Goal: Task Accomplishment & Management: Manage account settings

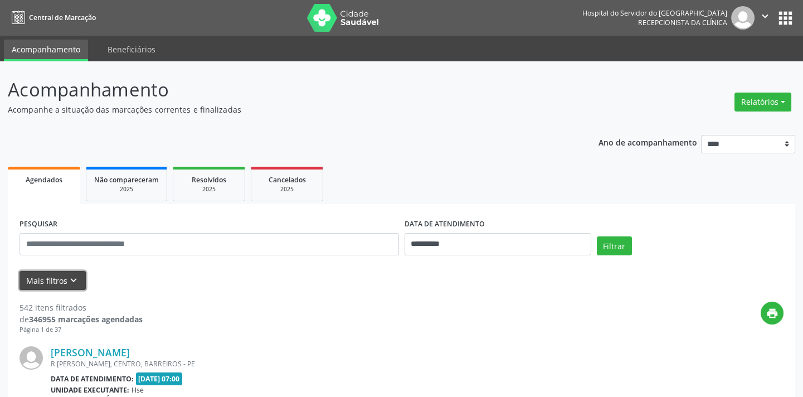
click at [70, 283] on icon "keyboard_arrow_down" at bounding box center [73, 280] width 12 height 12
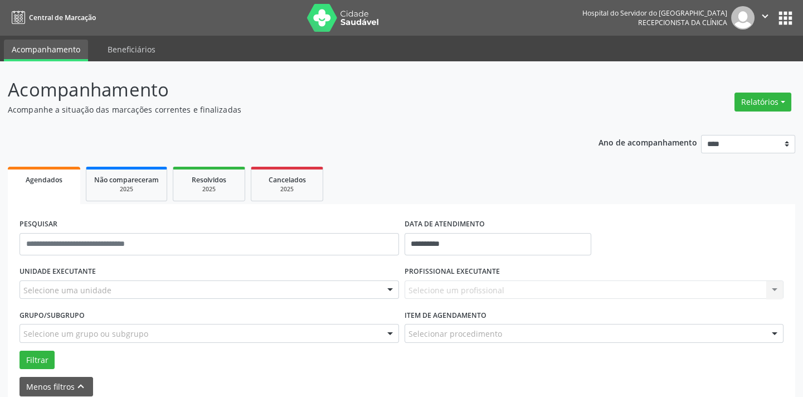
click at [198, 295] on div "Selecione uma unidade" at bounding box center [209, 289] width 379 height 19
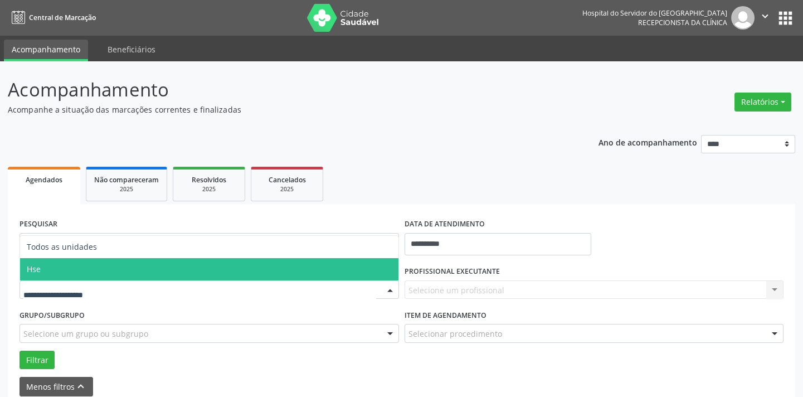
click at [182, 272] on span "Hse" at bounding box center [209, 269] width 378 height 22
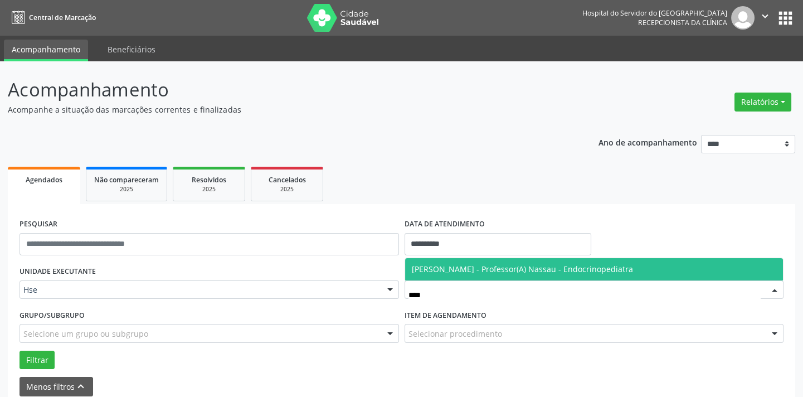
type input "*****"
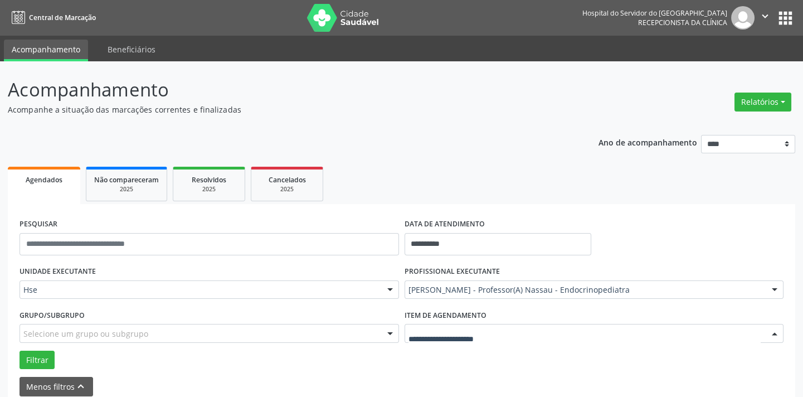
click at [431, 325] on div at bounding box center [594, 333] width 379 height 19
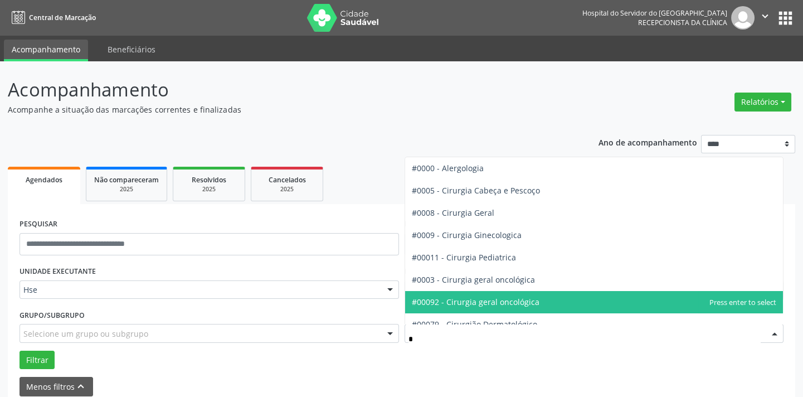
type input "**"
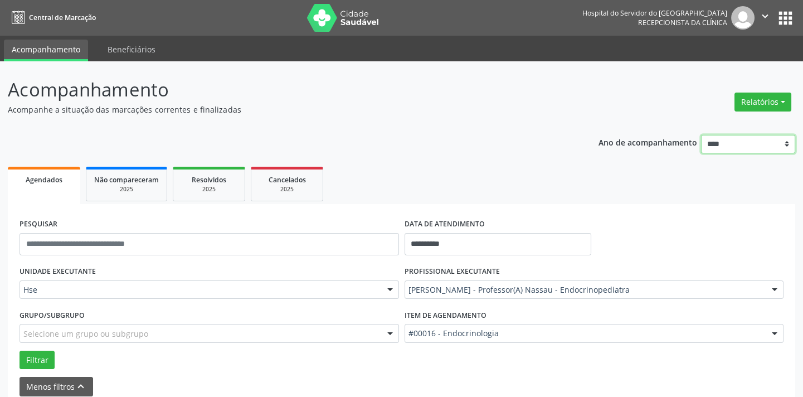
click at [725, 150] on select "**** **** **** **** ****" at bounding box center [748, 144] width 94 height 19
click at [656, 149] on div "Ano de acompanhamento **** **** **** **** ****" at bounding box center [696, 145] width 197 height 37
click at [753, 101] on button "Relatórios" at bounding box center [762, 102] width 57 height 19
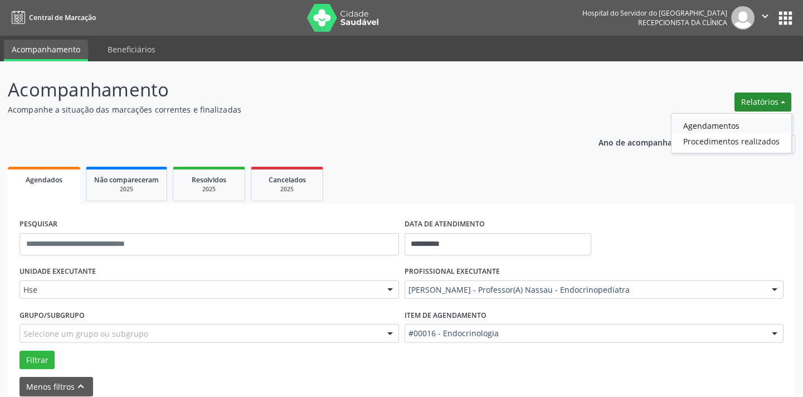
click at [731, 124] on link "Agendamentos" at bounding box center [731, 126] width 120 height 16
select select "*"
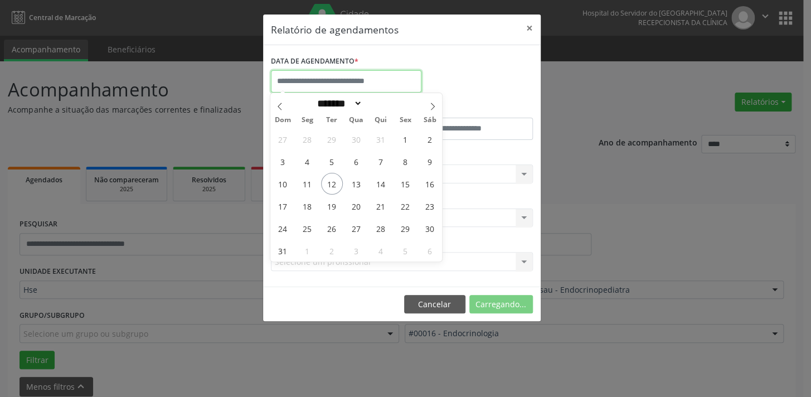
click at [352, 78] on input "text" at bounding box center [346, 81] width 150 height 22
click at [334, 181] on span "12" at bounding box center [332, 184] width 22 height 22
type input "**********"
click at [334, 181] on span "12" at bounding box center [332, 184] width 22 height 22
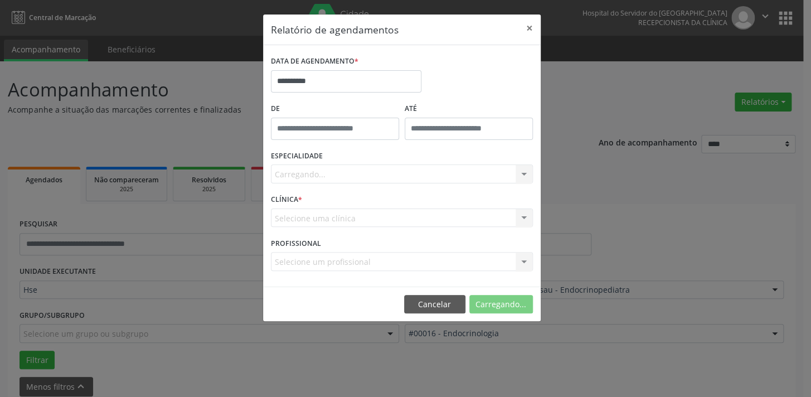
click at [374, 181] on div "Carregando... Nenhum resultado encontrado para: " " Não há nenhuma opção para s…" at bounding box center [402, 173] width 262 height 19
click at [456, 306] on button "Cancelar" at bounding box center [436, 304] width 61 height 19
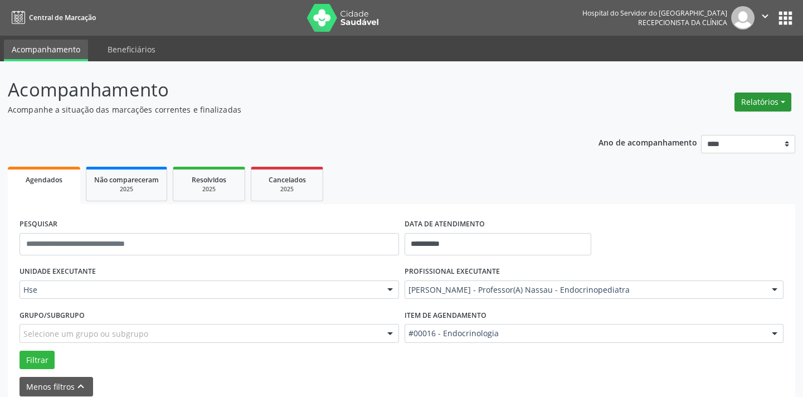
click at [775, 101] on button "Relatórios" at bounding box center [762, 102] width 57 height 19
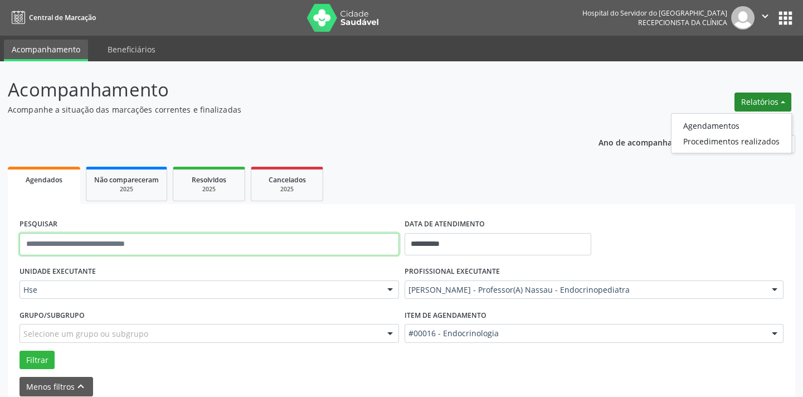
click at [267, 250] on input "text" at bounding box center [209, 244] width 379 height 22
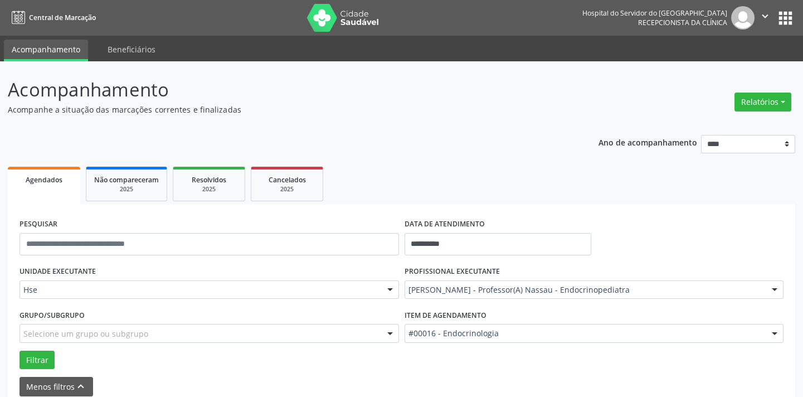
click at [348, 217] on div "PESQUISAR" at bounding box center [209, 239] width 385 height 47
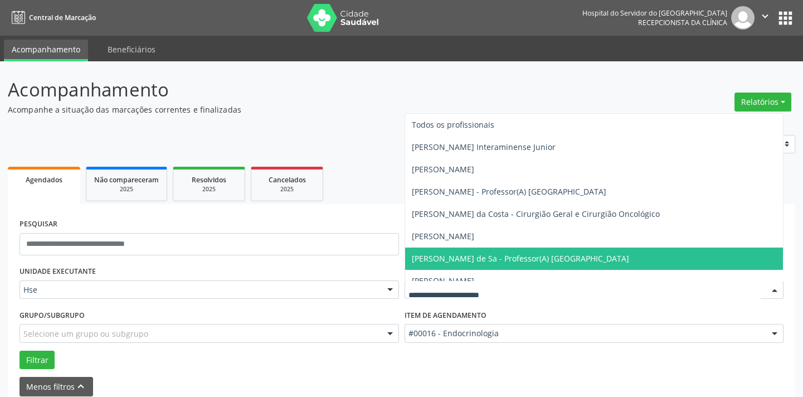
click at [483, 288] on input "text" at bounding box center [584, 295] width 353 height 22
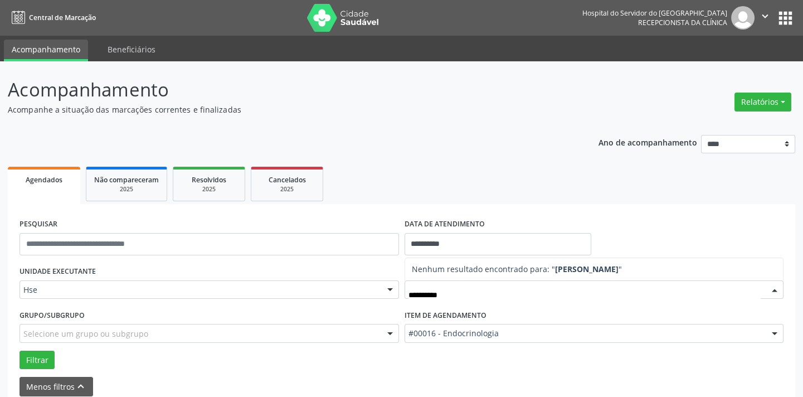
type input "**********"
drag, startPoint x: 466, startPoint y: 298, endPoint x: 373, endPoint y: 284, distance: 94.2
click at [373, 284] on div "**********" at bounding box center [402, 316] width 770 height 106
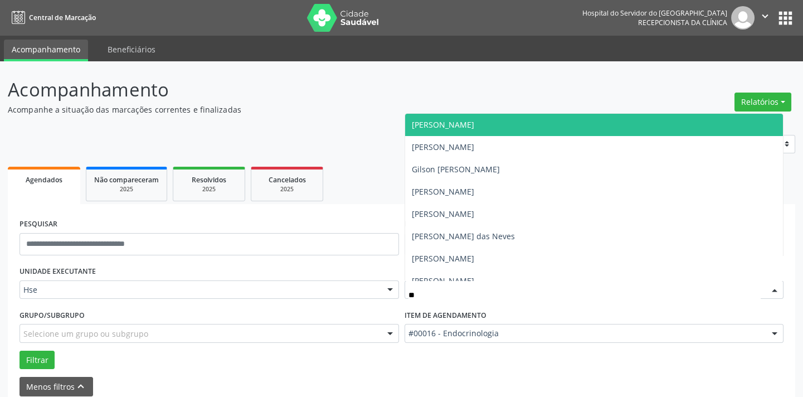
type input "*"
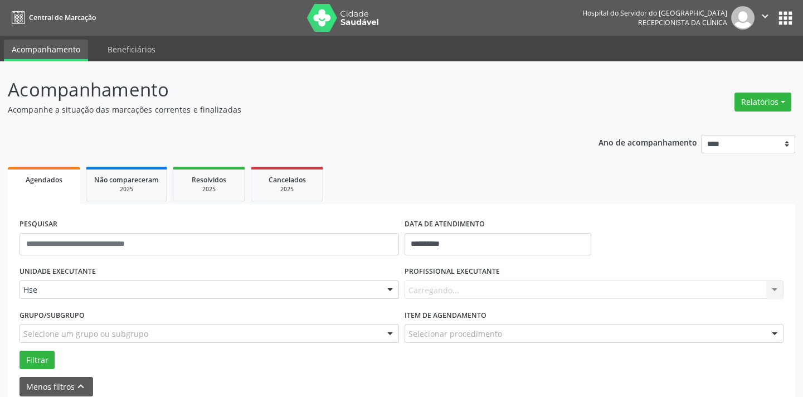
click at [346, 334] on div "Selecione um grupo ou subgrupo" at bounding box center [209, 333] width 379 height 19
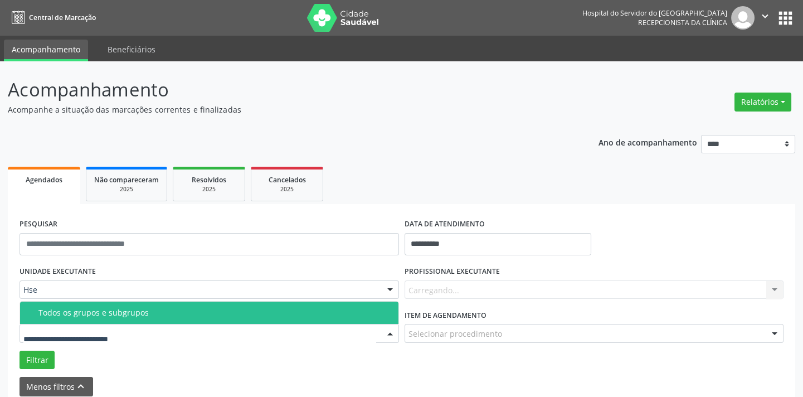
click at [335, 317] on span "Todos os grupos e subgrupos" at bounding box center [209, 312] width 378 height 22
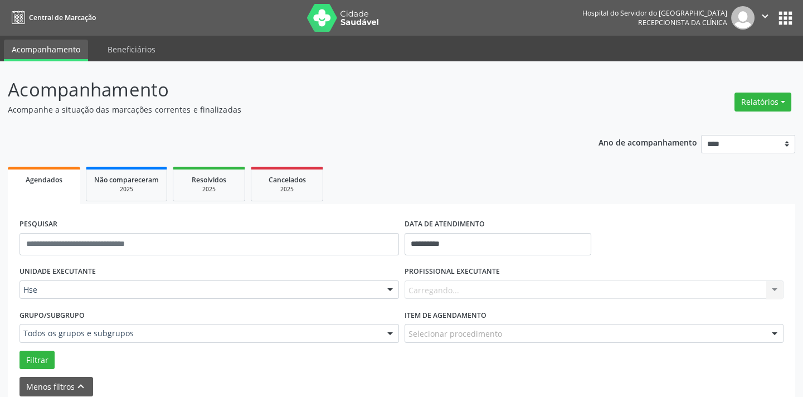
click at [459, 291] on div "Carregando... Nenhum resultado encontrado para: " " Não há nenhuma opção para s…" at bounding box center [594, 289] width 379 height 19
click at [479, 279] on label "PROFISSIONAL EXECUTANTE" at bounding box center [452, 271] width 95 height 17
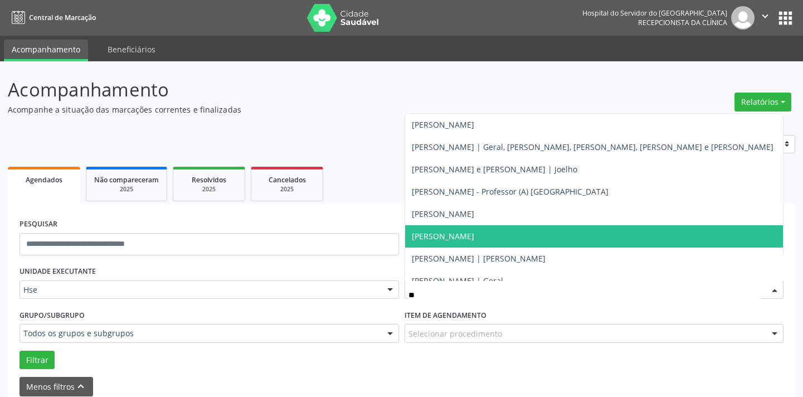
type input "*"
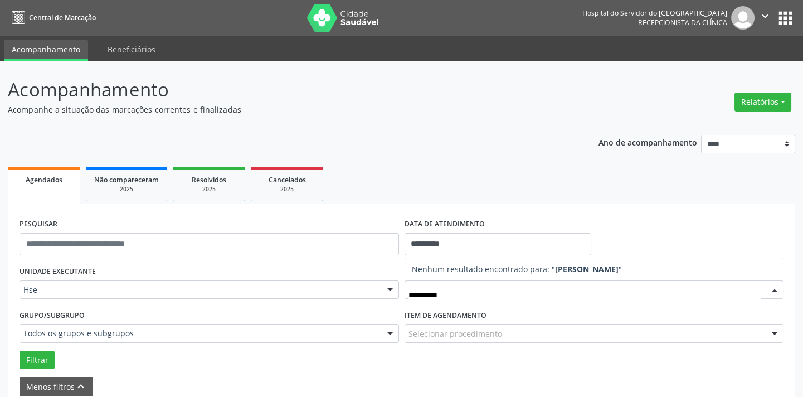
type input "**********"
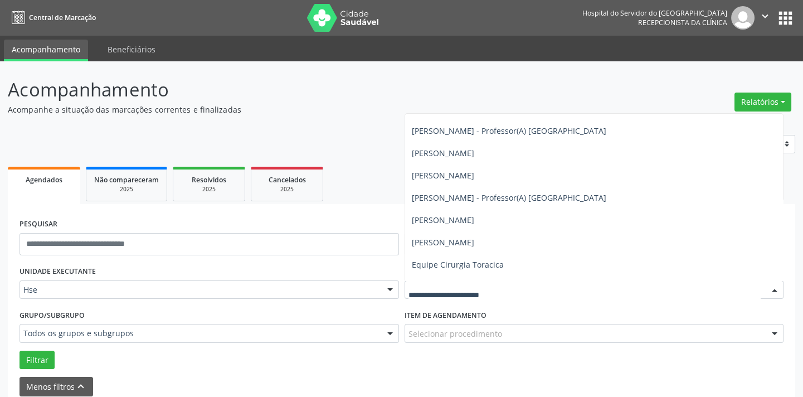
scroll to position [1773, 0]
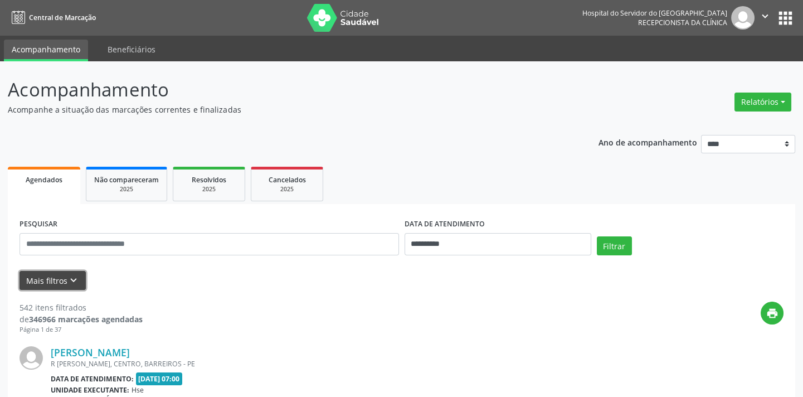
click at [71, 276] on icon "keyboard_arrow_down" at bounding box center [73, 280] width 12 height 12
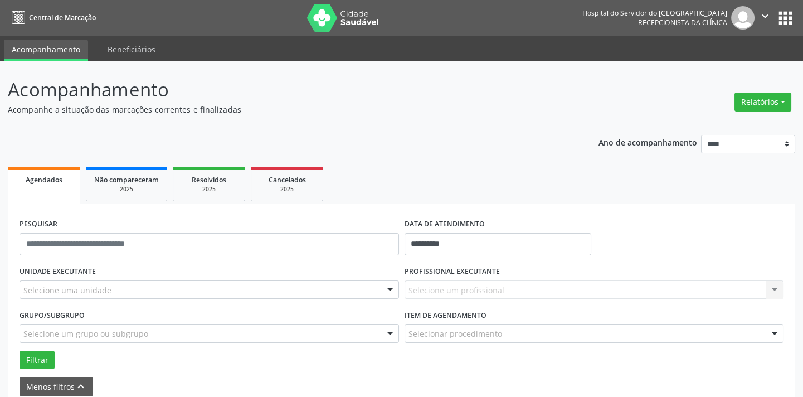
click at [463, 295] on div "Selecione um profissional Nenhum resultado encontrado para: " " Não há nenhuma …" at bounding box center [594, 289] width 379 height 19
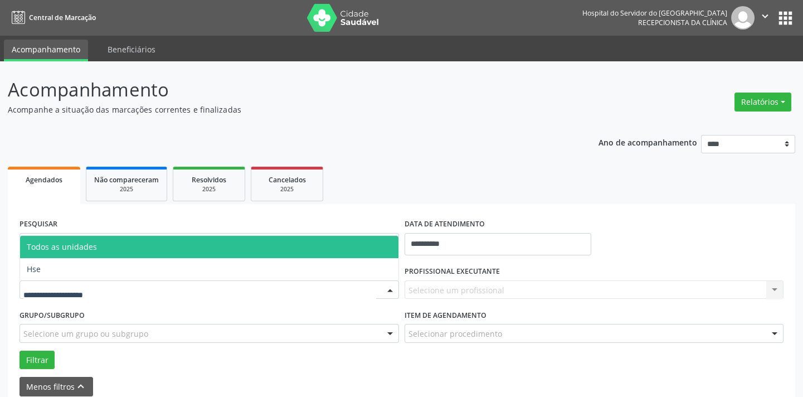
click at [388, 291] on div at bounding box center [390, 290] width 17 height 19
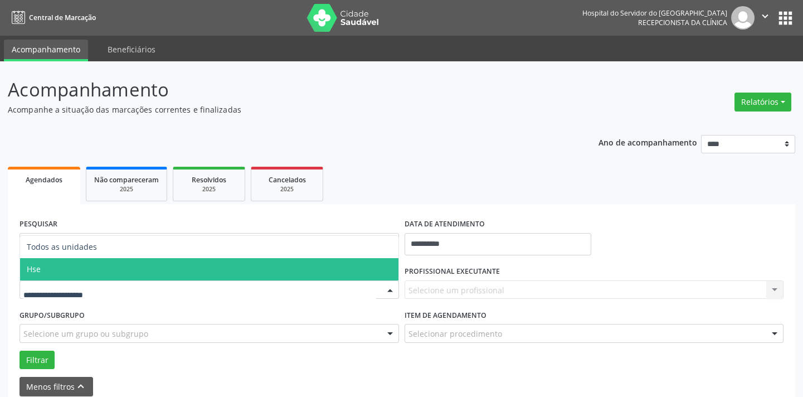
click at [290, 270] on span "Hse" at bounding box center [209, 269] width 378 height 22
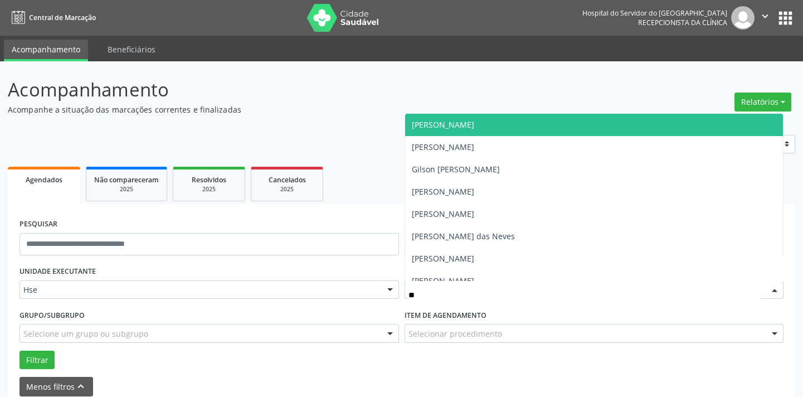
type input "*"
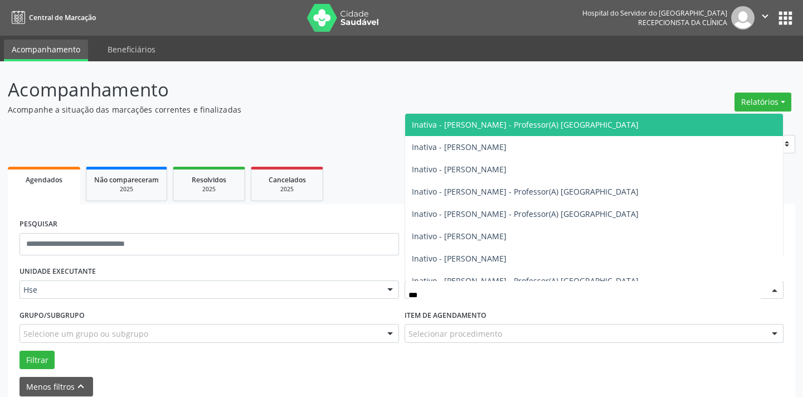
type input "****"
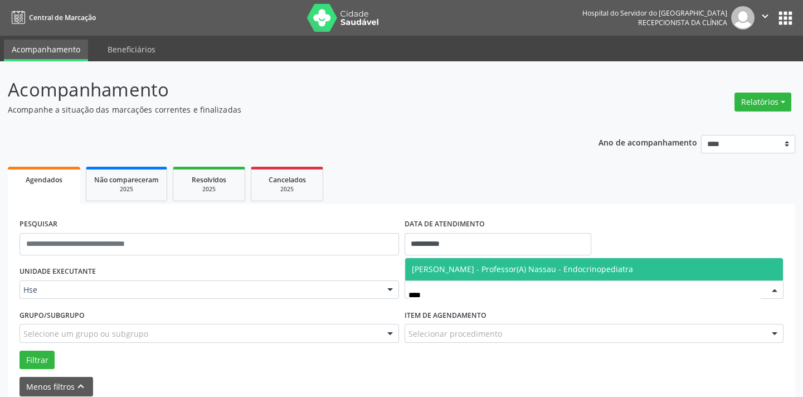
click at [427, 272] on span "[PERSON_NAME] - Professor(A) Nassau - Endocrinopediatra" at bounding box center [522, 269] width 221 height 11
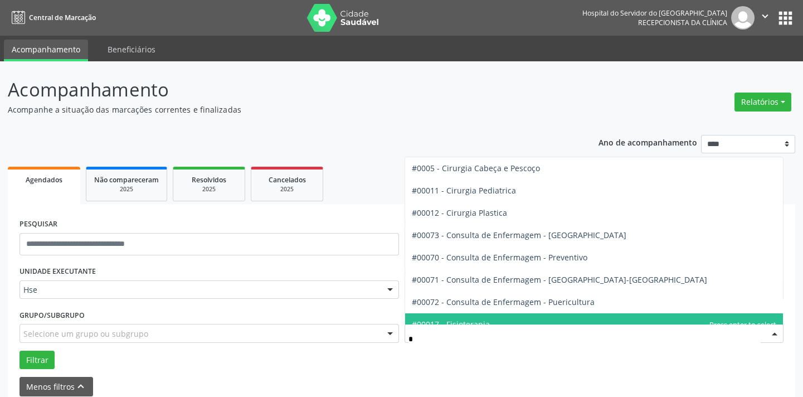
scroll to position [33, 0]
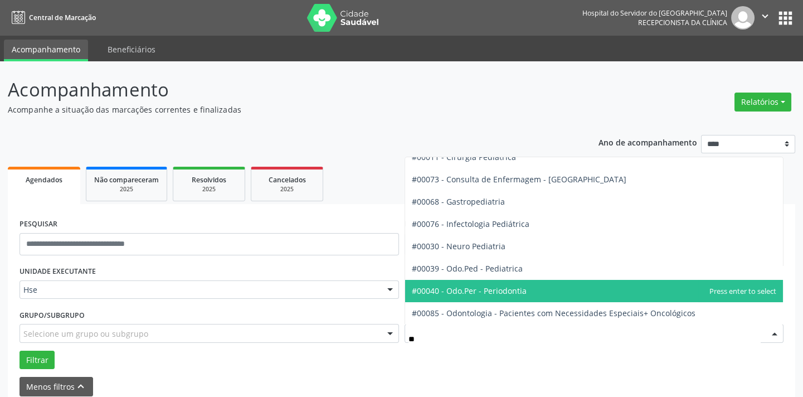
type input "***"
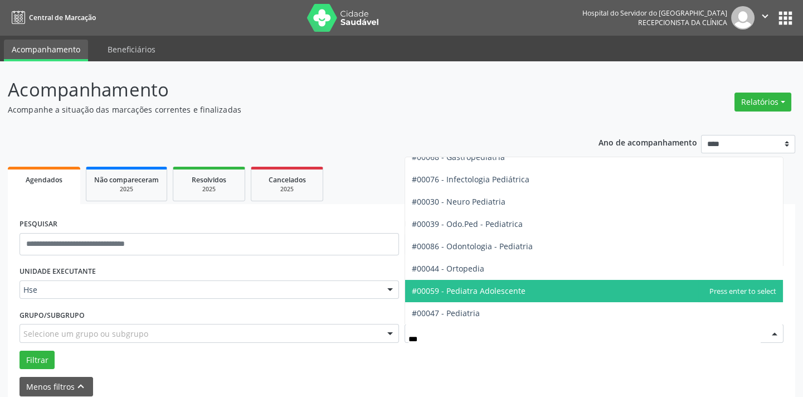
click at [417, 309] on span "#00047 - Pediatria" at bounding box center [446, 313] width 68 height 11
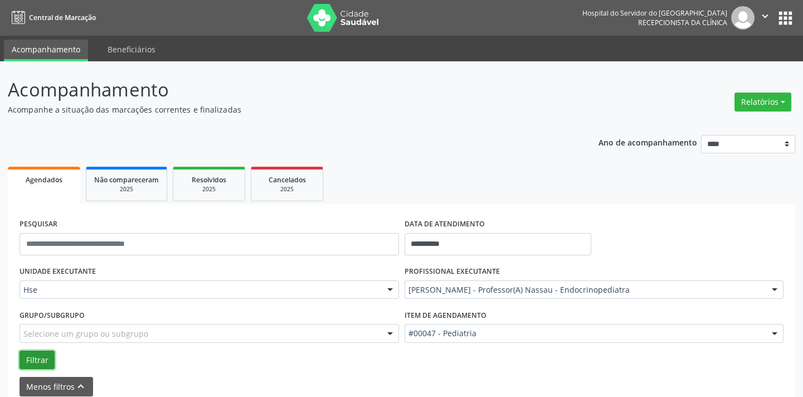
click at [28, 351] on button "Filtrar" at bounding box center [37, 360] width 35 height 19
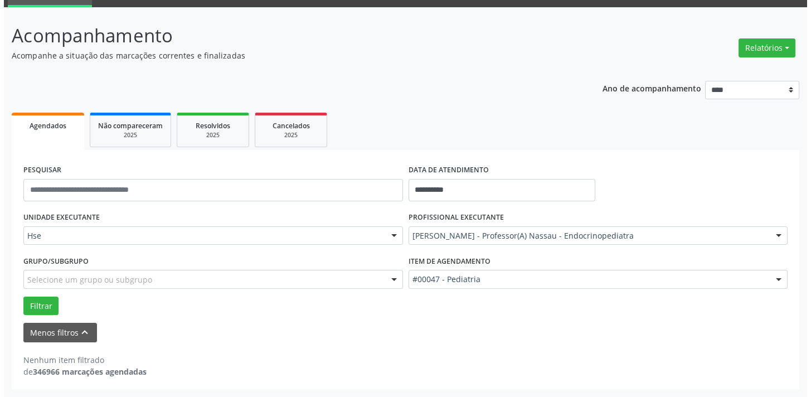
scroll to position [53, 0]
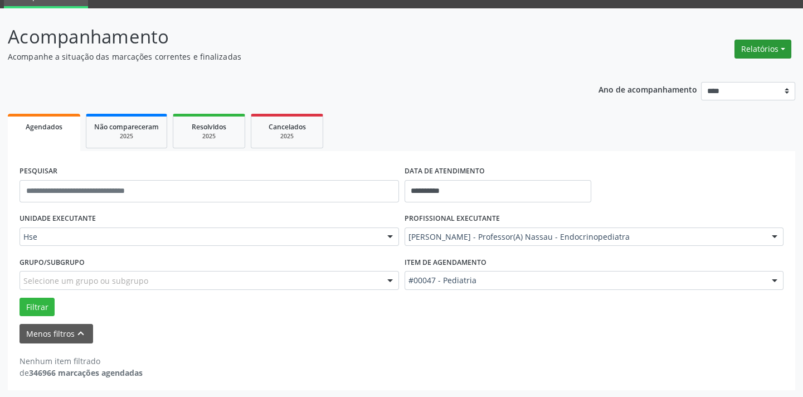
click at [758, 46] on button "Relatórios" at bounding box center [762, 49] width 57 height 19
click at [742, 78] on link "Agendamentos" at bounding box center [731, 73] width 120 height 16
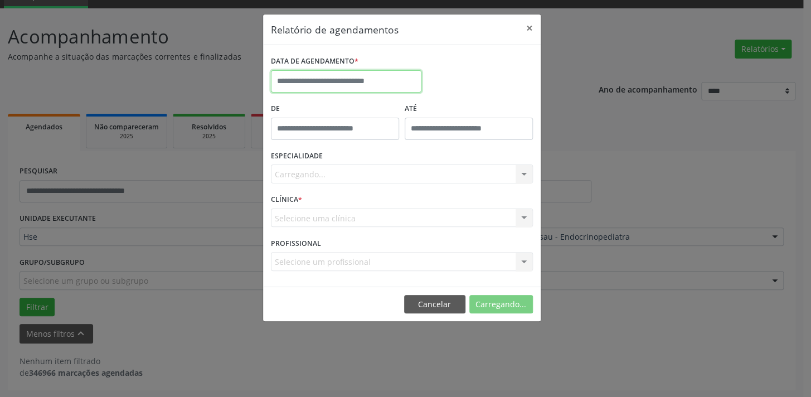
click at [361, 88] on input "text" at bounding box center [346, 81] width 150 height 22
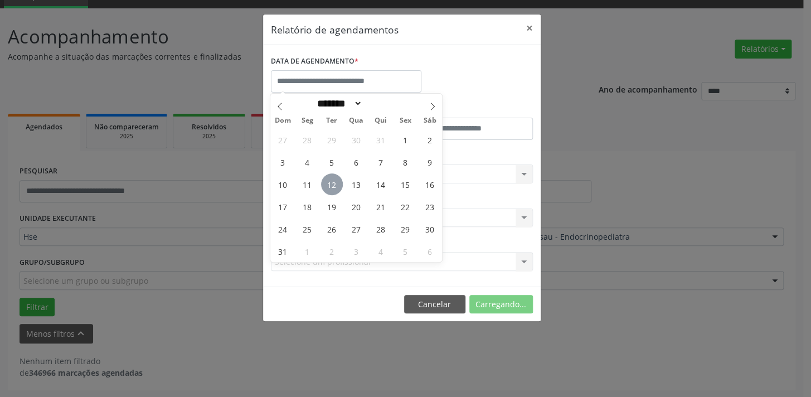
click at [332, 179] on span "12" at bounding box center [332, 184] width 22 height 22
type input "**********"
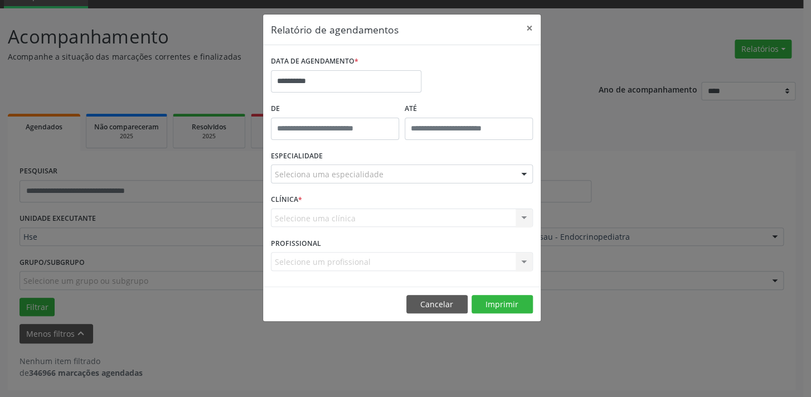
click at [520, 174] on div at bounding box center [523, 174] width 17 height 19
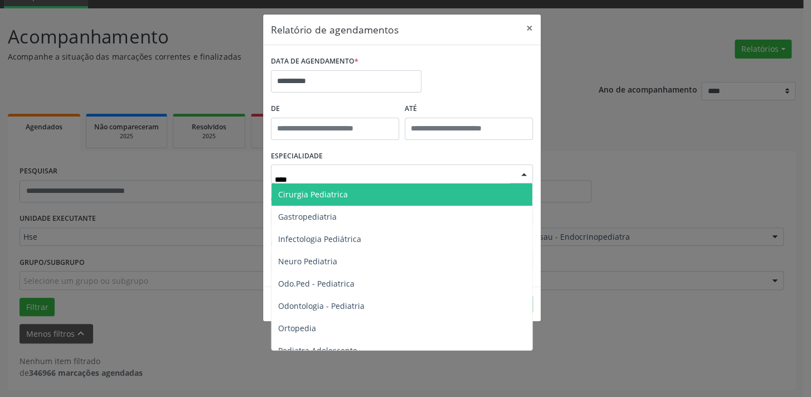
type input "*****"
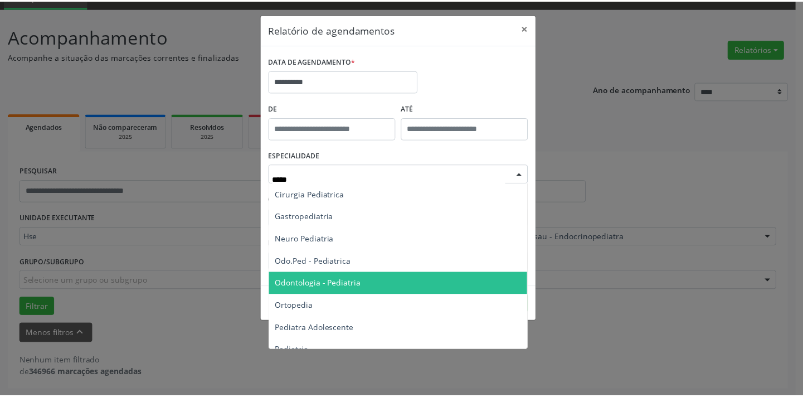
scroll to position [33, 0]
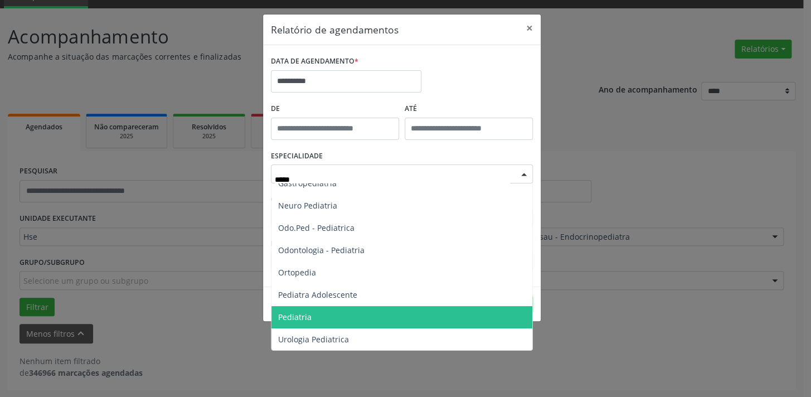
click at [395, 310] on span "Pediatria" at bounding box center [401, 317] width 261 height 22
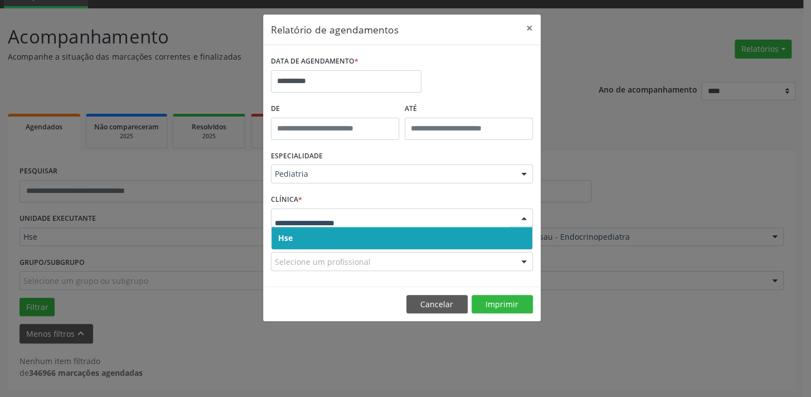
click at [522, 218] on div at bounding box center [523, 218] width 17 height 19
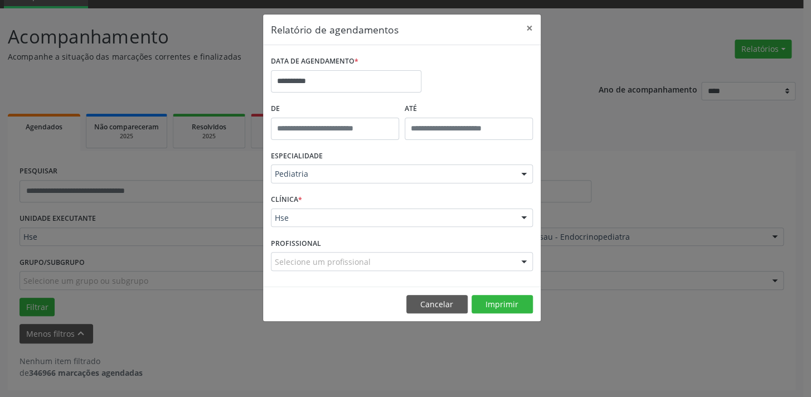
click at [522, 218] on div at bounding box center [523, 218] width 17 height 19
click at [505, 302] on button "Imprimir" at bounding box center [501, 304] width 61 height 19
click at [440, 299] on button "Cancelar" at bounding box center [436, 304] width 61 height 19
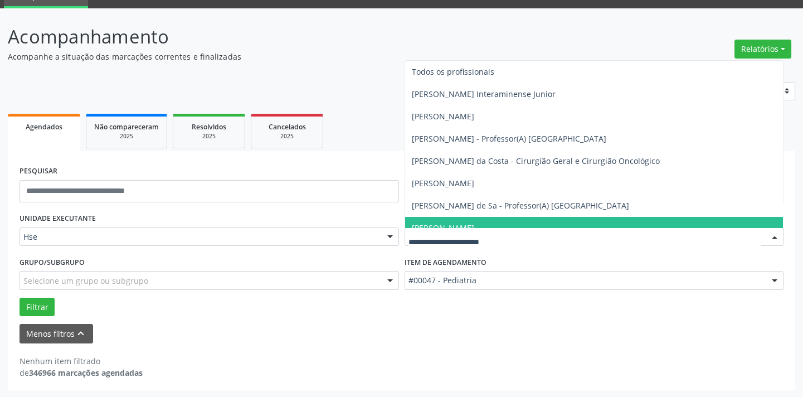
click at [513, 239] on input "text" at bounding box center [584, 242] width 353 height 22
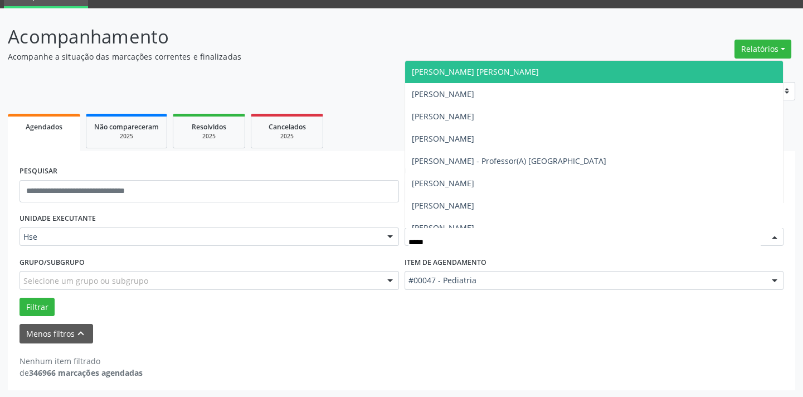
type input "******"
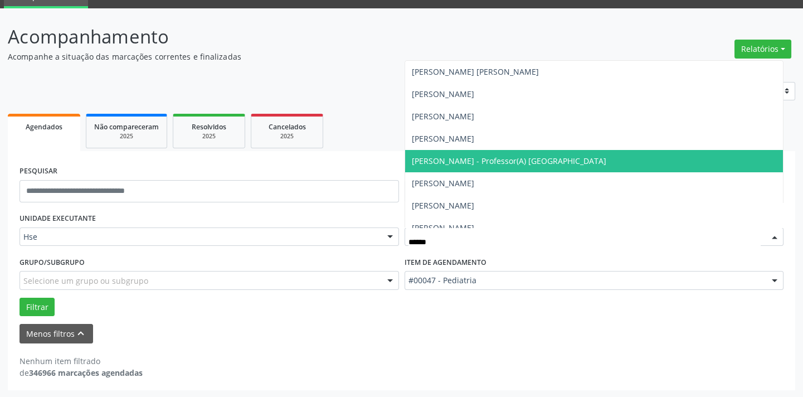
click at [502, 155] on span "[PERSON_NAME] - Professor(A) [GEOGRAPHIC_DATA]" at bounding box center [509, 160] width 194 height 11
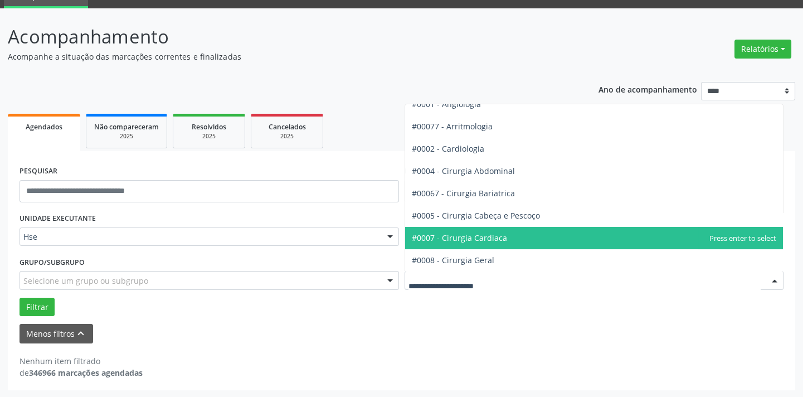
click at [492, 277] on input "text" at bounding box center [584, 286] width 353 height 22
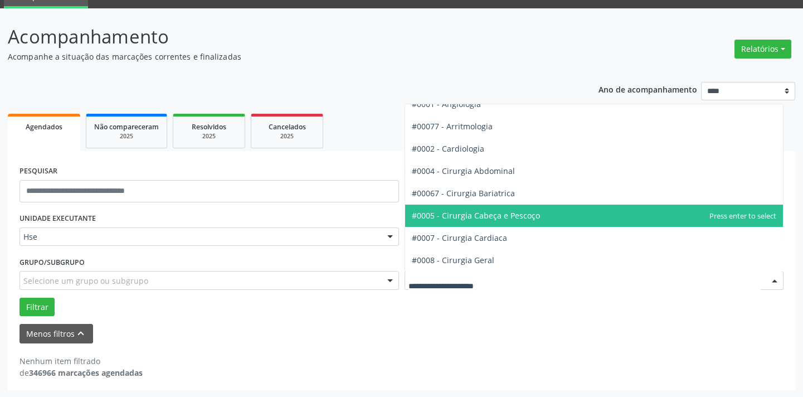
click at [504, 220] on span "#0005 - Cirurgia Cabeça e Pescoço" at bounding box center [476, 215] width 128 height 11
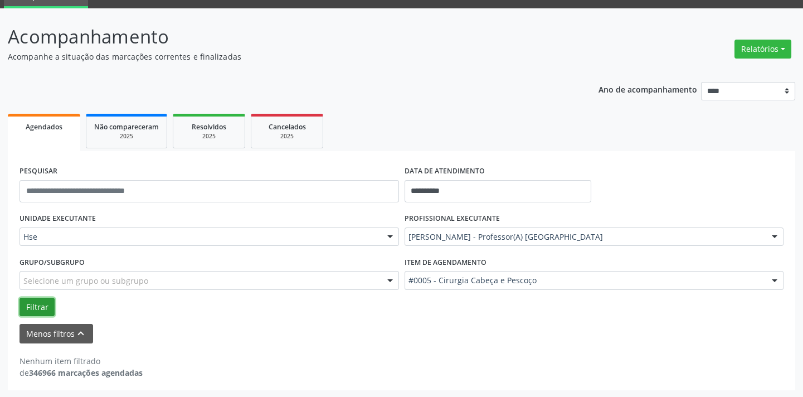
click at [35, 305] on button "Filtrar" at bounding box center [37, 307] width 35 height 19
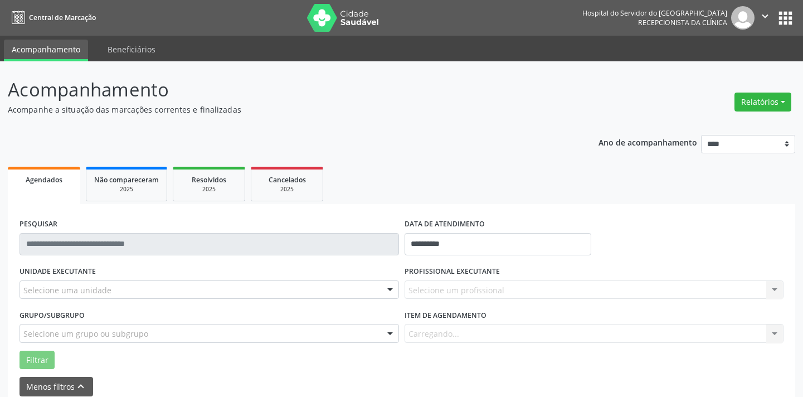
scroll to position [48, 0]
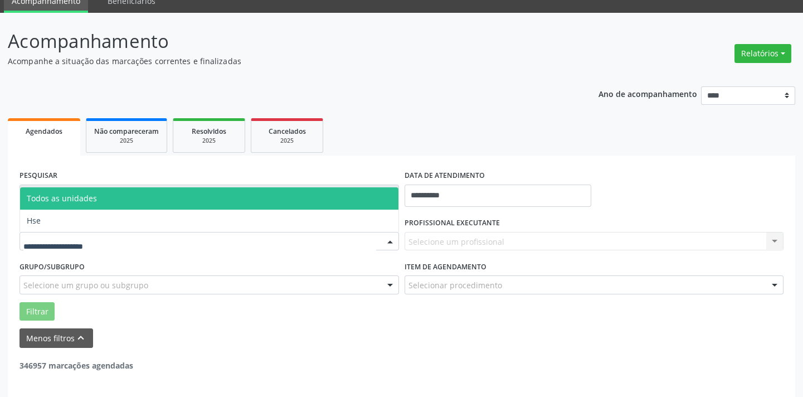
click at [228, 239] on div at bounding box center [209, 241] width 379 height 19
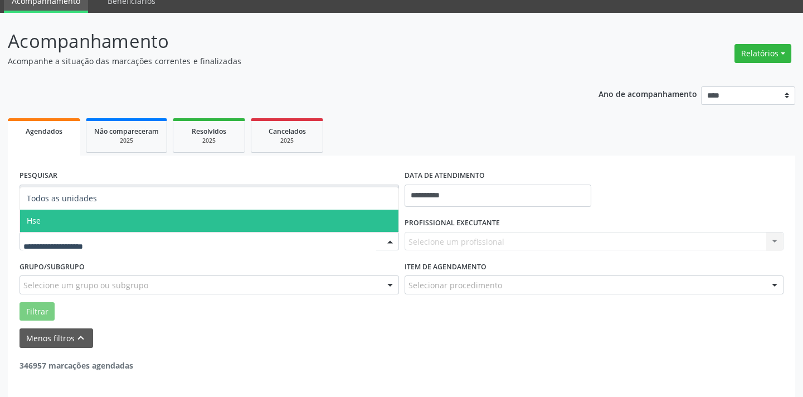
click at [208, 216] on span "Hse" at bounding box center [209, 221] width 378 height 22
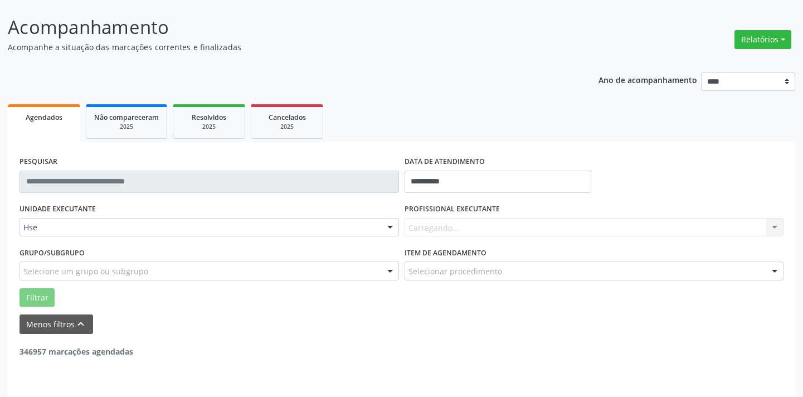
scroll to position [89, 0]
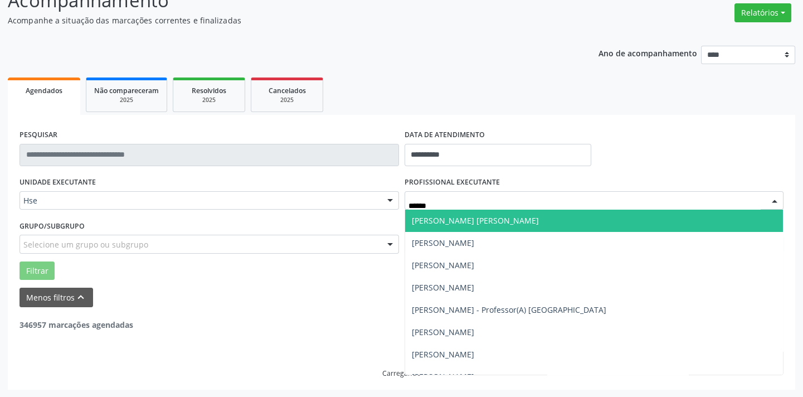
type input "*******"
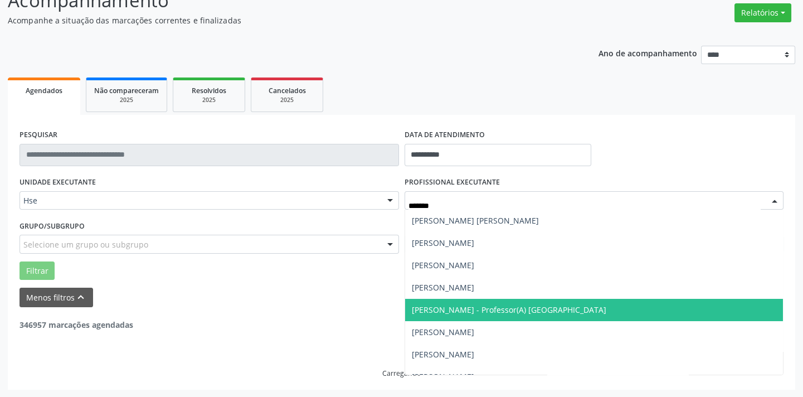
click at [512, 304] on span "[PERSON_NAME] - Professor(A) [GEOGRAPHIC_DATA]" at bounding box center [509, 309] width 194 height 11
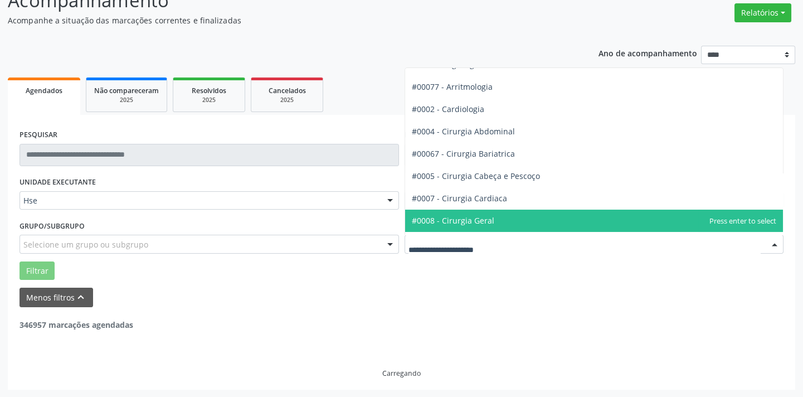
scroll to position [101, 0]
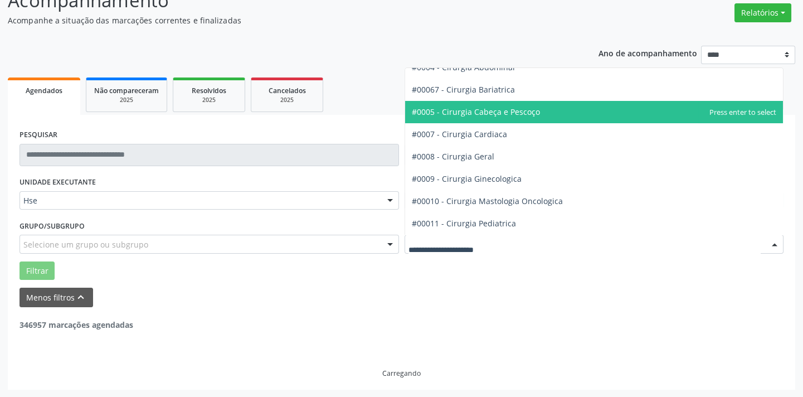
click at [508, 116] on span "#0005 - Cirurgia Cabeça e Pescoço" at bounding box center [594, 112] width 378 height 22
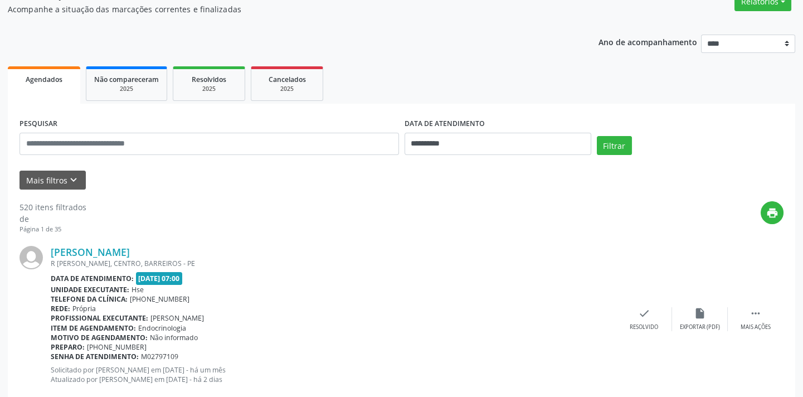
scroll to position [101, 0]
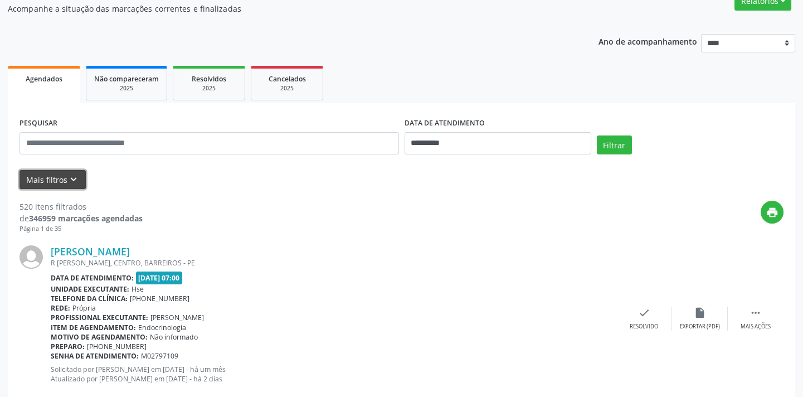
click at [66, 186] on button "Mais filtros keyboard_arrow_down" at bounding box center [53, 180] width 66 height 20
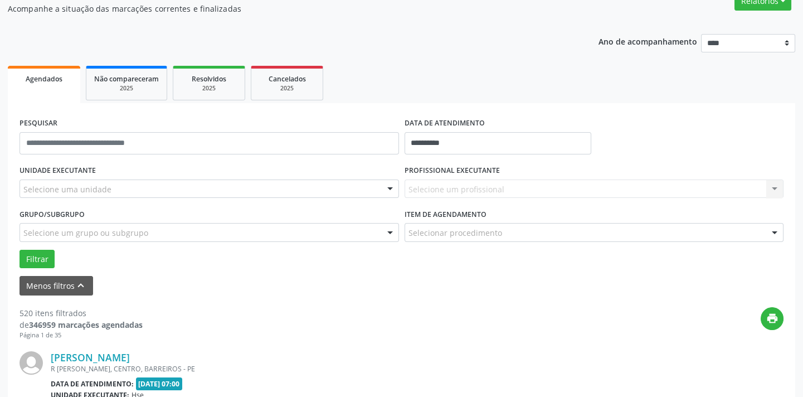
click at [114, 186] on div "Selecione uma unidade" at bounding box center [209, 188] width 379 height 19
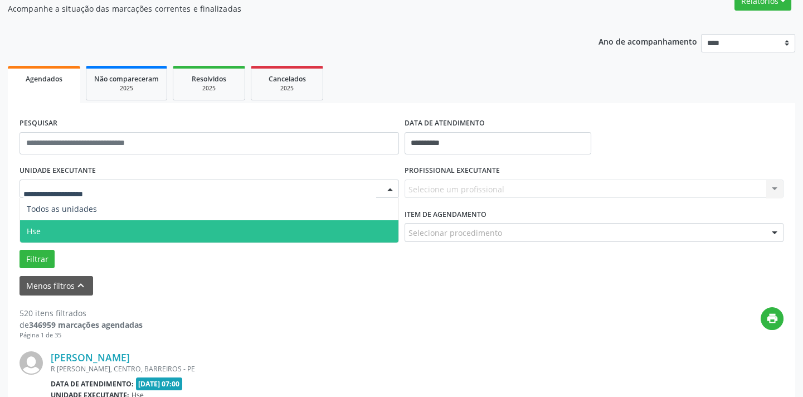
click at [117, 228] on span "Hse" at bounding box center [209, 231] width 378 height 22
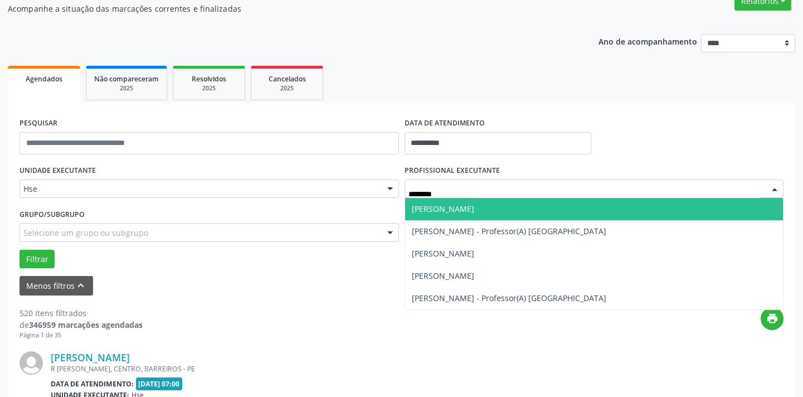
type input "********"
click at [474, 205] on span "[PERSON_NAME]" at bounding box center [443, 208] width 62 height 11
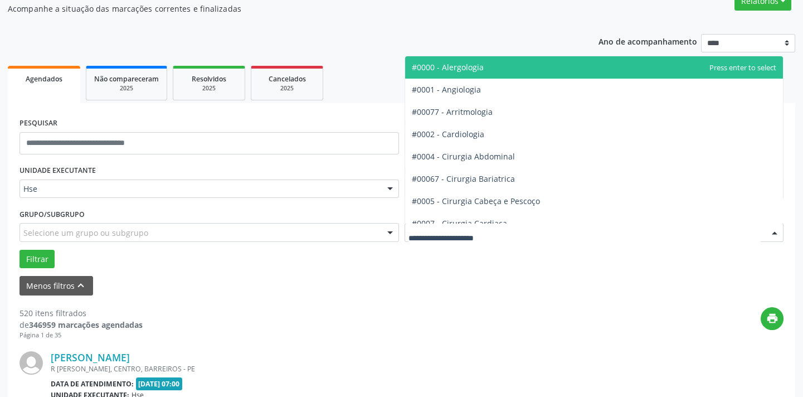
type input "*"
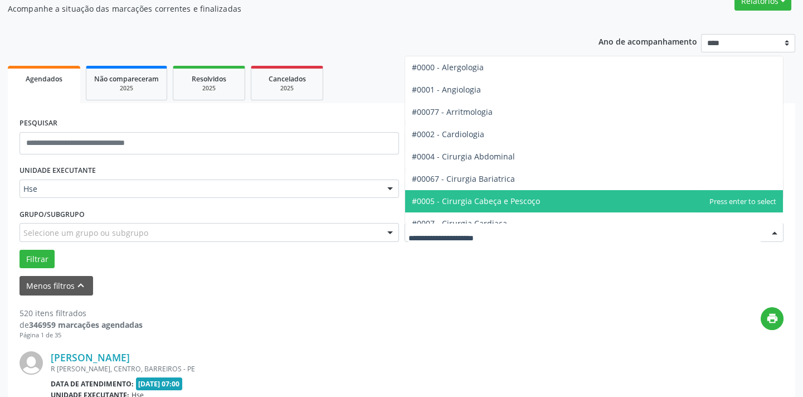
click at [492, 202] on span "#0005 - Cirurgia Cabeça e Pescoço" at bounding box center [476, 201] width 128 height 11
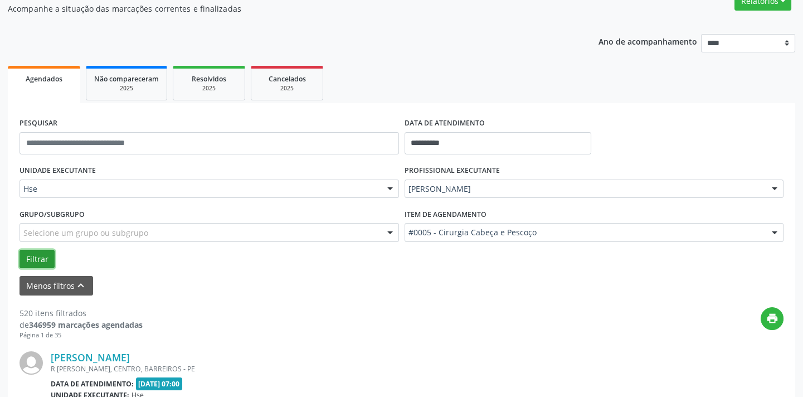
click at [48, 260] on button "Filtrar" at bounding box center [37, 259] width 35 height 19
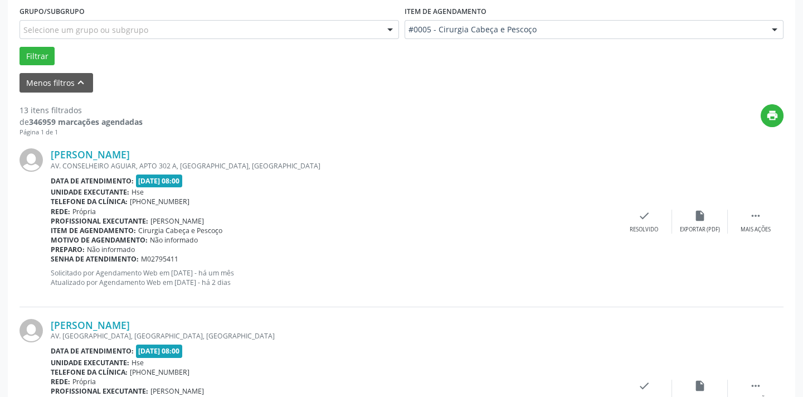
scroll to position [1960, 0]
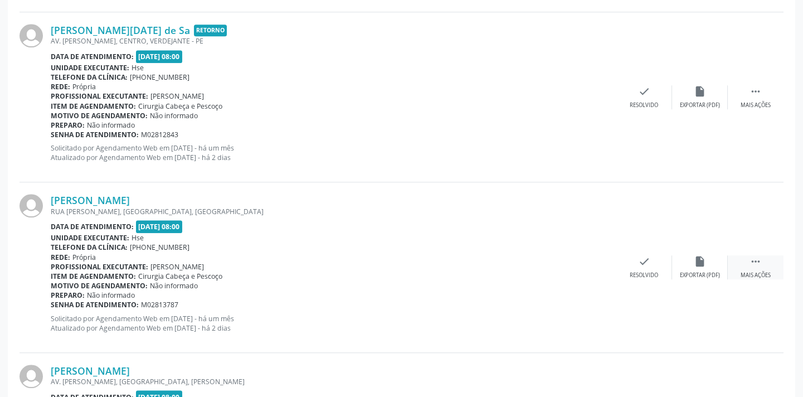
click at [751, 257] on icon "" at bounding box center [755, 261] width 12 height 12
click at [710, 263] on div "alarm_off Não compareceu" at bounding box center [700, 267] width 56 height 24
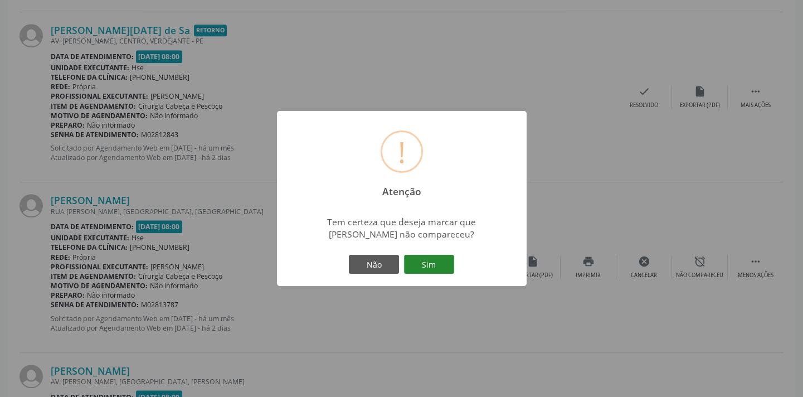
click at [426, 259] on button "Sim" at bounding box center [429, 264] width 50 height 19
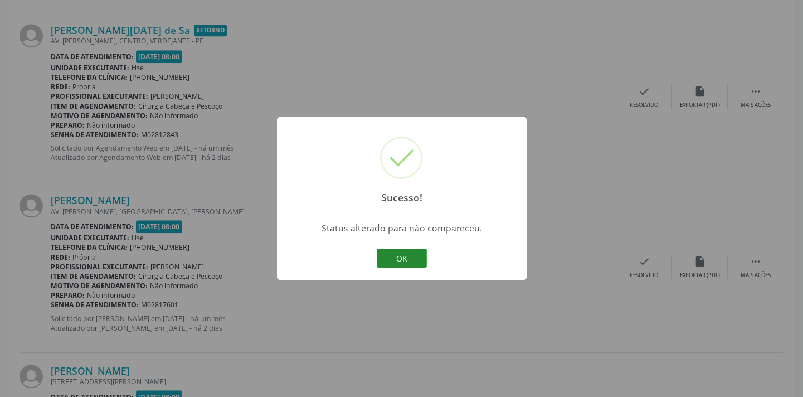
click at [401, 257] on button "OK" at bounding box center [402, 258] width 50 height 19
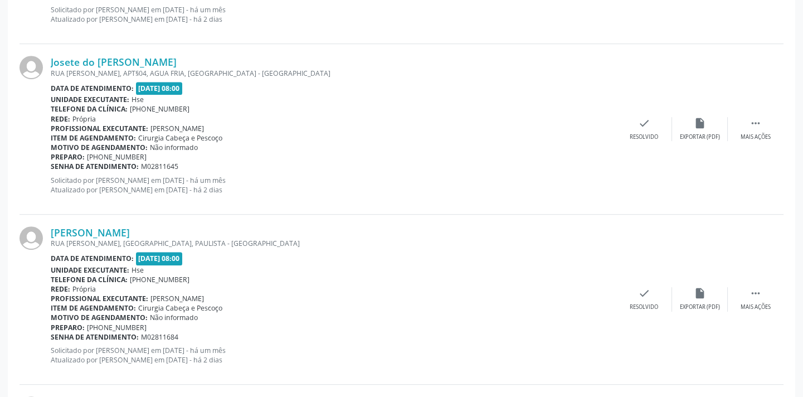
scroll to position [1262, 0]
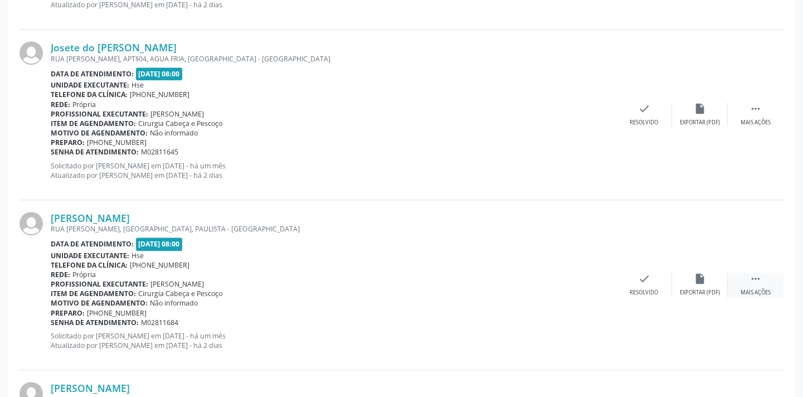
drag, startPoint x: 739, startPoint y: 273, endPoint x: 733, endPoint y: 274, distance: 6.7
click at [741, 274] on div " Mais ações" at bounding box center [756, 284] width 56 height 24
click at [705, 276] on icon "alarm_off" at bounding box center [700, 278] width 12 height 12
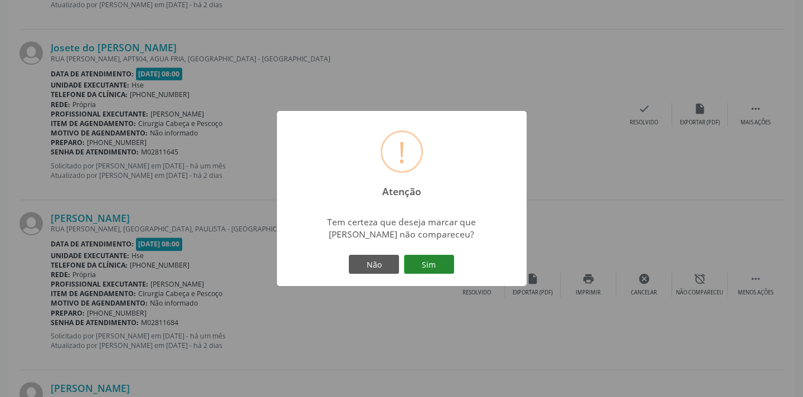
click at [429, 265] on button "Sim" at bounding box center [429, 264] width 50 height 19
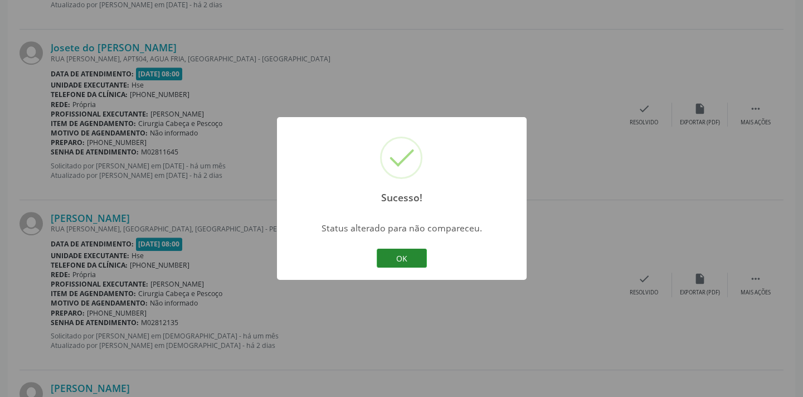
click at [394, 256] on button "OK" at bounding box center [402, 258] width 50 height 19
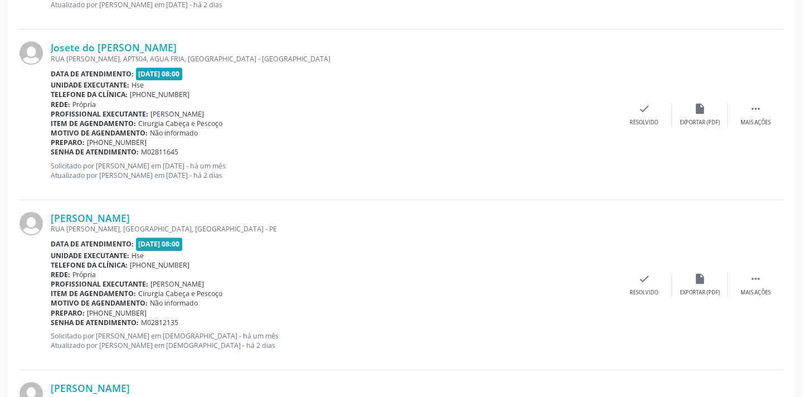
click at [741, 125] on div "Josete do Vale da Silva RUA FERNANDO DA VEIGA PESSOA, APT§04, AGUA FRIA, RECIFE…" at bounding box center [402, 115] width 764 height 170
click at [742, 121] on div "Mais ações" at bounding box center [756, 123] width 30 height 8
click at [691, 115] on div "alarm_off Não compareceu" at bounding box center [700, 115] width 56 height 24
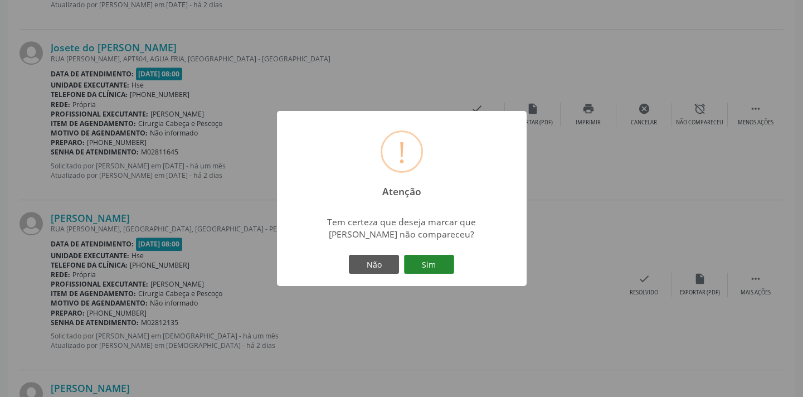
click at [417, 270] on button "Sim" at bounding box center [429, 264] width 50 height 19
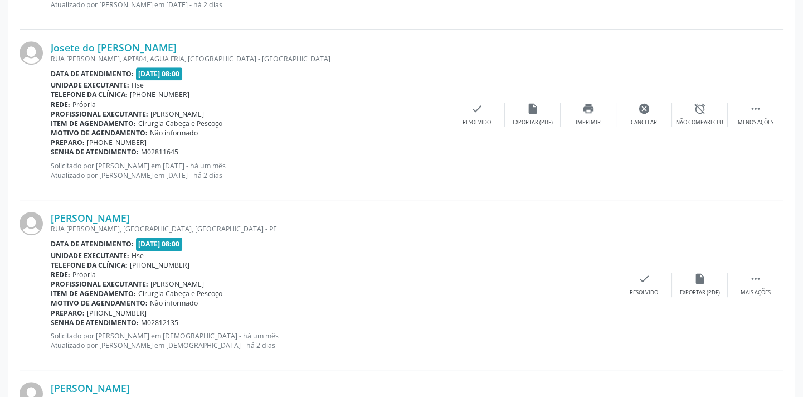
scroll to position [89, 0]
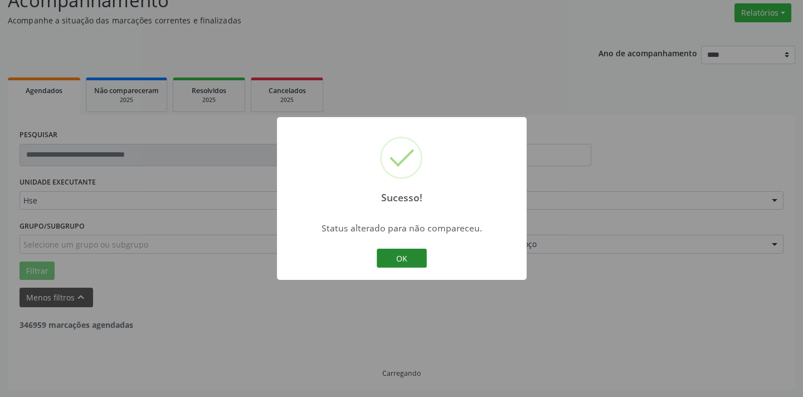
click at [420, 259] on button "OK" at bounding box center [402, 258] width 50 height 19
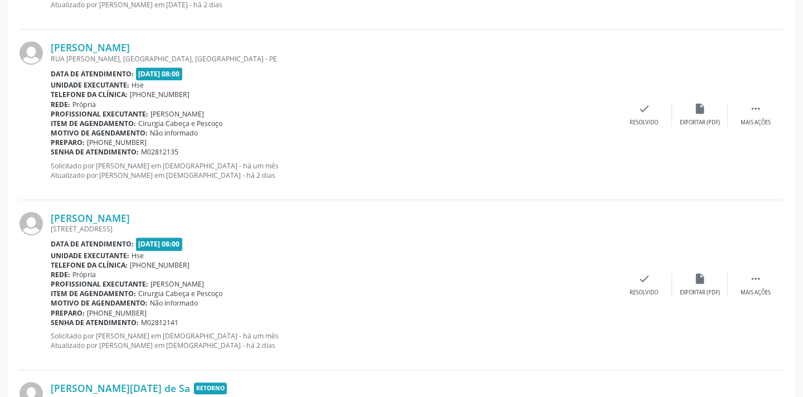
scroll to position [770, 0]
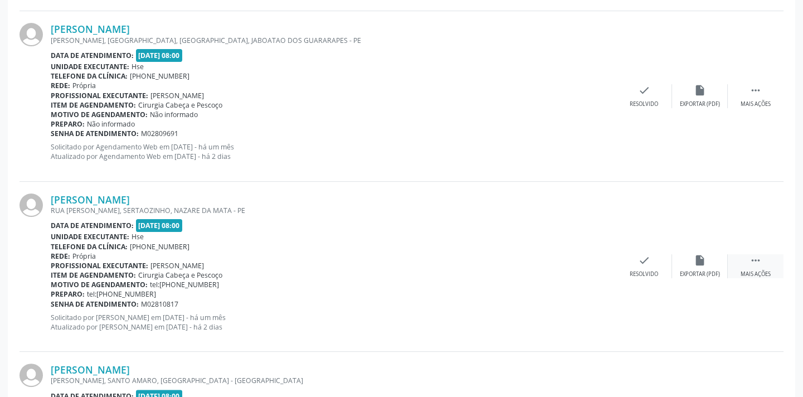
click at [763, 262] on div " Mais ações" at bounding box center [756, 266] width 56 height 24
click at [709, 264] on div "alarm_off Não compareceu" at bounding box center [700, 266] width 56 height 24
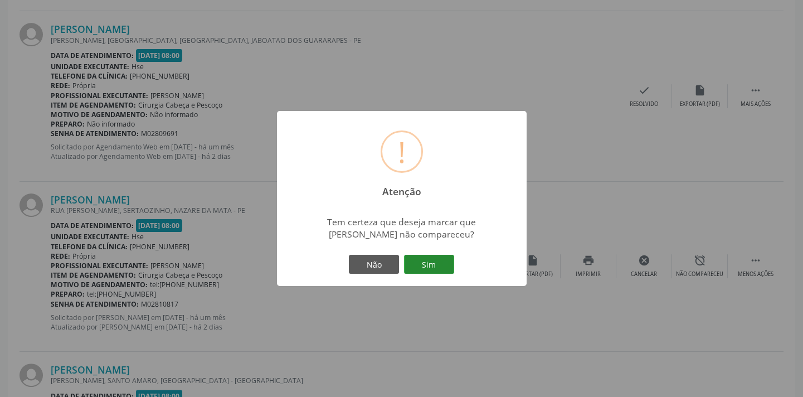
click at [438, 262] on button "Sim" at bounding box center [429, 264] width 50 height 19
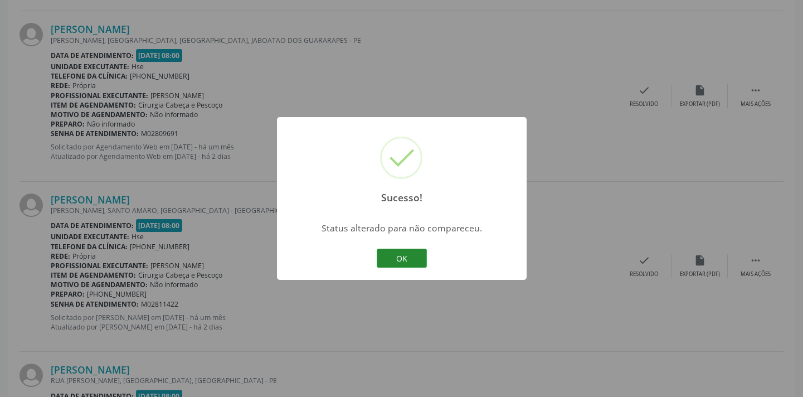
click at [401, 257] on button "OK" at bounding box center [402, 258] width 50 height 19
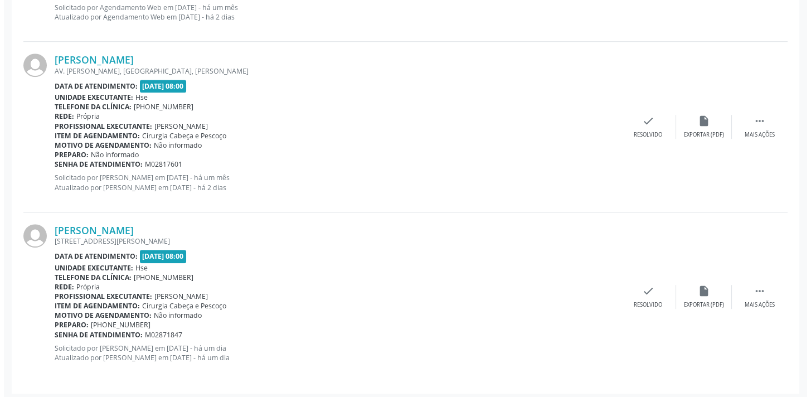
scroll to position [1593, 0]
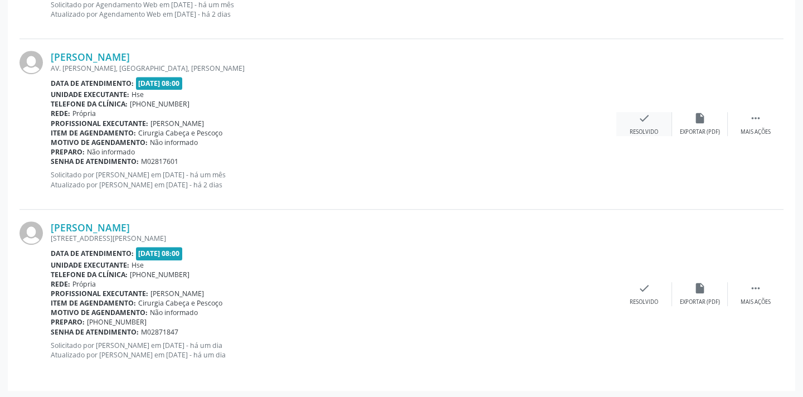
click at [639, 122] on div "check Resolvido" at bounding box center [644, 124] width 56 height 24
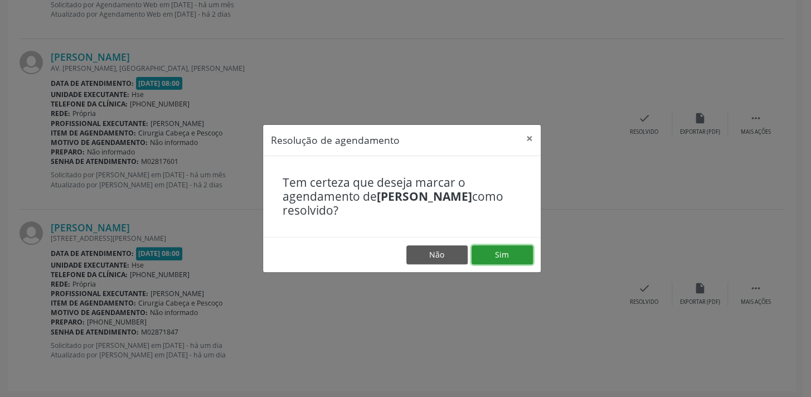
click at [489, 245] on button "Sim" at bounding box center [501, 254] width 61 height 19
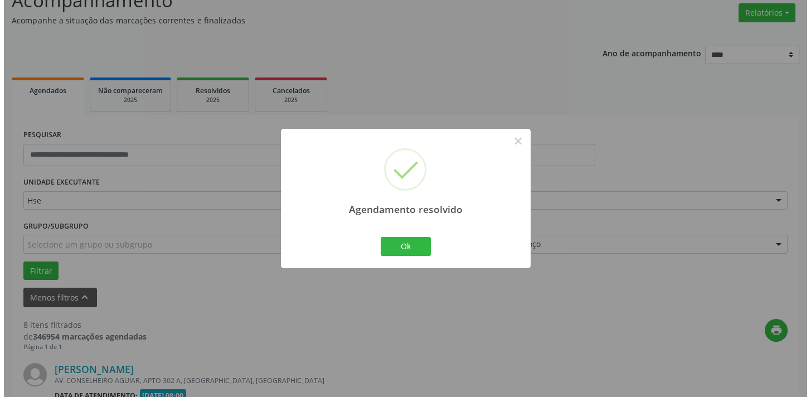
scroll to position [1422, 0]
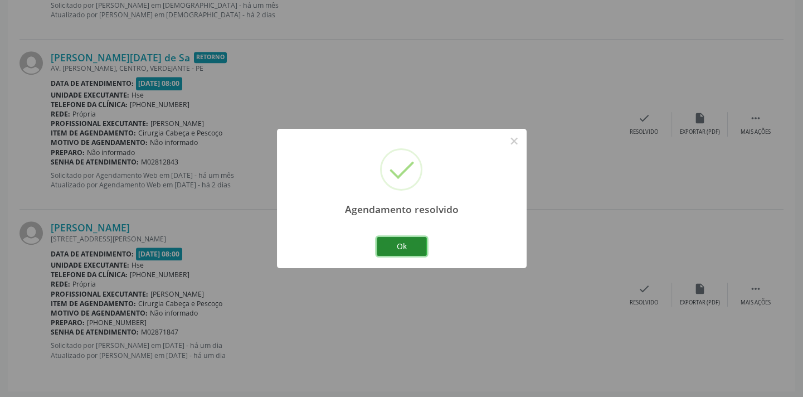
click at [403, 239] on button "Ok" at bounding box center [402, 246] width 50 height 19
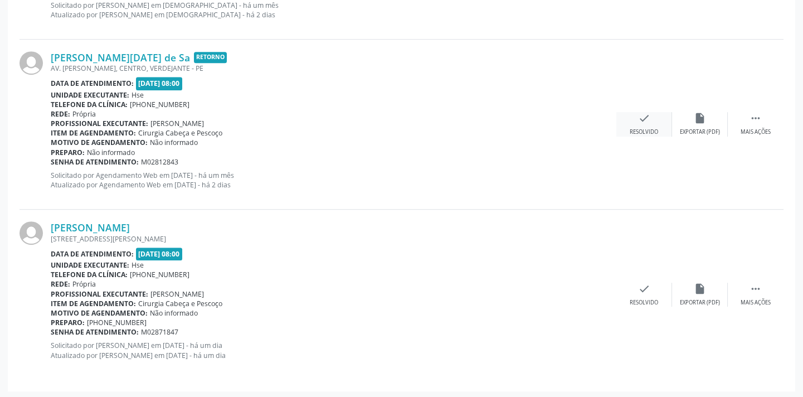
click at [658, 124] on div "check Resolvido" at bounding box center [644, 124] width 56 height 24
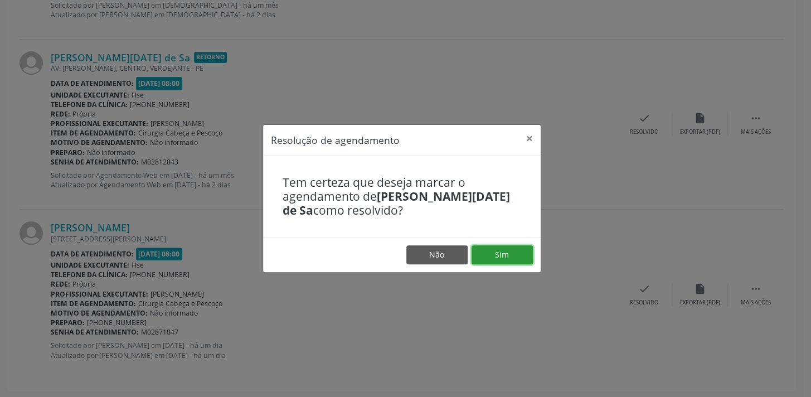
click at [481, 253] on button "Sim" at bounding box center [501, 254] width 61 height 19
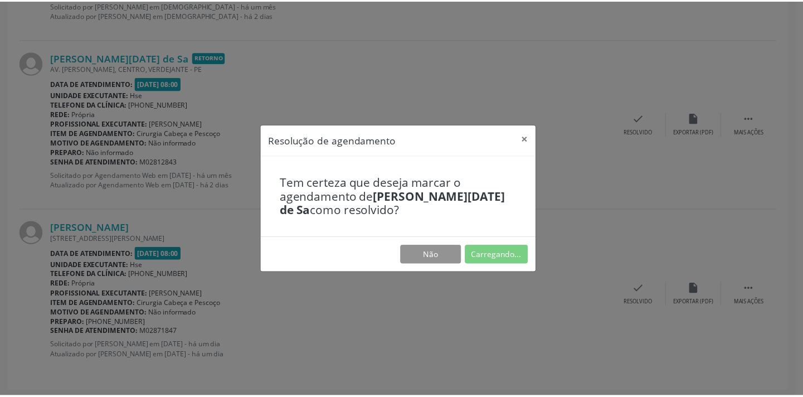
scroll to position [77, 0]
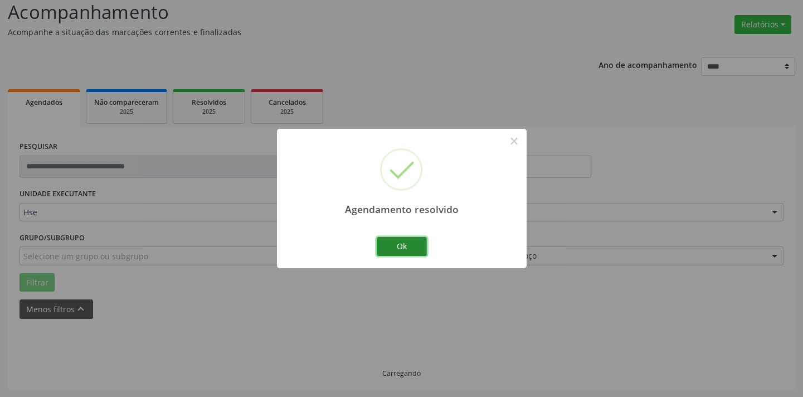
click at [406, 247] on button "Ok" at bounding box center [402, 246] width 50 height 19
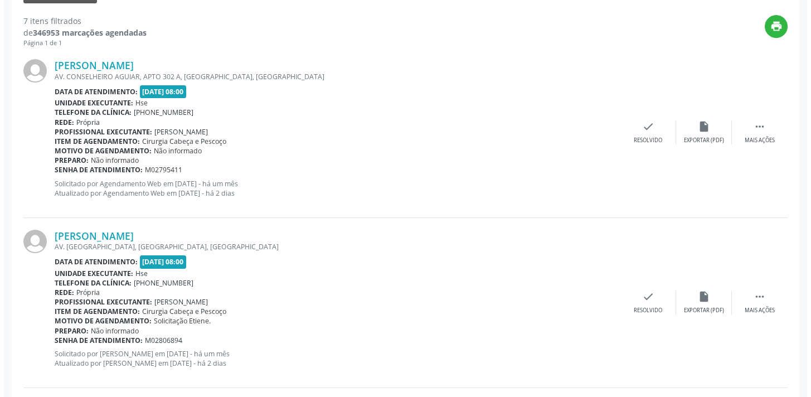
scroll to position [1109, 0]
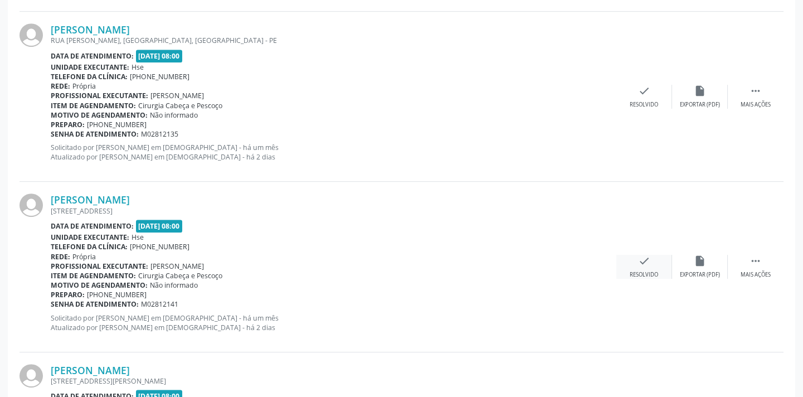
click at [638, 264] on icon "check" at bounding box center [644, 261] width 12 height 12
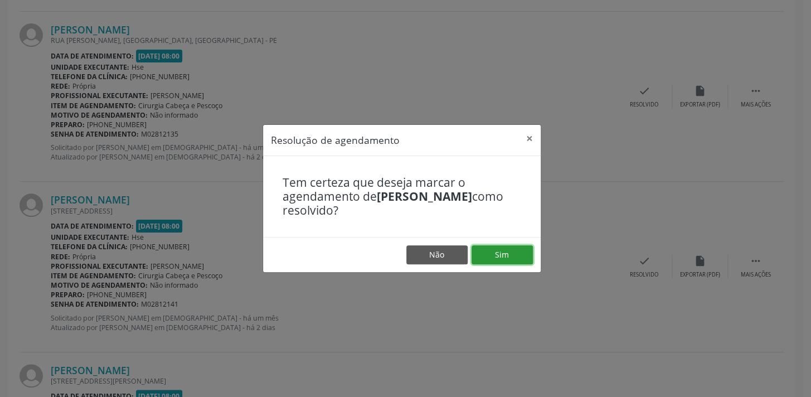
click at [516, 252] on button "Sim" at bounding box center [501, 254] width 61 height 19
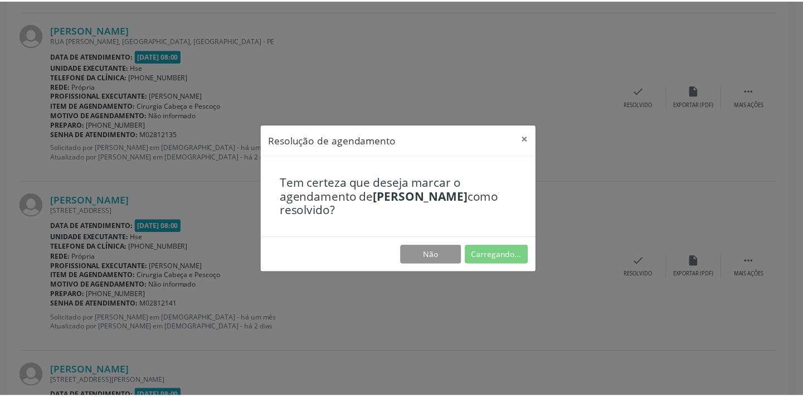
scroll to position [77, 0]
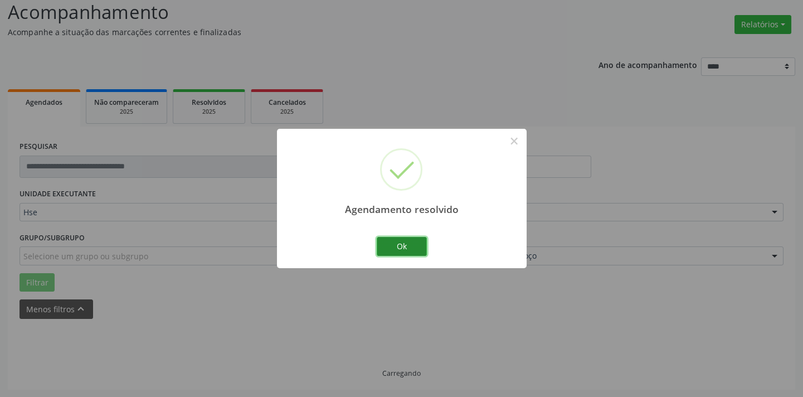
click at [416, 247] on button "Ok" at bounding box center [402, 246] width 50 height 19
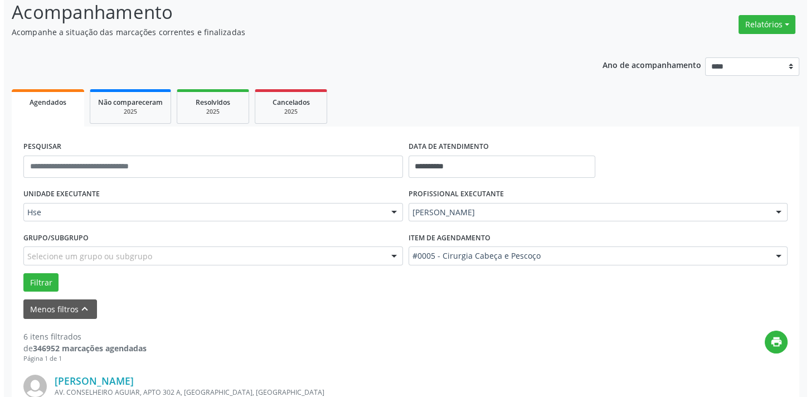
scroll to position [940, 0]
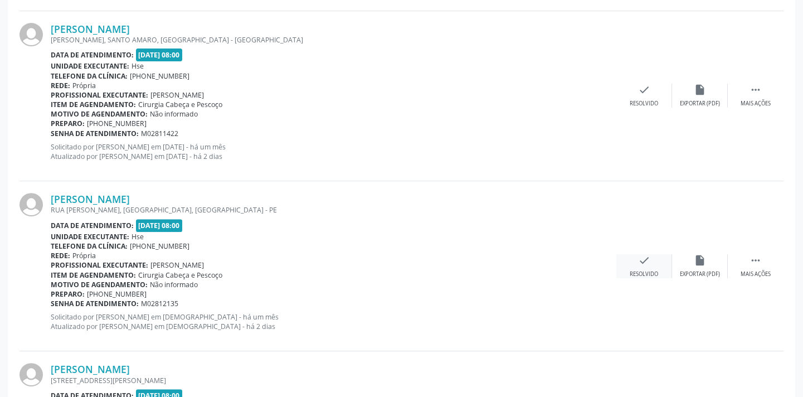
click at [638, 261] on icon "check" at bounding box center [644, 260] width 12 height 12
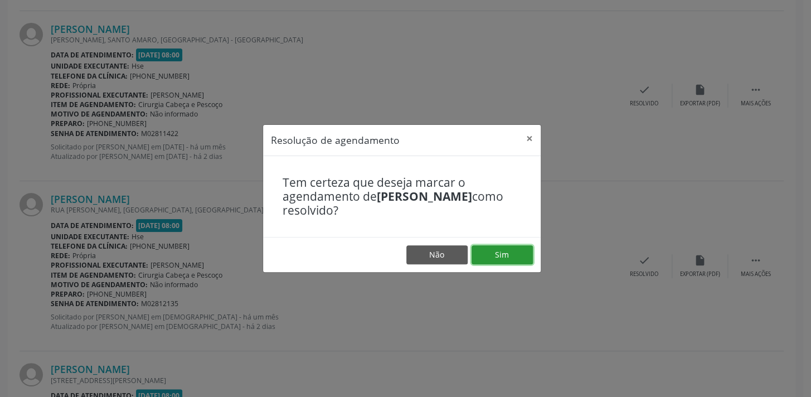
click at [494, 254] on button "Sim" at bounding box center [501, 254] width 61 height 19
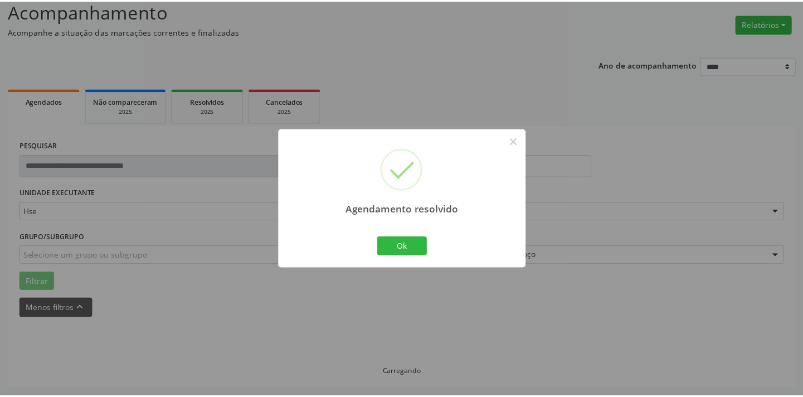
scroll to position [77, 0]
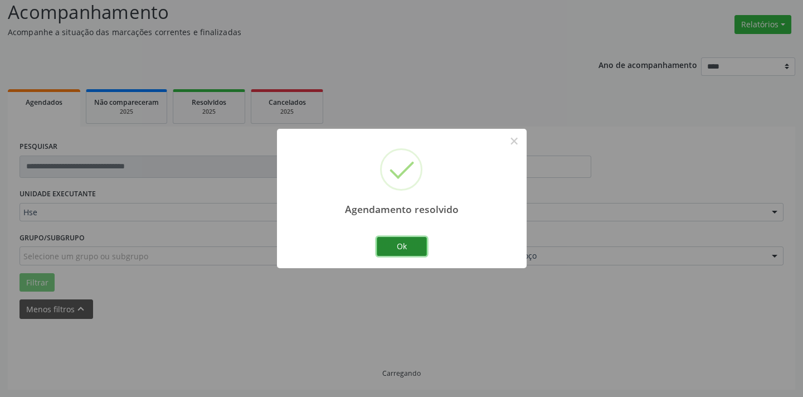
click at [390, 251] on button "Ok" at bounding box center [402, 246] width 50 height 19
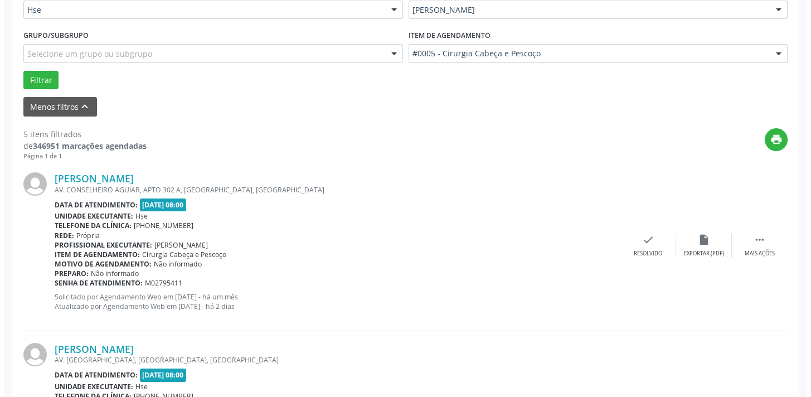
scroll to position [770, 0]
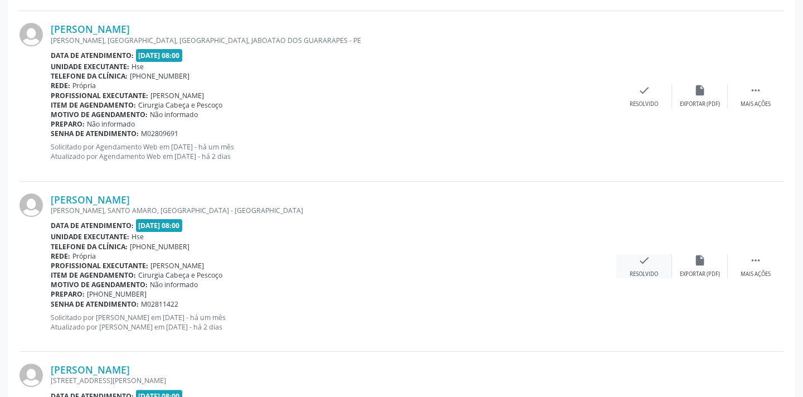
click at [641, 256] on icon "check" at bounding box center [644, 260] width 12 height 12
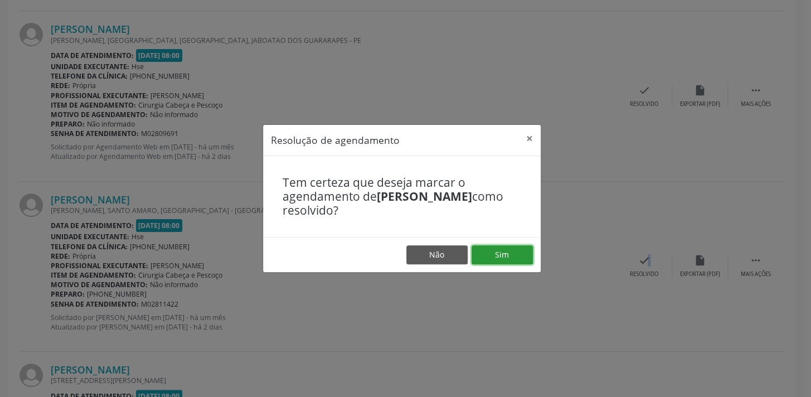
click at [485, 254] on button "Sim" at bounding box center [501, 254] width 61 height 19
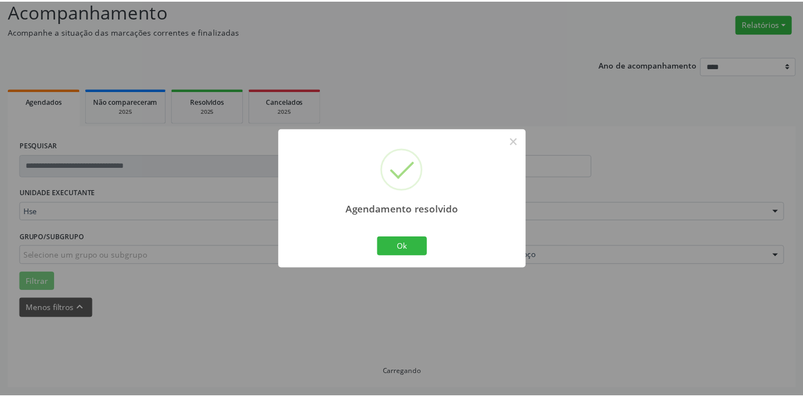
scroll to position [77, 0]
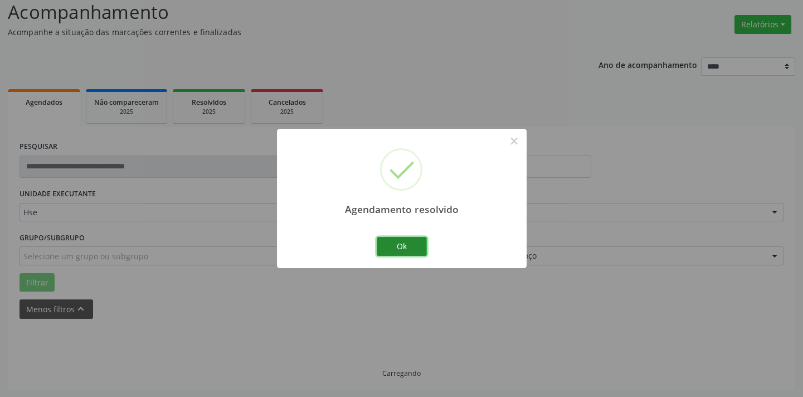
click at [426, 243] on button "Ok" at bounding box center [402, 246] width 50 height 19
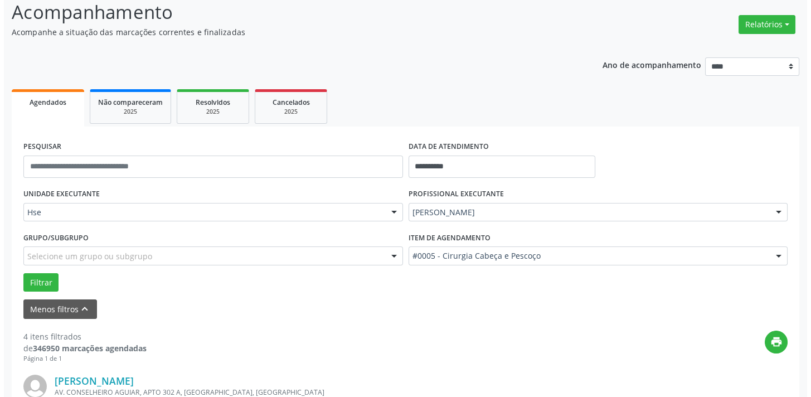
scroll to position [742, 0]
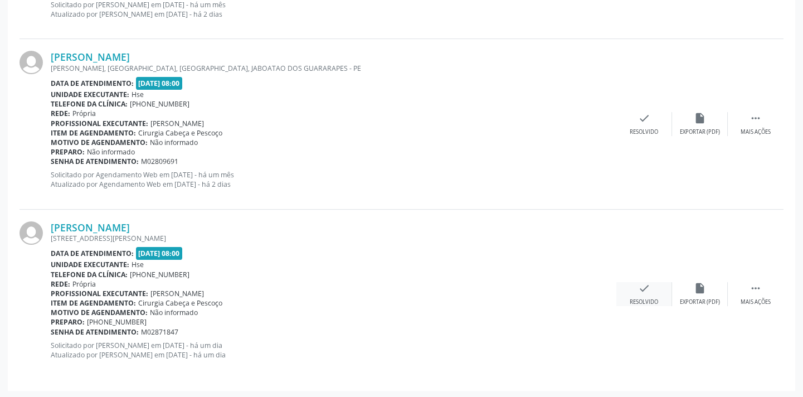
click at [639, 303] on div "Resolvido" at bounding box center [644, 302] width 28 height 8
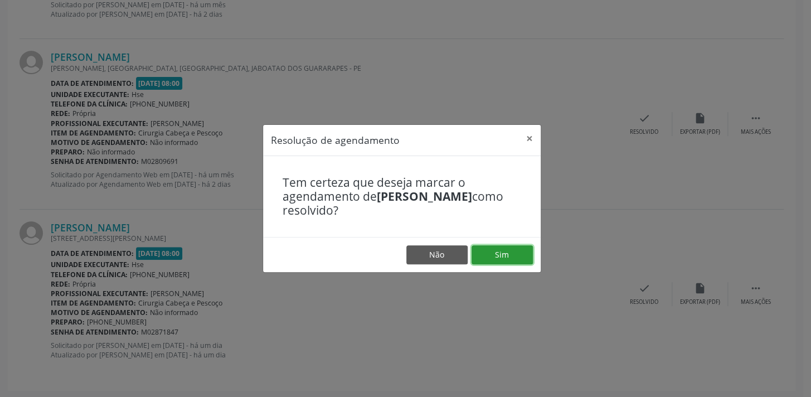
click at [498, 252] on button "Sim" at bounding box center [501, 254] width 61 height 19
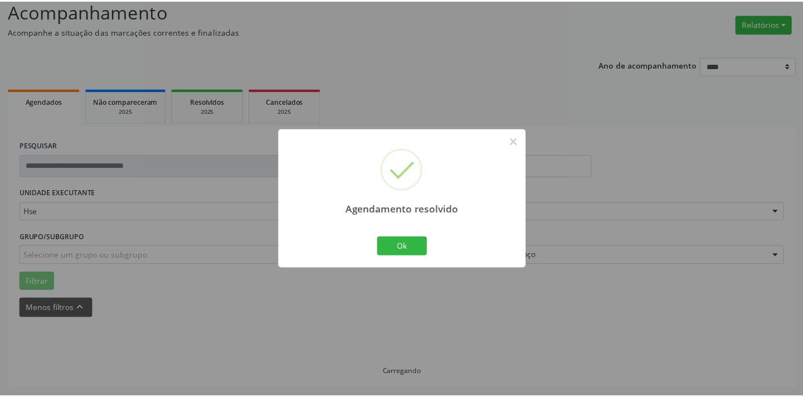
scroll to position [77, 0]
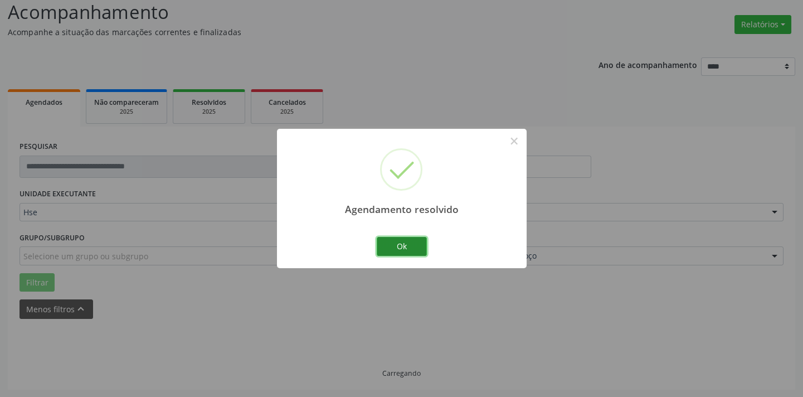
click at [424, 245] on button "Ok" at bounding box center [402, 246] width 50 height 19
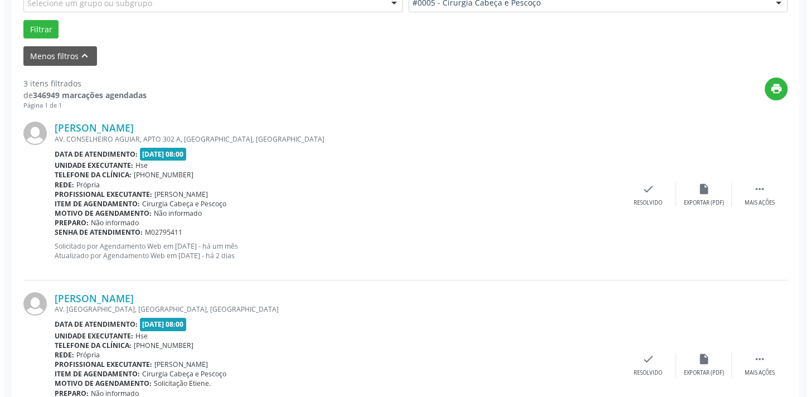
scroll to position [572, 0]
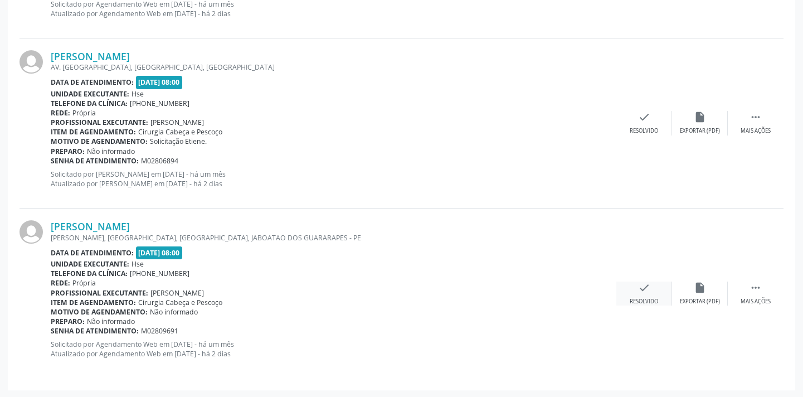
click at [647, 301] on div "Resolvido" at bounding box center [644, 302] width 28 height 8
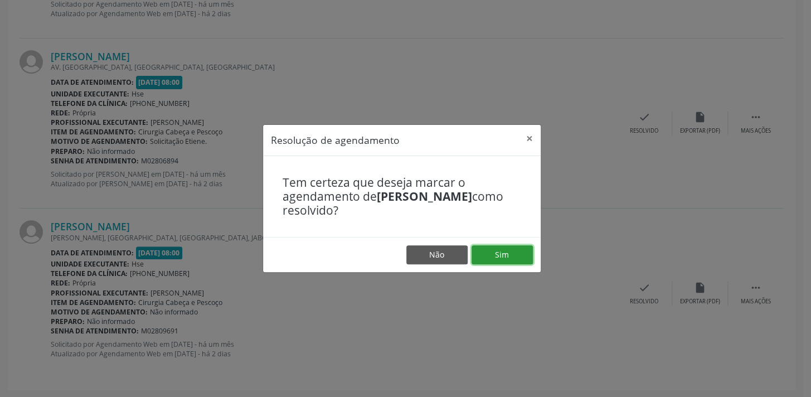
click at [493, 256] on button "Sim" at bounding box center [501, 254] width 61 height 19
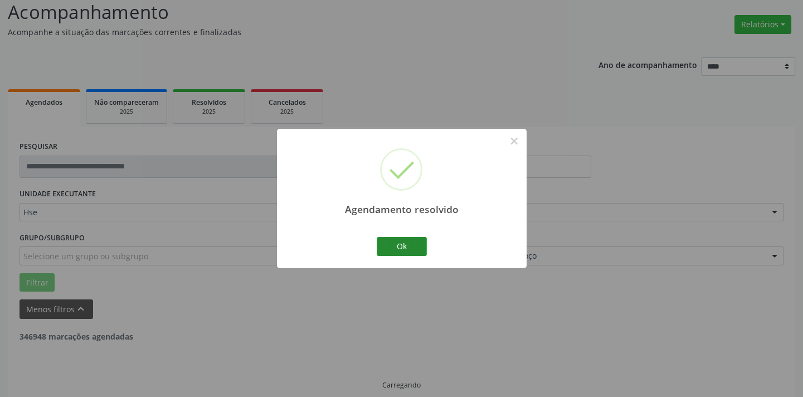
scroll to position [89, 0]
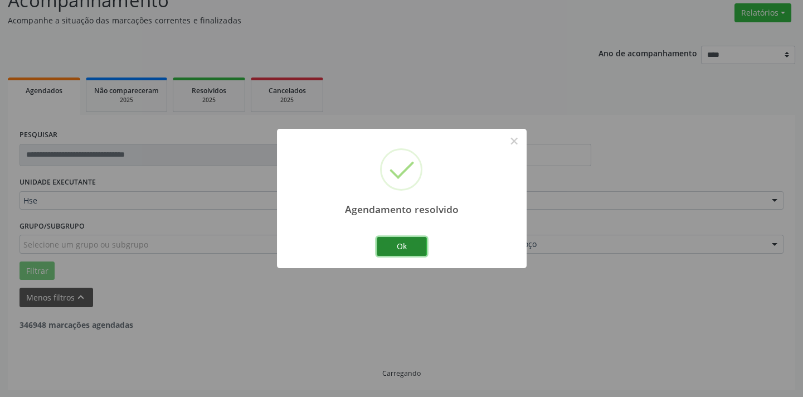
click at [411, 245] on button "Ok" at bounding box center [402, 246] width 50 height 19
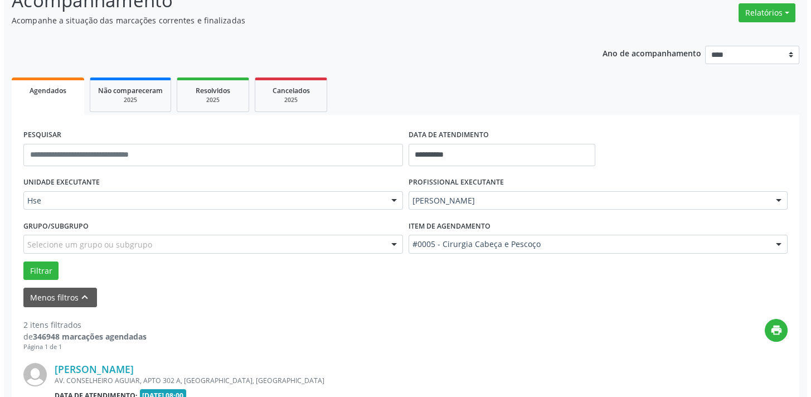
scroll to position [402, 0]
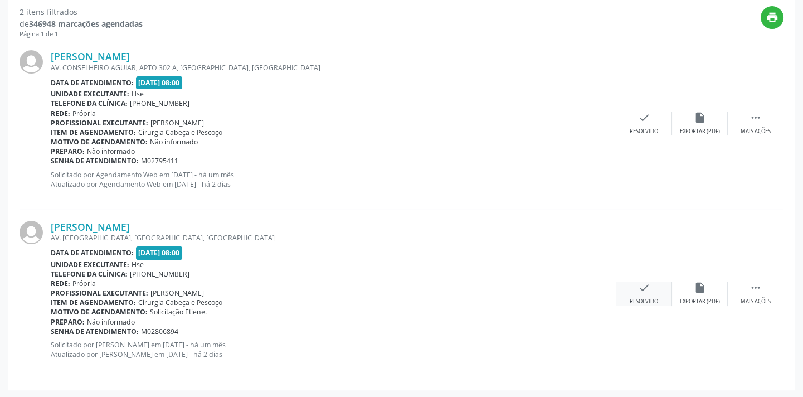
click at [632, 285] on div "check Resolvido" at bounding box center [644, 293] width 56 height 24
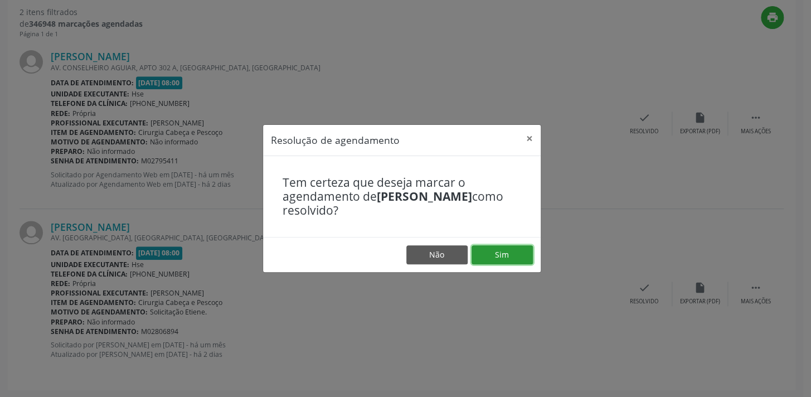
click at [493, 256] on button "Sim" at bounding box center [501, 254] width 61 height 19
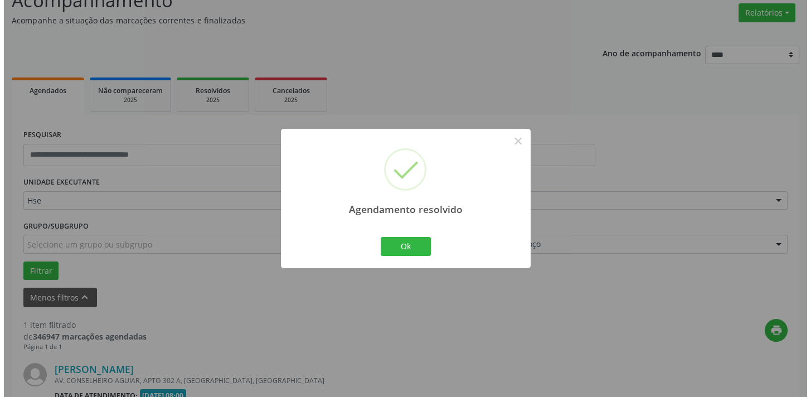
scroll to position [232, 0]
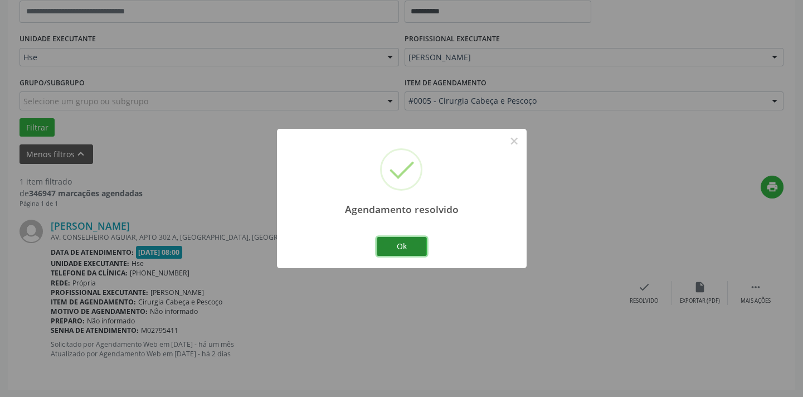
click at [413, 250] on button "Ok" at bounding box center [402, 246] width 50 height 19
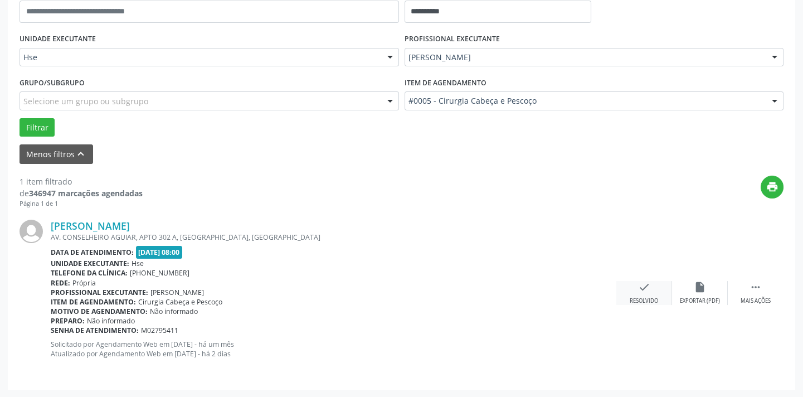
click at [650, 290] on div "check Resolvido" at bounding box center [644, 293] width 56 height 24
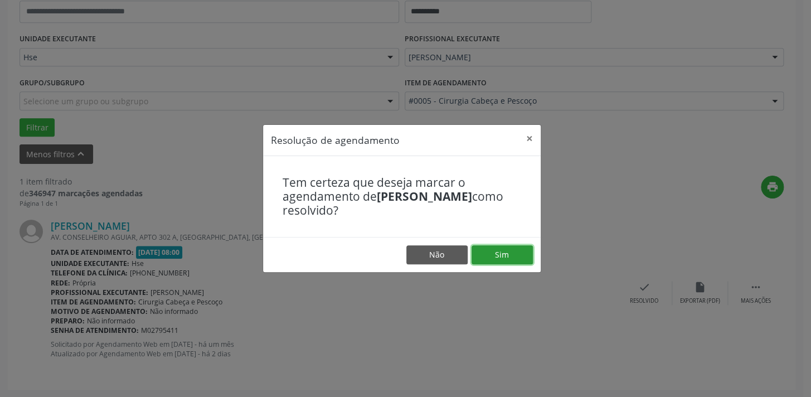
click at [507, 249] on button "Sim" at bounding box center [501, 254] width 61 height 19
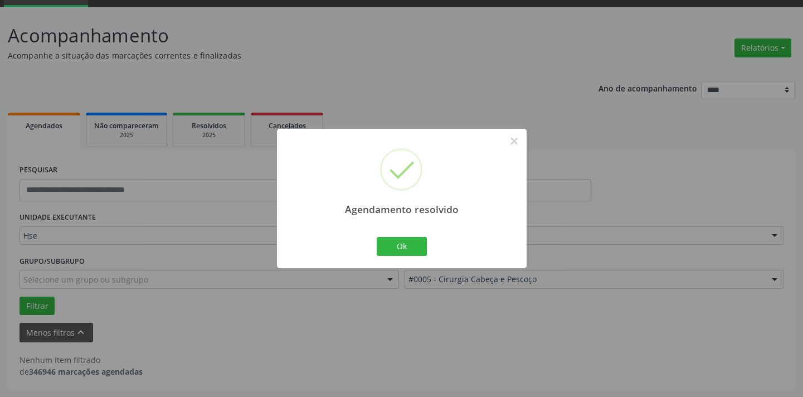
scroll to position [53, 0]
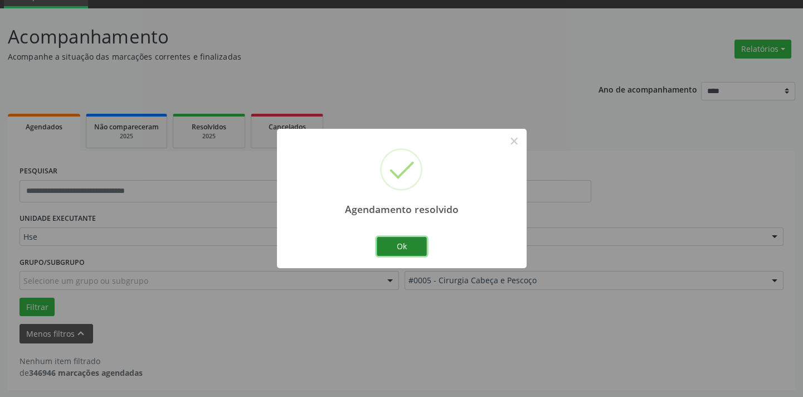
click at [407, 245] on button "Ok" at bounding box center [402, 246] width 50 height 19
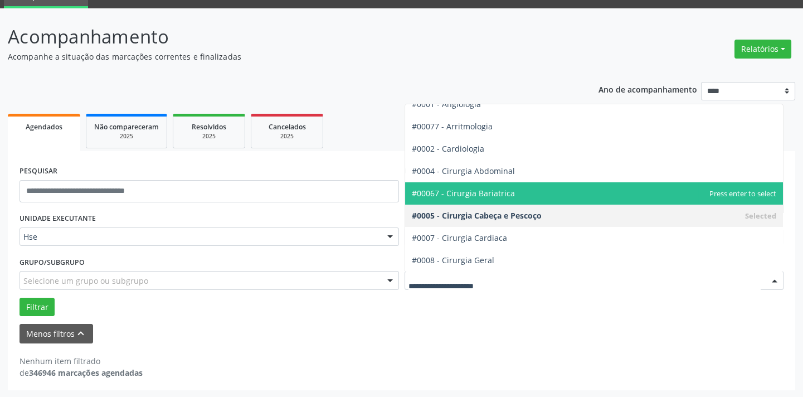
scroll to position [50, 0]
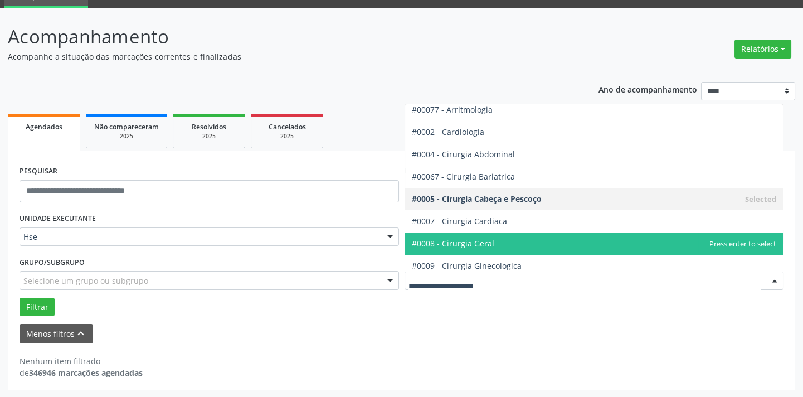
click at [532, 238] on span "#0008 - Cirurgia Geral" at bounding box center [594, 243] width 378 height 22
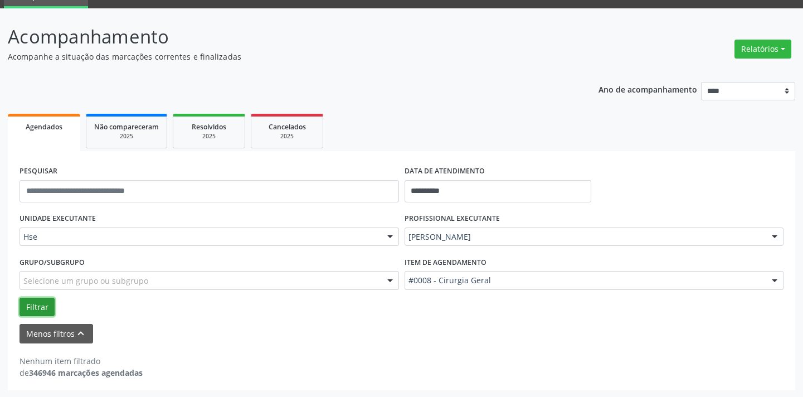
click at [40, 301] on button "Filtrar" at bounding box center [37, 307] width 35 height 19
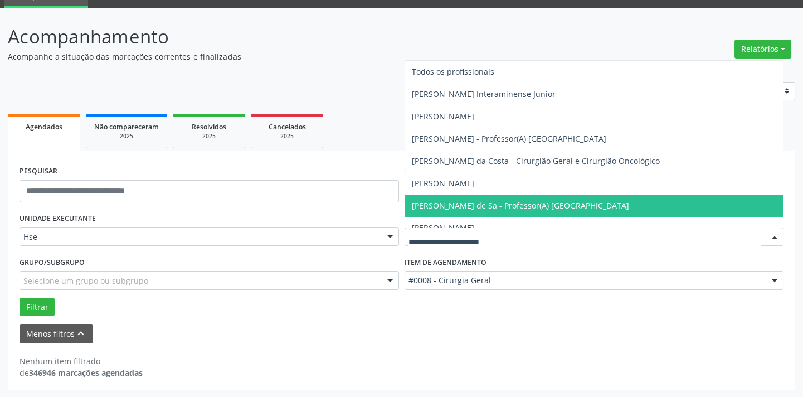
click at [548, 200] on span "[PERSON_NAME] de Sa - Professor(A) [GEOGRAPHIC_DATA]" at bounding box center [520, 205] width 217 height 11
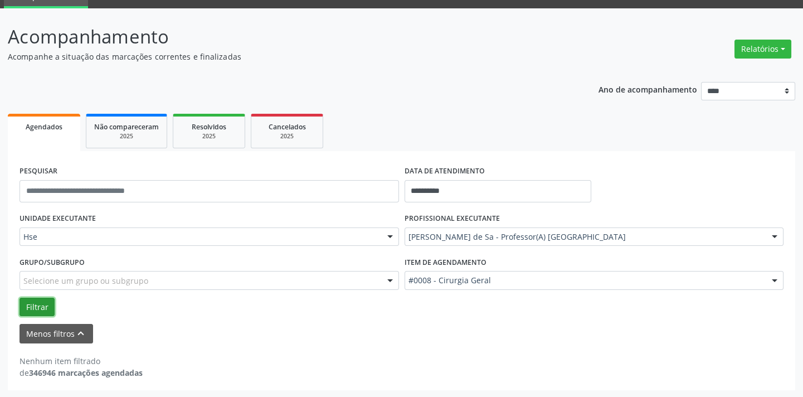
click at [47, 301] on button "Filtrar" at bounding box center [37, 307] width 35 height 19
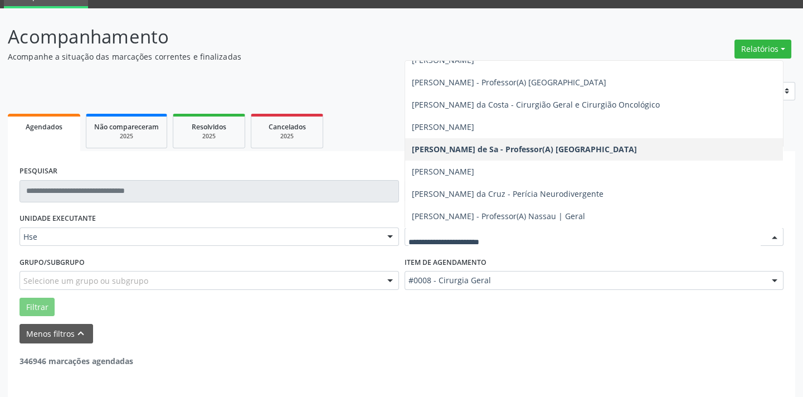
scroll to position [101, 0]
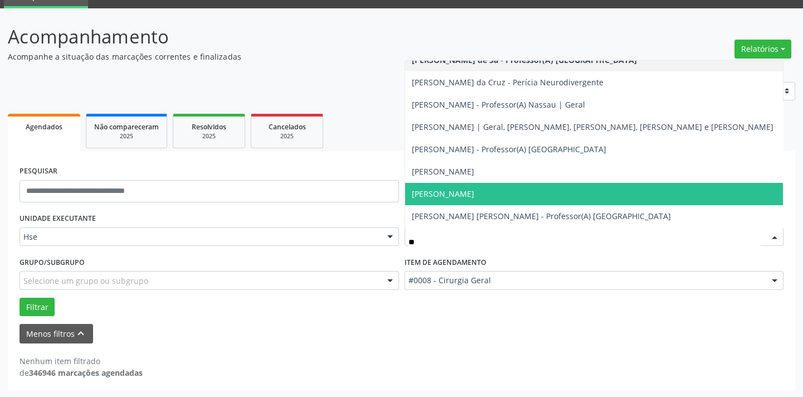
type input "*"
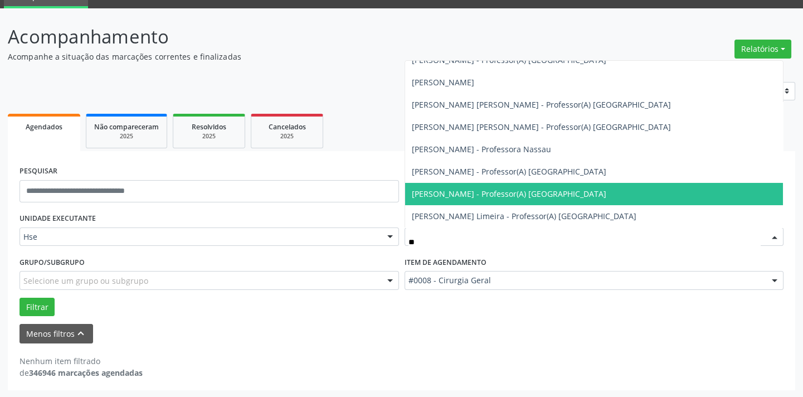
type input "***"
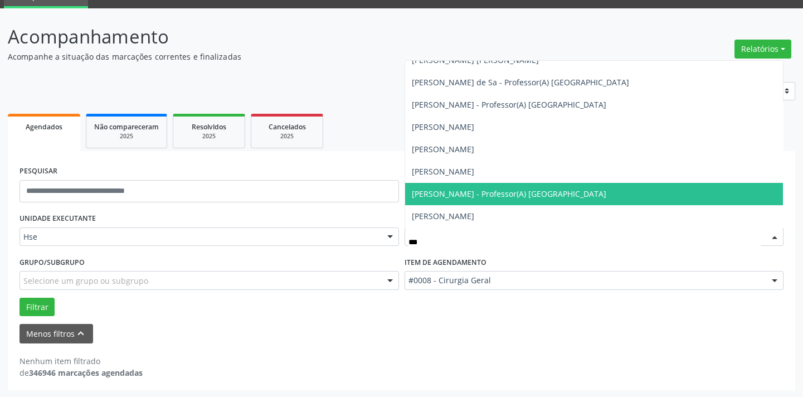
click at [529, 201] on span "[PERSON_NAME] - Professor(A) [GEOGRAPHIC_DATA]" at bounding box center [594, 194] width 378 height 22
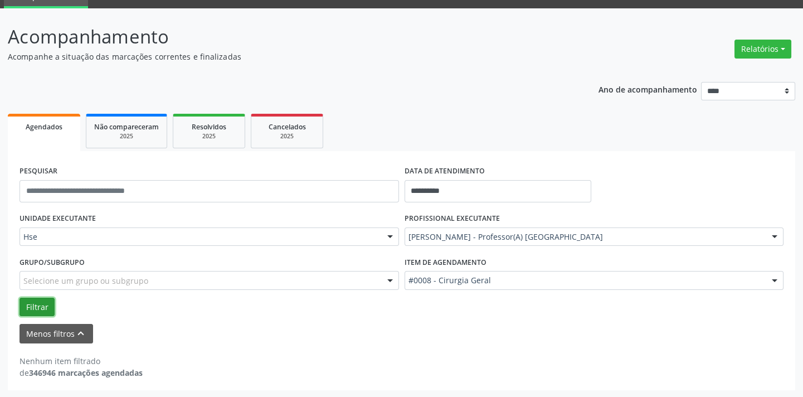
click at [53, 303] on button "Filtrar" at bounding box center [37, 307] width 35 height 19
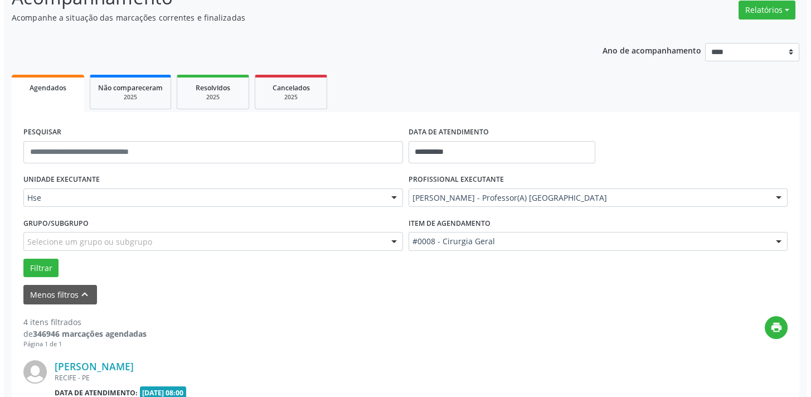
scroll to position [600, 0]
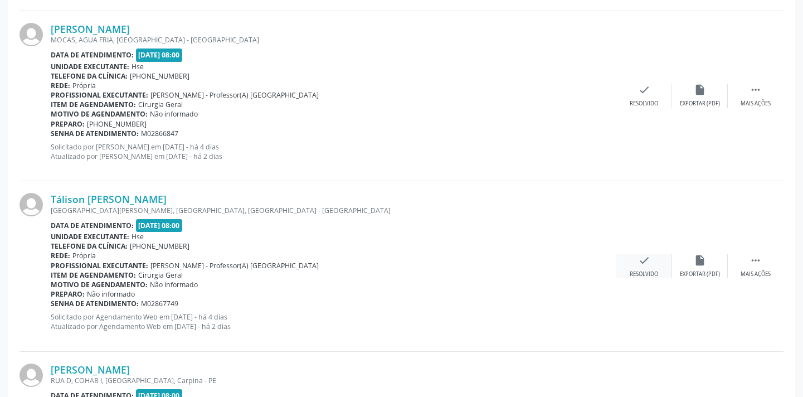
drag, startPoint x: 639, startPoint y: 248, endPoint x: 643, endPoint y: 259, distance: 11.3
click at [641, 256] on div "Tálison Benjamim Alves de Oliveira RUA SANTOS DUMONTE, CENTRO, RECIFE - PE Data…" at bounding box center [402, 266] width 764 height 170
click at [644, 260] on icon "check" at bounding box center [644, 260] width 12 height 12
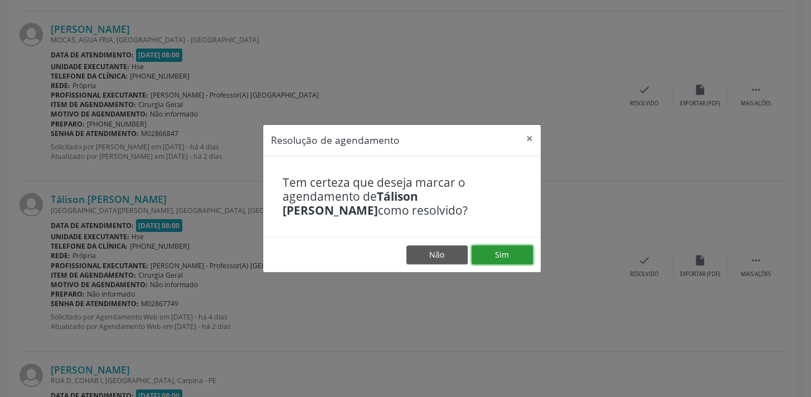
click at [523, 253] on button "Sim" at bounding box center [501, 254] width 61 height 19
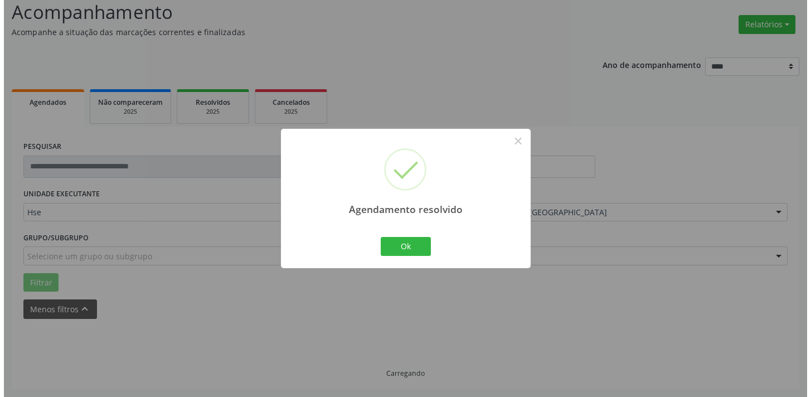
scroll to position [572, 0]
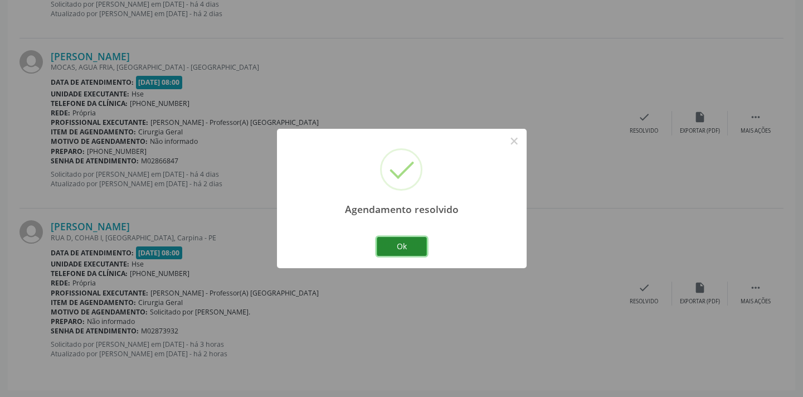
click at [401, 240] on button "Ok" at bounding box center [402, 246] width 50 height 19
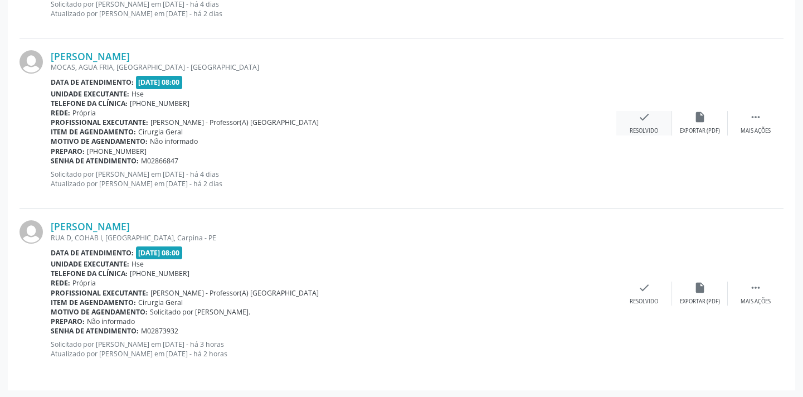
click at [641, 118] on icon "check" at bounding box center [644, 117] width 12 height 12
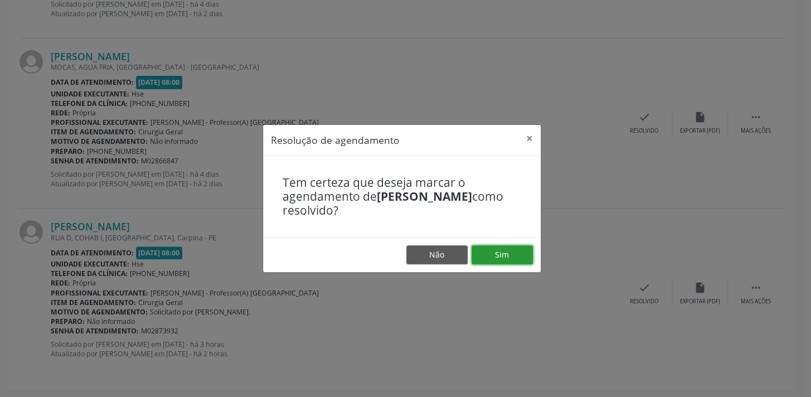
click at [493, 256] on button "Sim" at bounding box center [501, 254] width 61 height 19
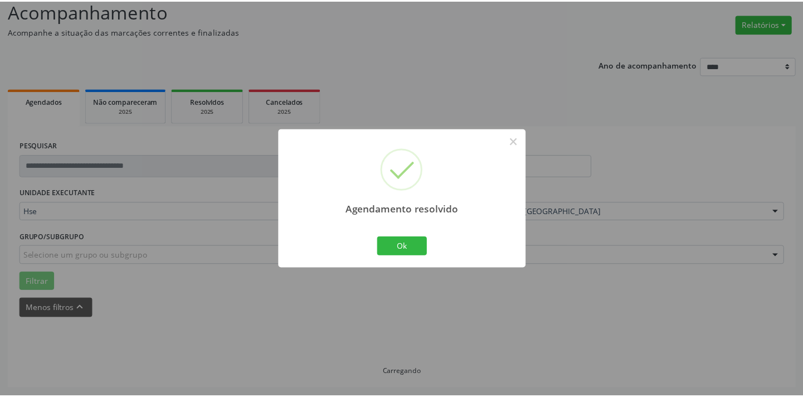
scroll to position [77, 0]
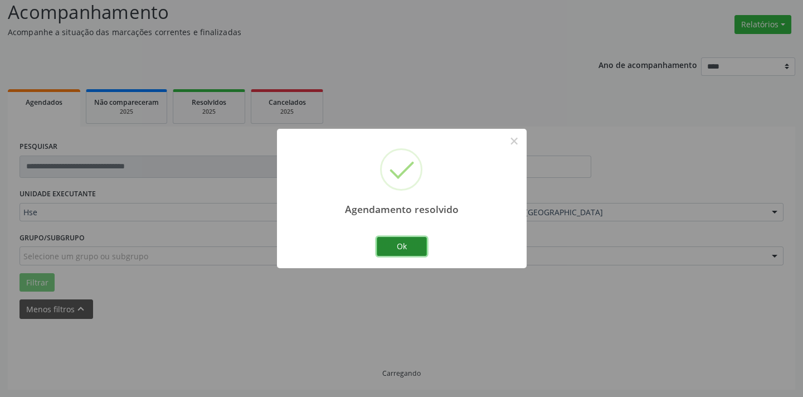
click at [421, 246] on button "Ok" at bounding box center [402, 246] width 50 height 19
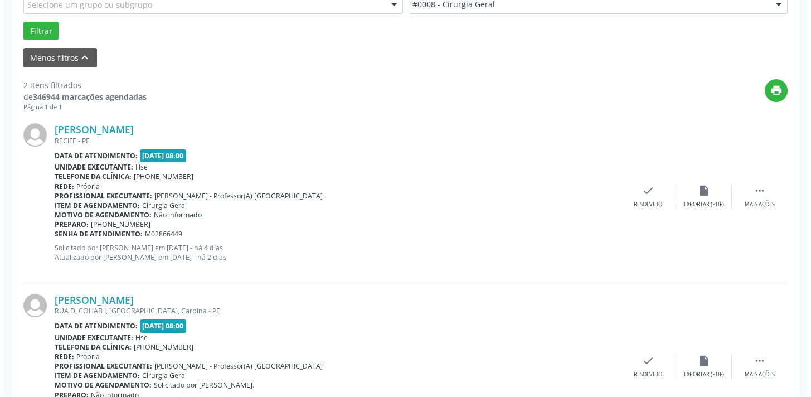
scroll to position [330, 0]
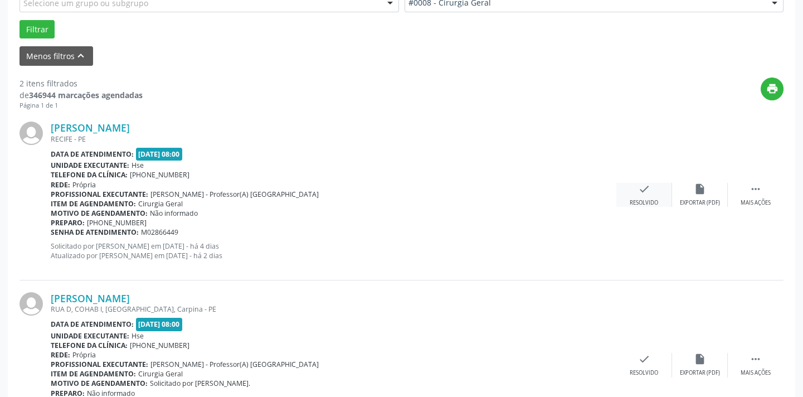
click at [647, 187] on icon "check" at bounding box center [644, 189] width 12 height 12
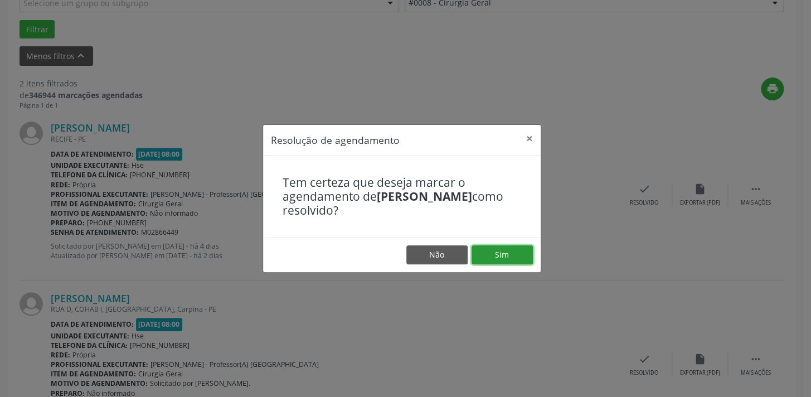
click at [493, 255] on button "Sim" at bounding box center [501, 254] width 61 height 19
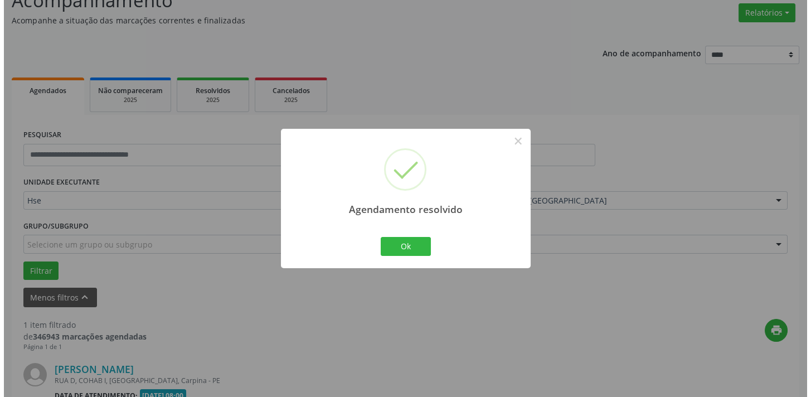
scroll to position [232, 0]
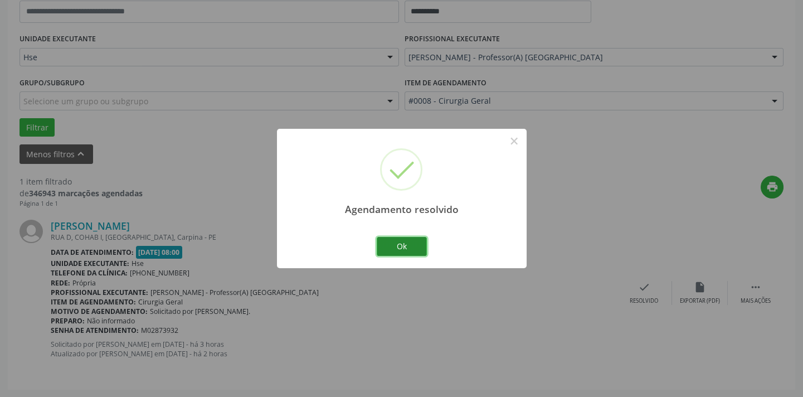
click at [401, 244] on button "Ok" at bounding box center [402, 246] width 50 height 19
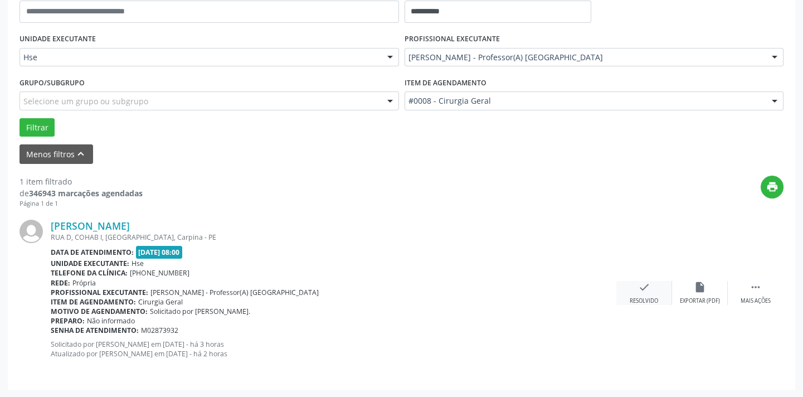
click at [652, 291] on div "check Resolvido" at bounding box center [644, 293] width 56 height 24
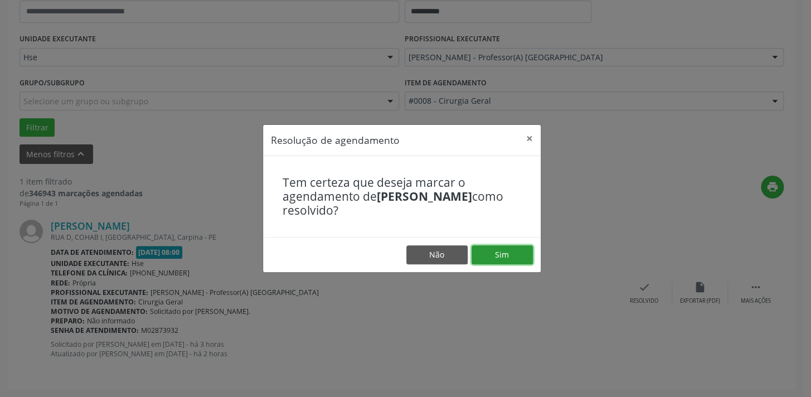
click at [512, 256] on button "Sim" at bounding box center [501, 254] width 61 height 19
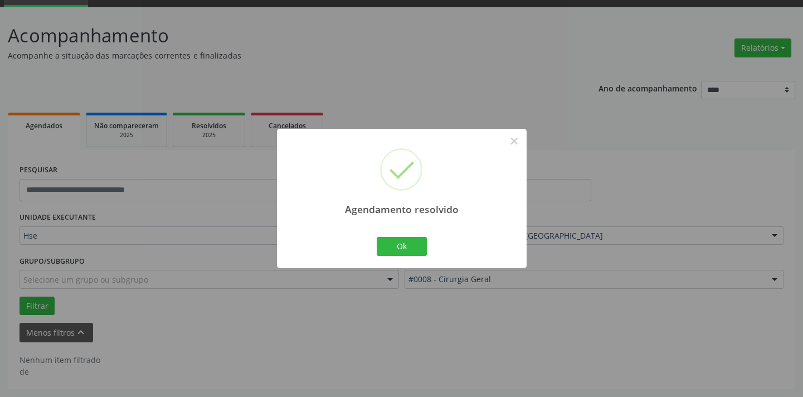
scroll to position [53, 0]
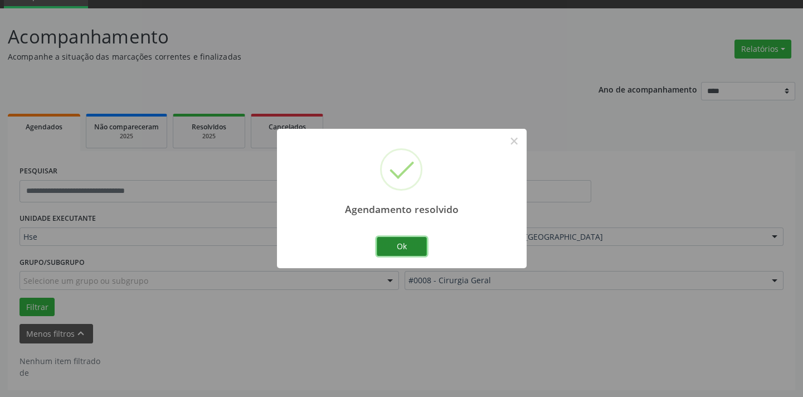
click at [420, 247] on button "Ok" at bounding box center [402, 246] width 50 height 19
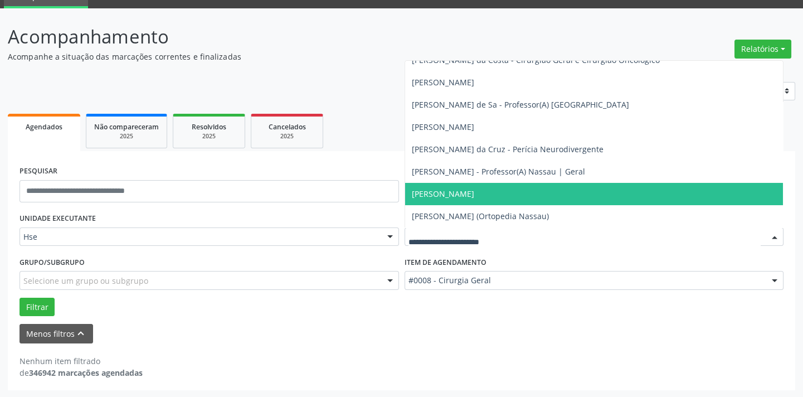
click at [445, 232] on input "text" at bounding box center [584, 242] width 353 height 22
click at [334, 130] on ul "Agendados Não compareceram 2025 Resolvidos 2025 Cancelados 2025" at bounding box center [401, 131] width 787 height 40
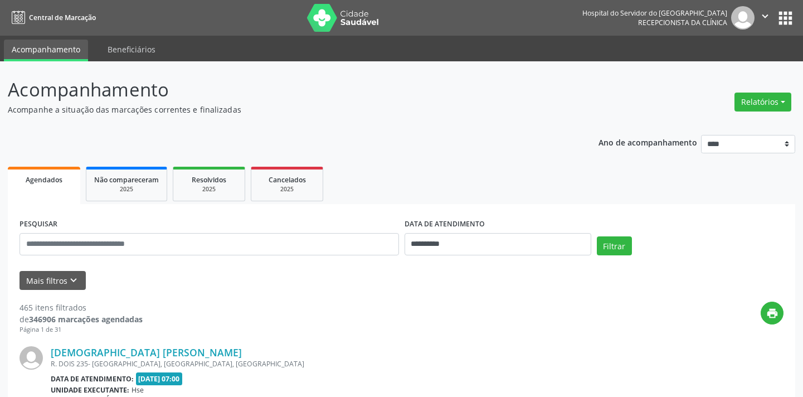
scroll to position [48, 0]
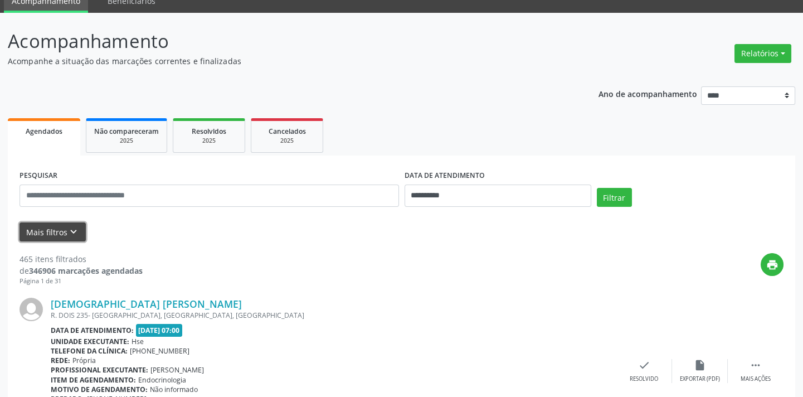
click at [74, 228] on icon "keyboard_arrow_down" at bounding box center [73, 232] width 12 height 12
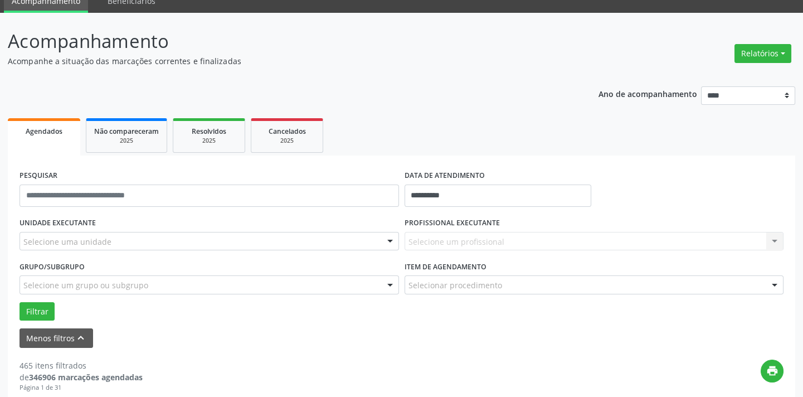
click at [458, 237] on div "Selecione um profissional Nenhum resultado encontrado para: " " Não há nenhuma …" at bounding box center [594, 241] width 379 height 19
click at [334, 244] on div "Selecione uma unidade" at bounding box center [209, 241] width 379 height 19
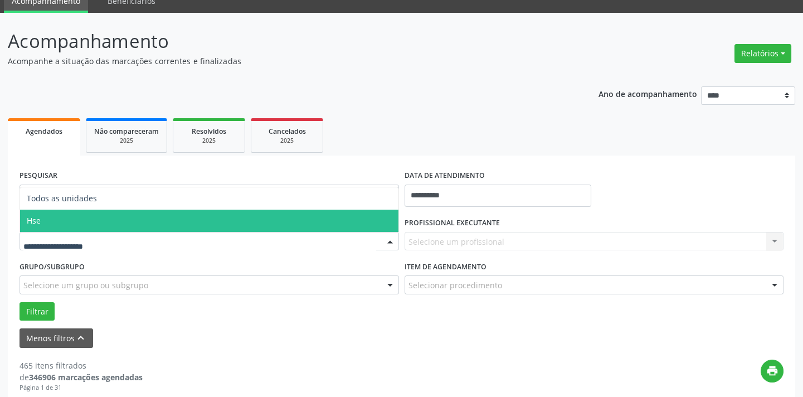
click at [275, 220] on span "Hse" at bounding box center [209, 221] width 378 height 22
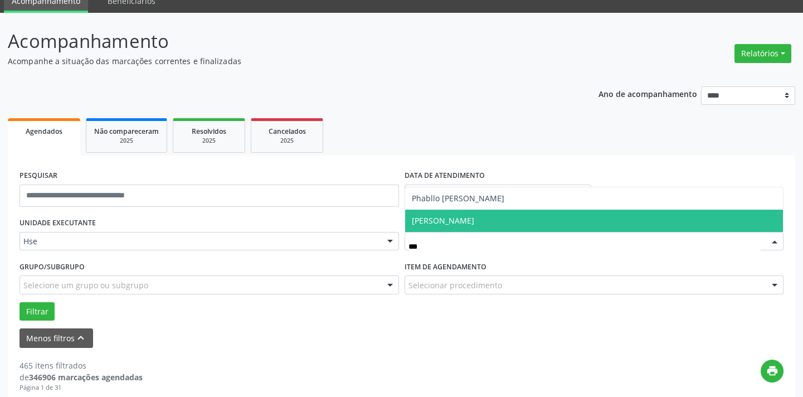
type input "****"
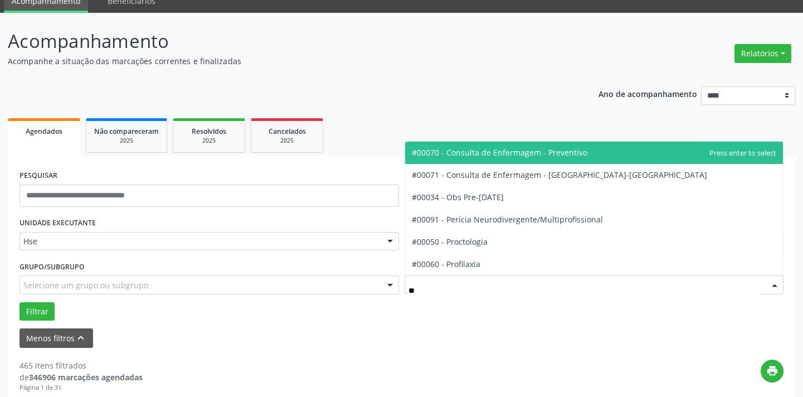
type input "***"
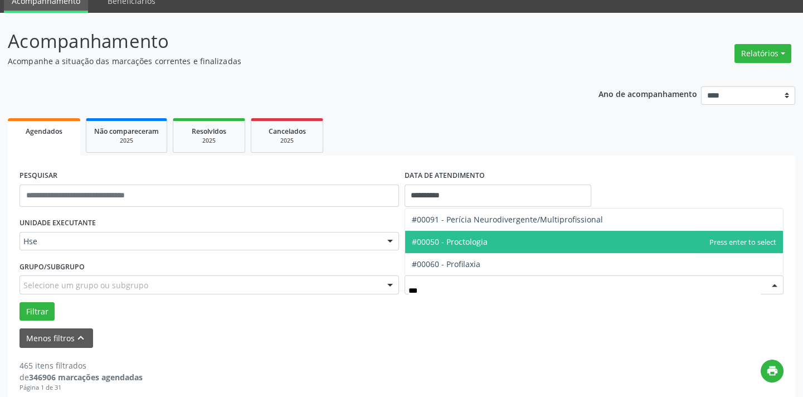
click at [481, 236] on span "#00050 - Proctologia" at bounding box center [450, 241] width 76 height 11
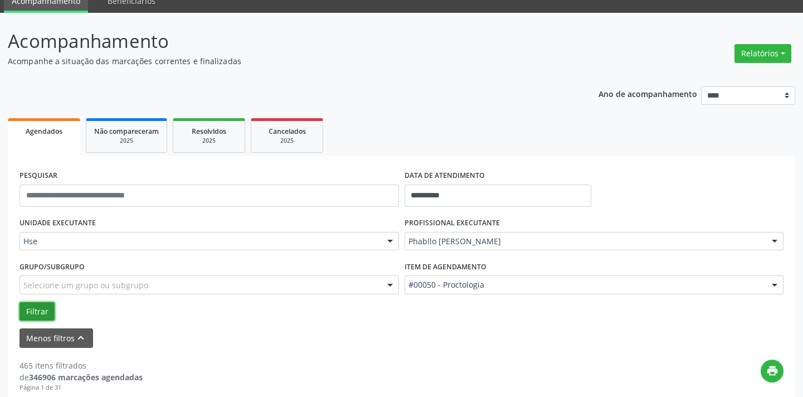
click at [45, 308] on button "Filtrar" at bounding box center [37, 311] width 35 height 19
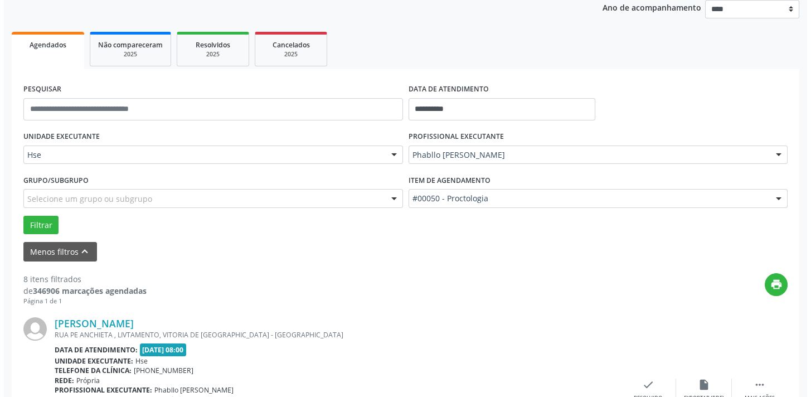
scroll to position [251, 0]
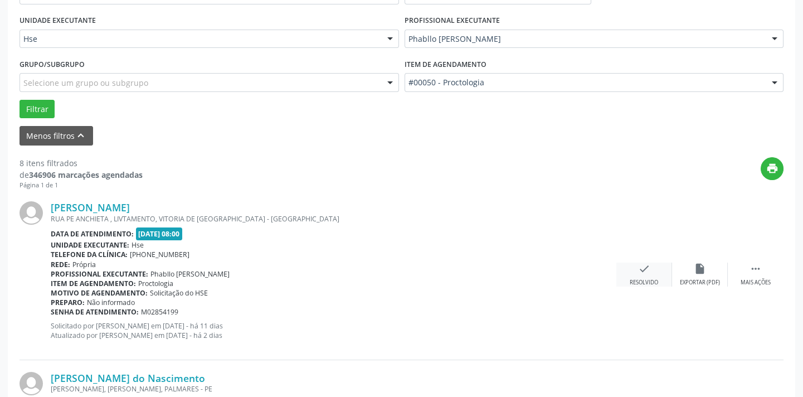
click at [633, 279] on div "Resolvido" at bounding box center [644, 283] width 28 height 8
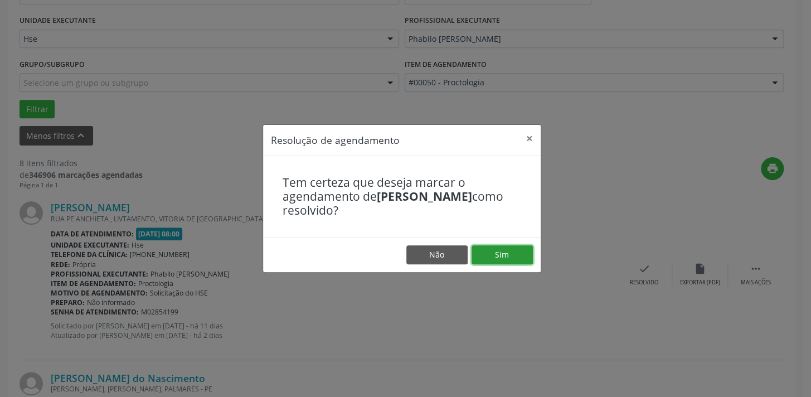
click at [498, 255] on button "Sim" at bounding box center [501, 254] width 61 height 19
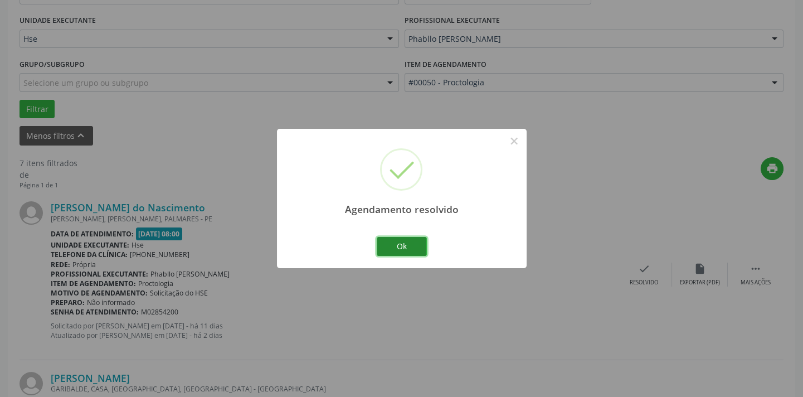
click at [417, 252] on button "Ok" at bounding box center [402, 246] width 50 height 19
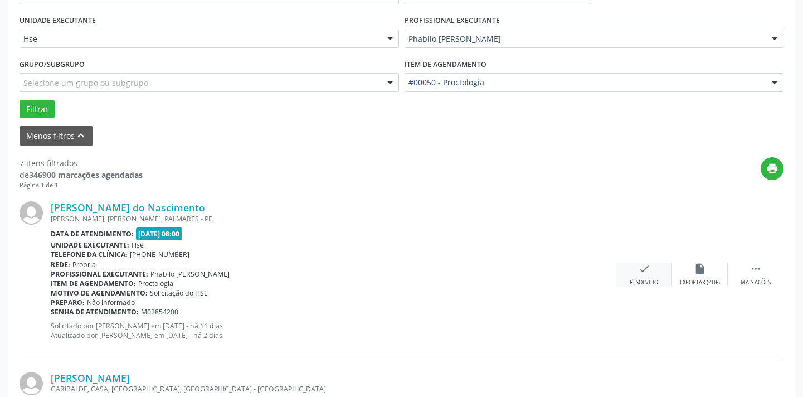
click at [657, 275] on div "check Resolvido" at bounding box center [644, 274] width 56 height 24
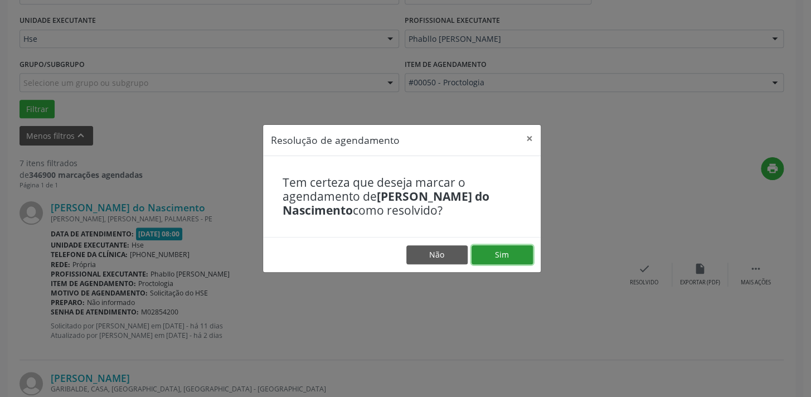
click at [500, 251] on button "Sim" at bounding box center [501, 254] width 61 height 19
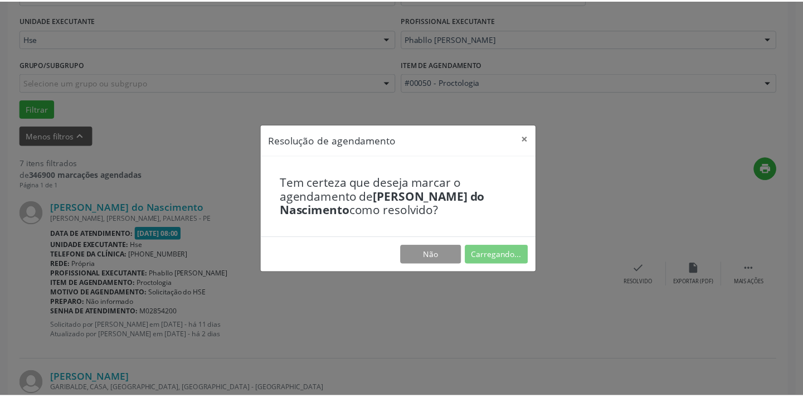
scroll to position [77, 0]
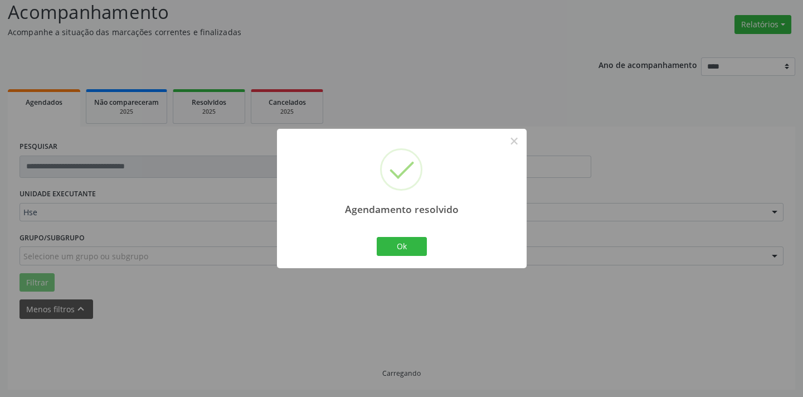
click at [426, 250] on div "Ok Cancel" at bounding box center [401, 246] width 55 height 23
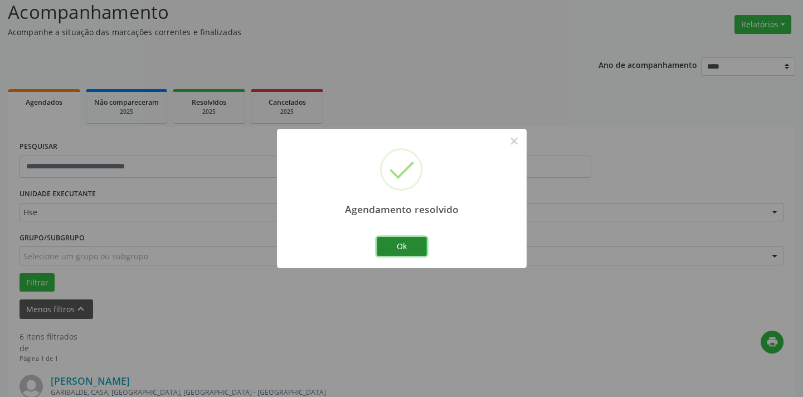
click at [424, 248] on button "Ok" at bounding box center [402, 246] width 50 height 19
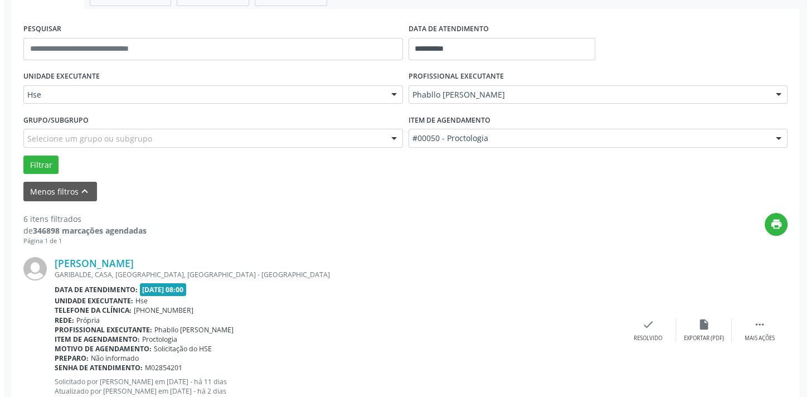
scroll to position [229, 0]
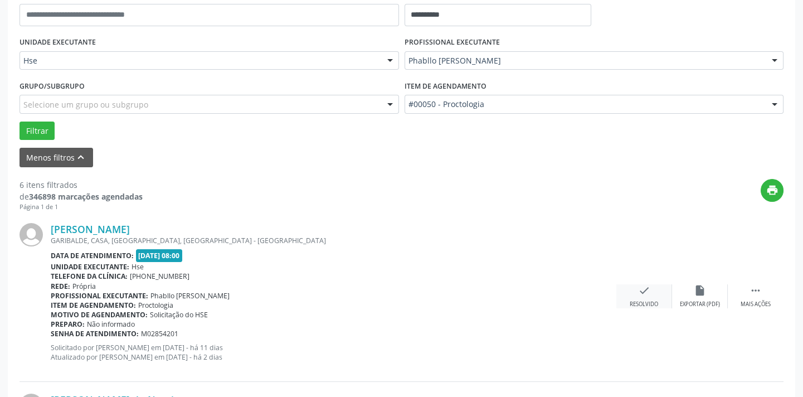
click at [643, 297] on div "check Resolvido" at bounding box center [644, 296] width 56 height 24
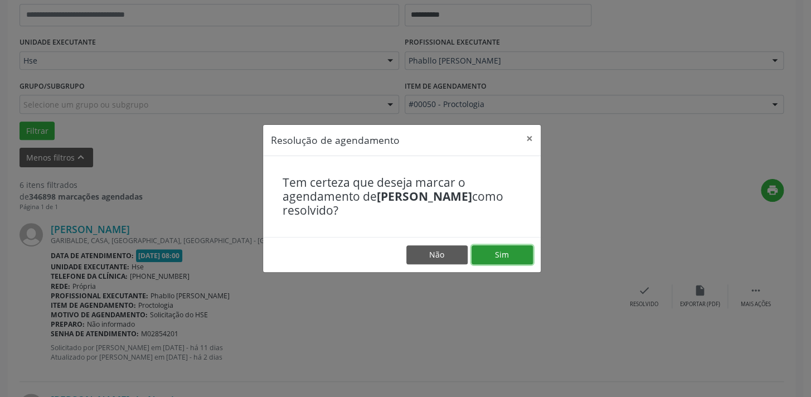
click at [501, 256] on button "Sim" at bounding box center [501, 254] width 61 height 19
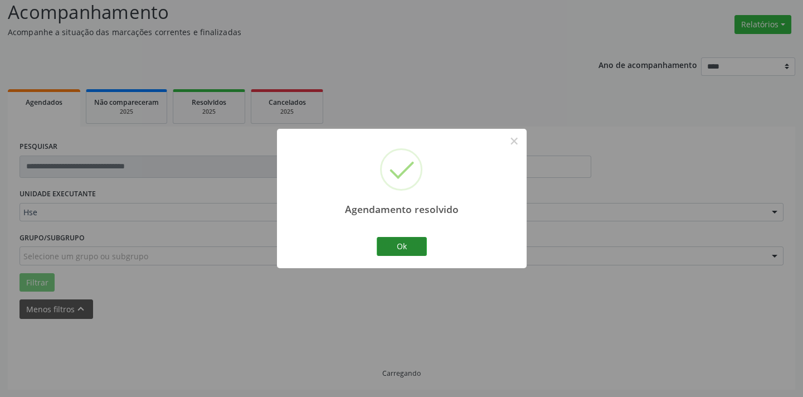
scroll to position [89, 0]
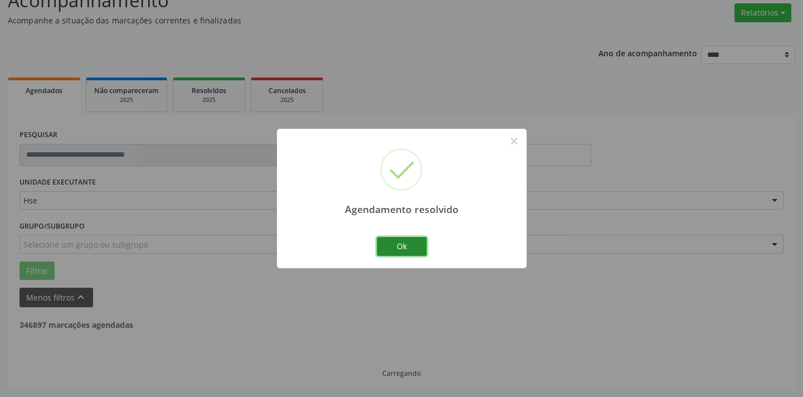
click at [416, 246] on button "Ok" at bounding box center [402, 246] width 50 height 19
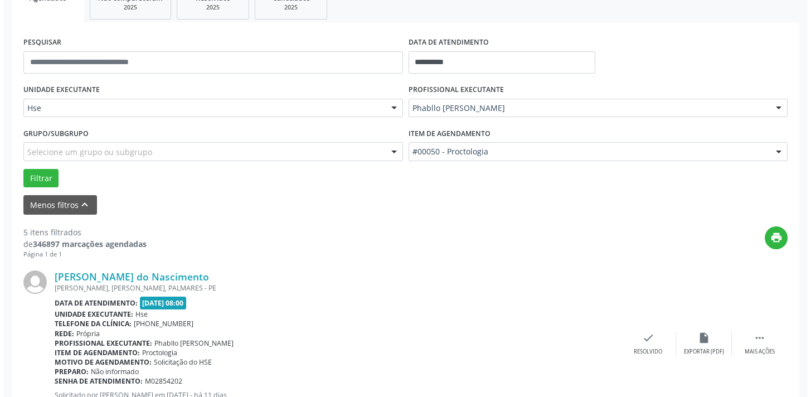
scroll to position [190, 0]
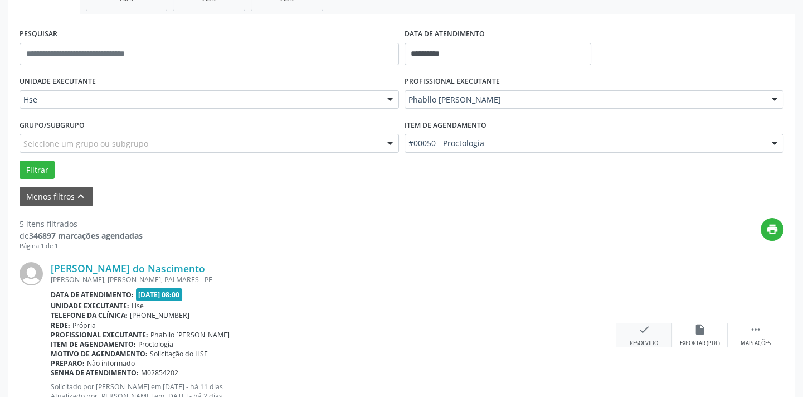
click at [649, 330] on icon "check" at bounding box center [644, 329] width 12 height 12
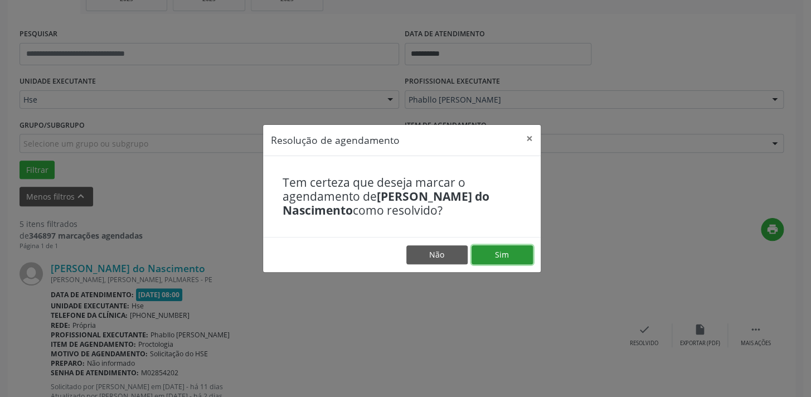
click at [514, 261] on button "Sim" at bounding box center [501, 254] width 61 height 19
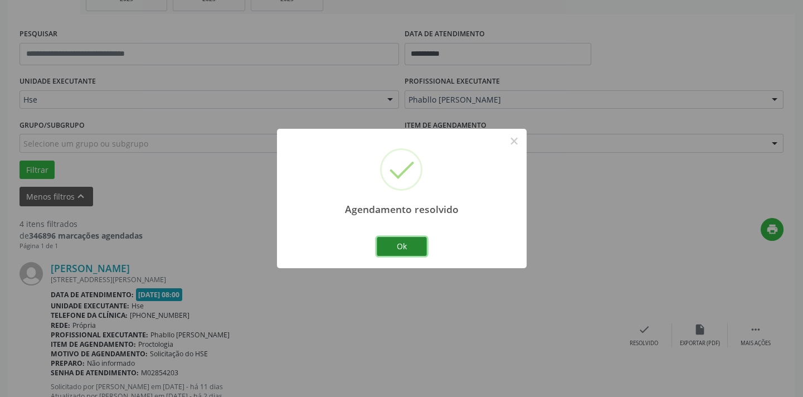
click at [416, 253] on button "Ok" at bounding box center [402, 246] width 50 height 19
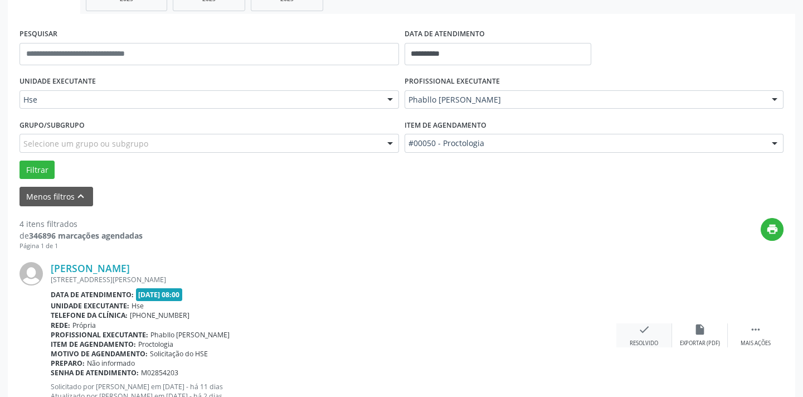
click at [653, 329] on div "check Resolvido" at bounding box center [644, 335] width 56 height 24
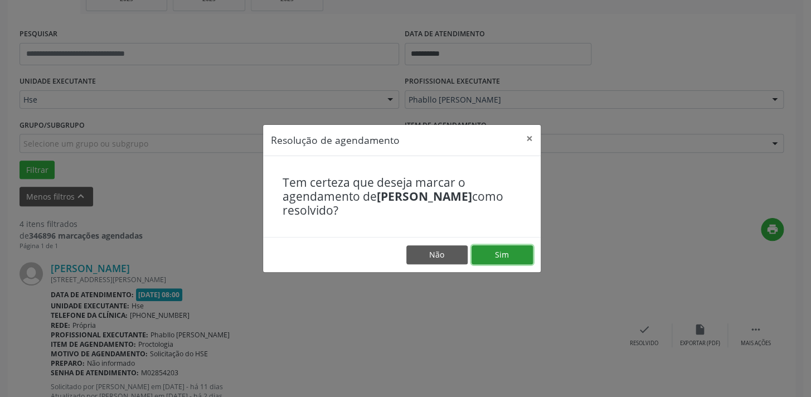
click at [514, 258] on button "Sim" at bounding box center [501, 254] width 61 height 19
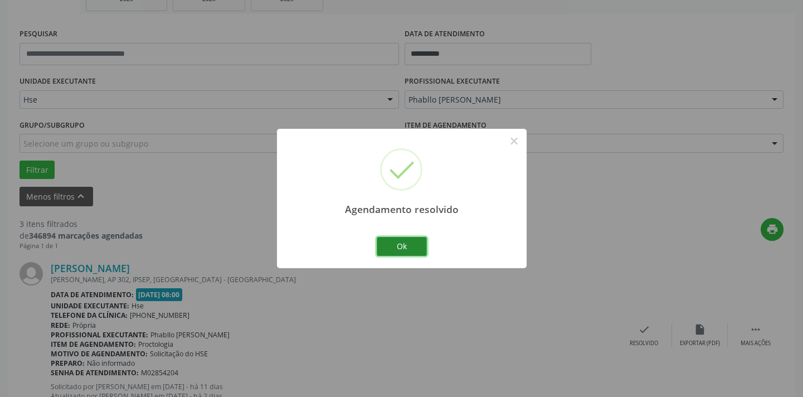
click at [408, 244] on button "Ok" at bounding box center [402, 246] width 50 height 19
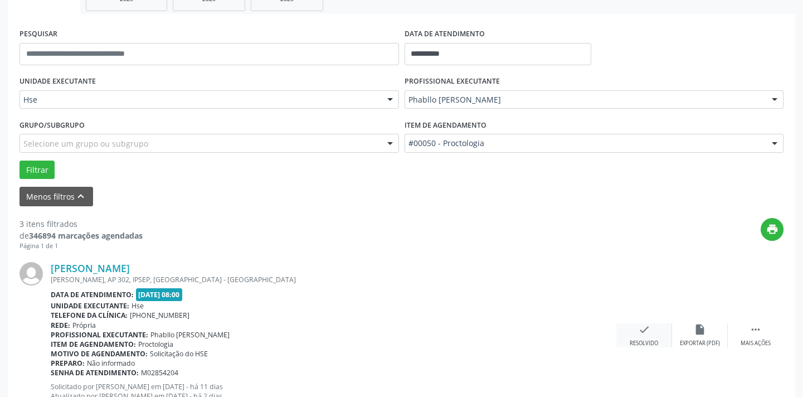
click at [647, 339] on div "Resolvido" at bounding box center [644, 343] width 28 height 8
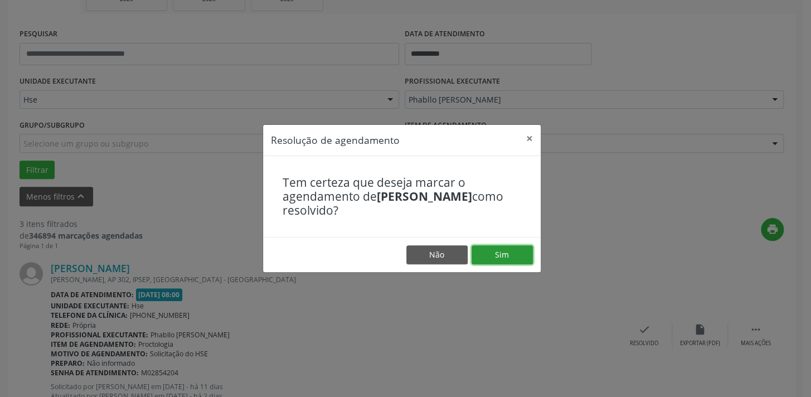
click at [508, 260] on button "Sim" at bounding box center [501, 254] width 61 height 19
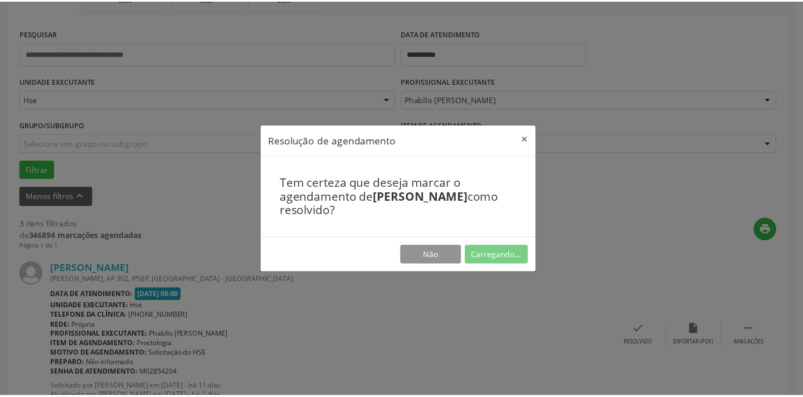
scroll to position [77, 0]
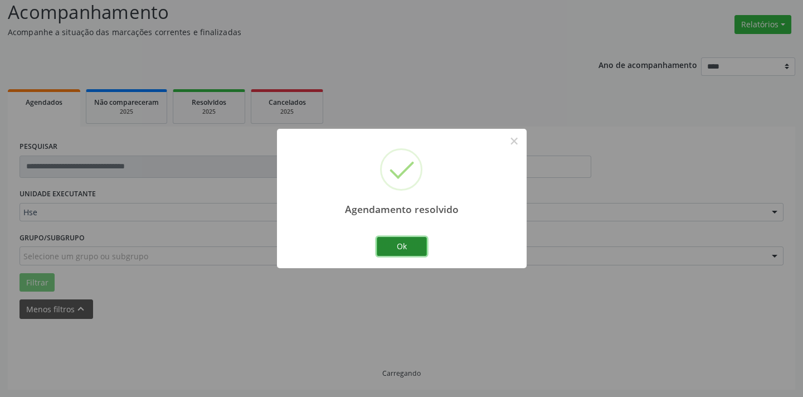
click at [412, 240] on button "Ok" at bounding box center [402, 246] width 50 height 19
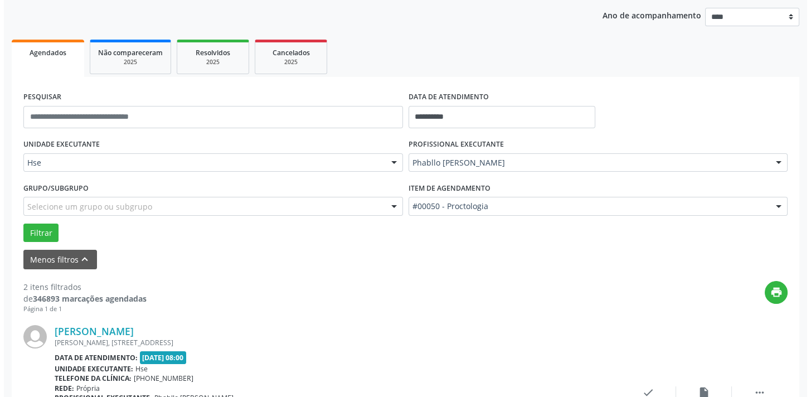
scroll to position [229, 0]
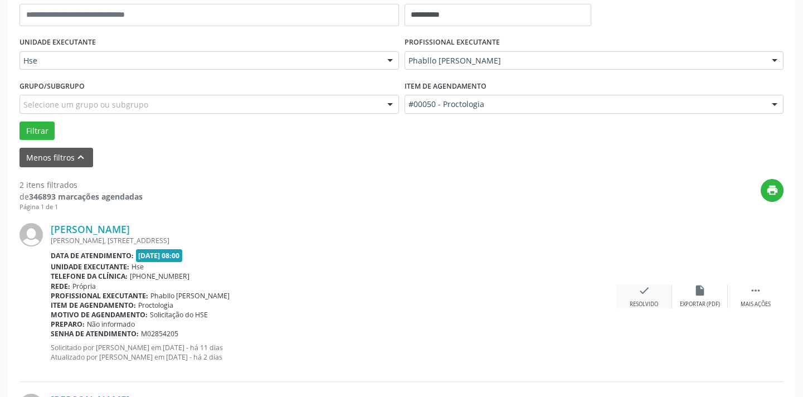
click at [650, 290] on div "check Resolvido" at bounding box center [644, 296] width 56 height 24
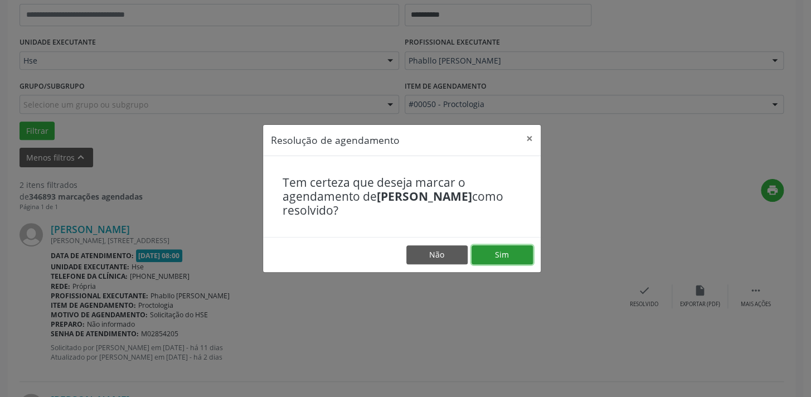
click at [493, 254] on button "Sim" at bounding box center [501, 254] width 61 height 19
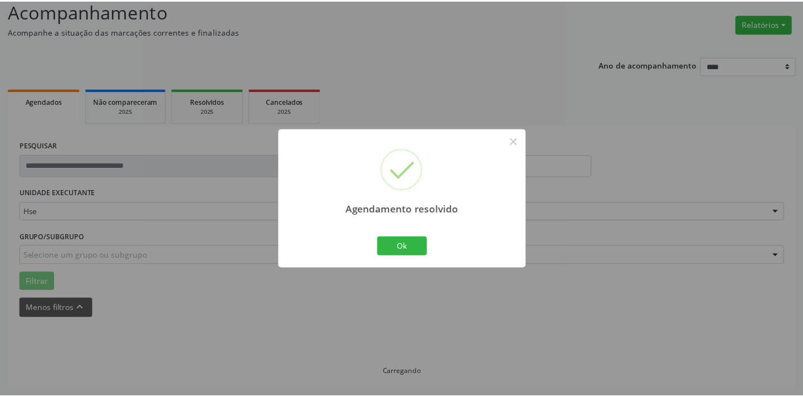
scroll to position [77, 0]
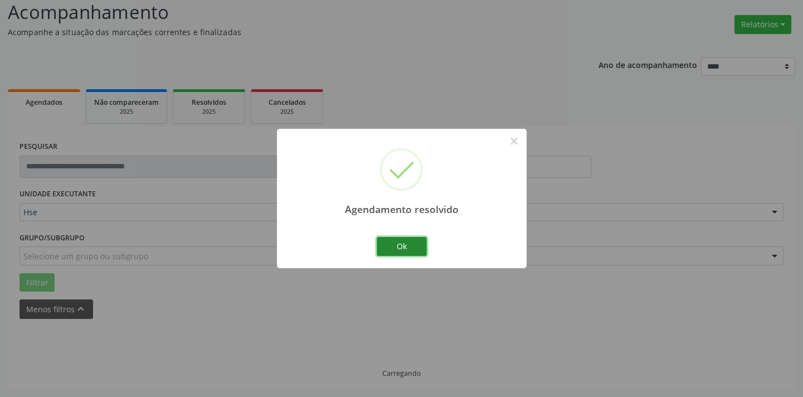
click at [422, 245] on button "Ok" at bounding box center [402, 246] width 50 height 19
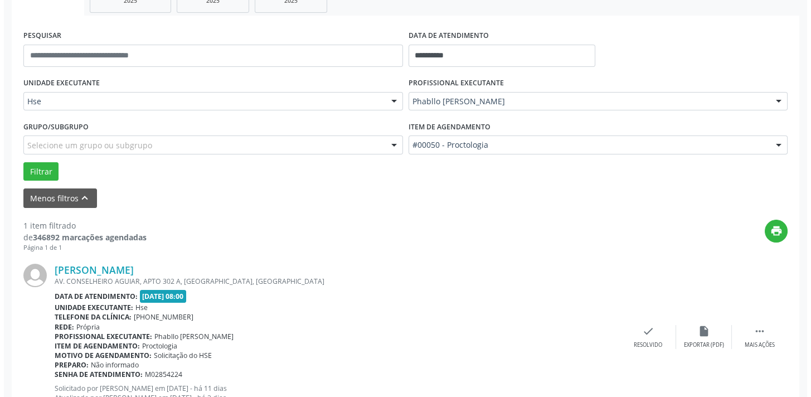
scroll to position [190, 0]
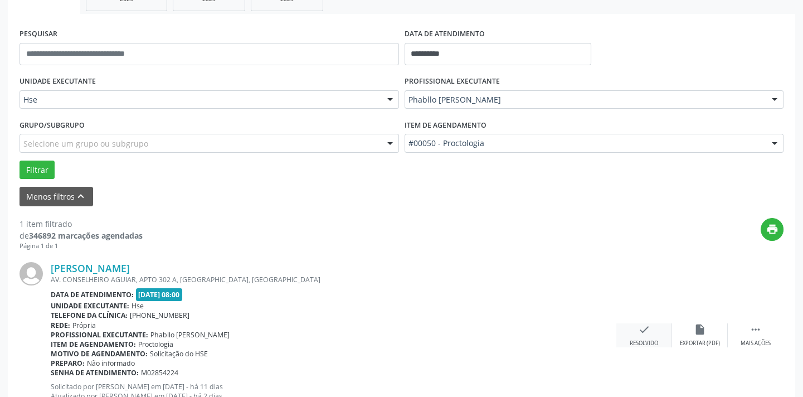
click at [641, 331] on icon "check" at bounding box center [644, 329] width 12 height 12
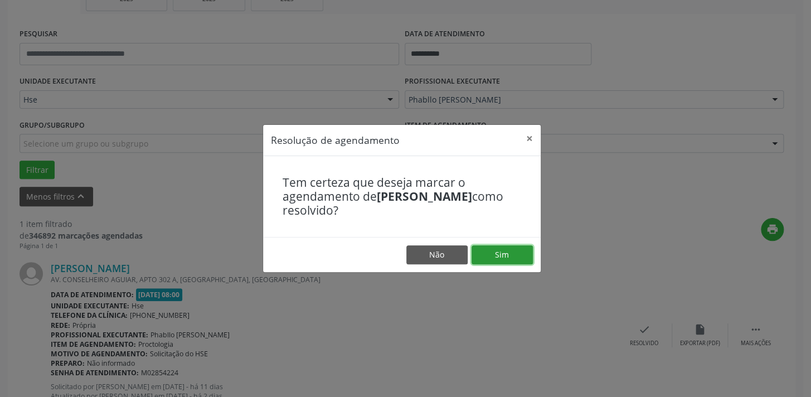
click at [505, 247] on button "Sim" at bounding box center [501, 254] width 61 height 19
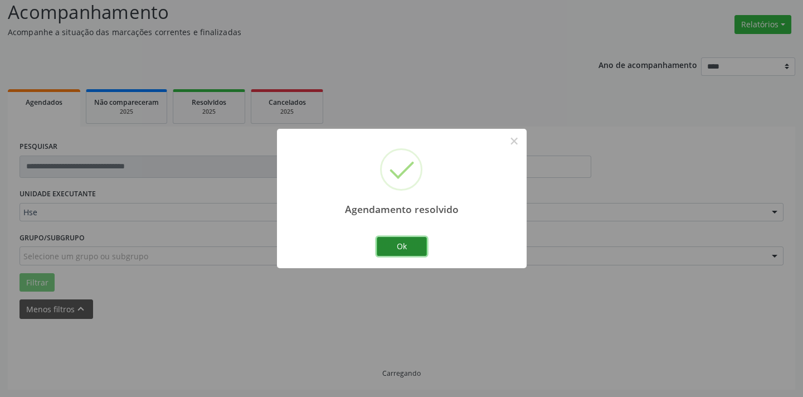
scroll to position [53, 0]
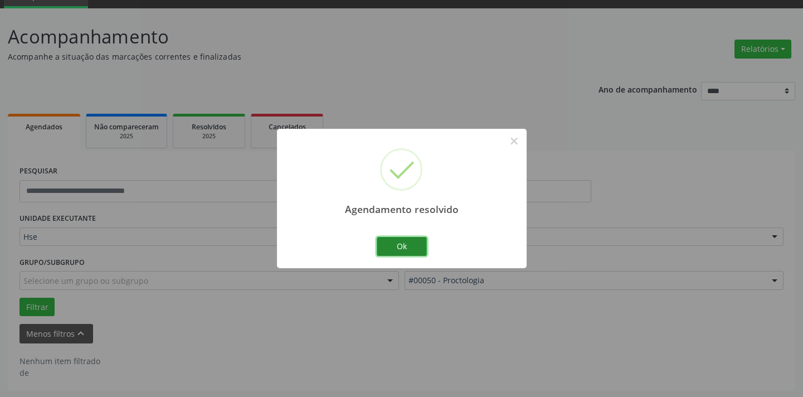
click at [400, 245] on button "Ok" at bounding box center [402, 246] width 50 height 19
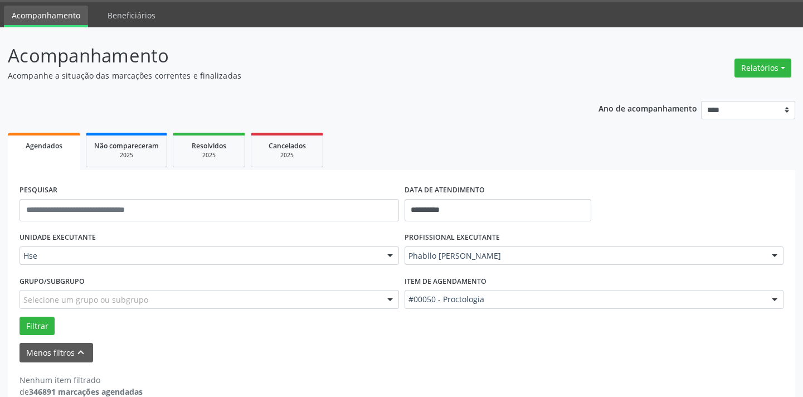
scroll to position [2, 0]
